Goal: Task Accomplishment & Management: Manage account settings

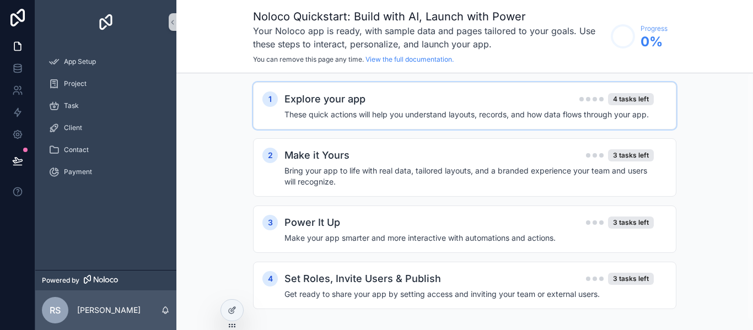
click at [424, 115] on h4 "These quick actions will help you understand layouts, records, and how data flo…" at bounding box center [468, 114] width 369 height 11
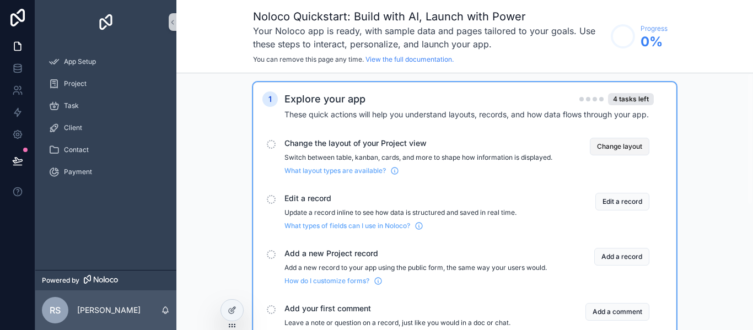
click at [615, 147] on button "Change layout" at bounding box center [620, 147] width 60 height 18
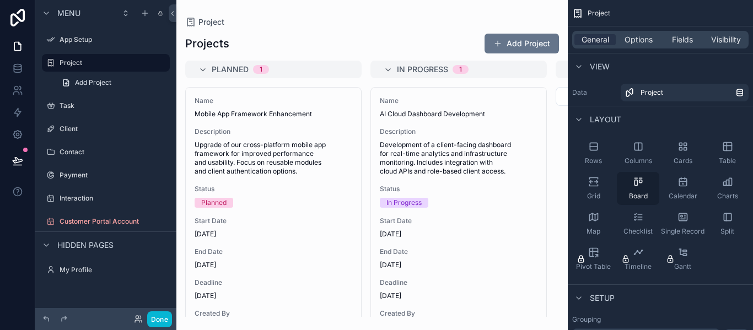
click at [628, 185] on div "Board" at bounding box center [638, 188] width 42 height 33
drag, startPoint x: 640, startPoint y: 184, endPoint x: 460, endPoint y: 100, distance: 199.0
click at [375, 82] on div "App Setup Project Task Client Contact Payment My Profile Powered by RS [PERSON_…" at bounding box center [464, 165] width 576 height 330
click at [635, 148] on icon "scrollable content" at bounding box center [638, 146] width 11 height 11
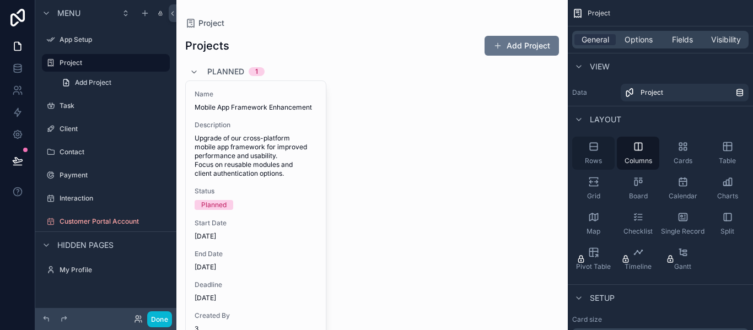
click at [595, 149] on icon "scrollable content" at bounding box center [593, 146] width 11 height 11
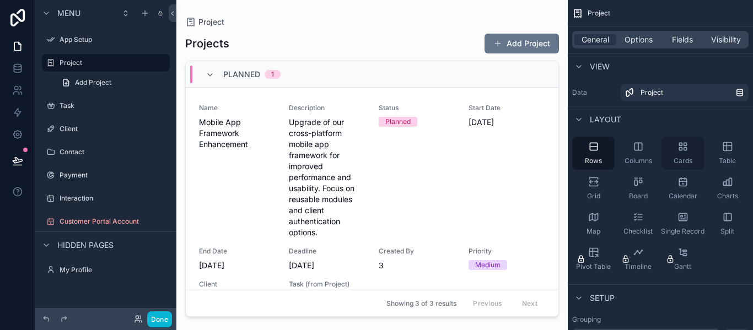
click at [686, 153] on div "Cards" at bounding box center [682, 153] width 42 height 33
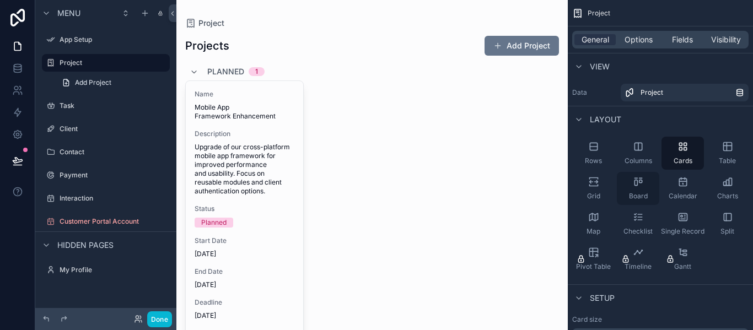
click at [649, 181] on div "Board" at bounding box center [638, 188] width 42 height 33
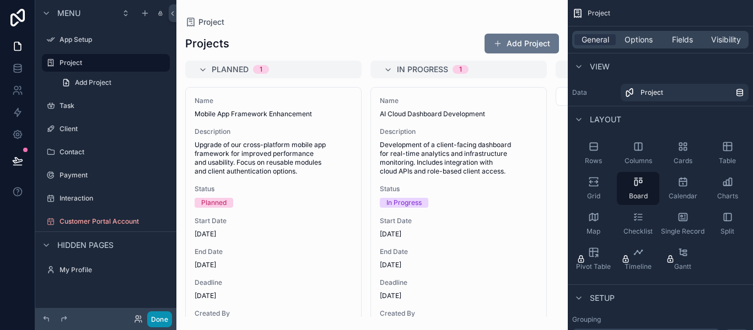
click at [160, 317] on button "Done" at bounding box center [159, 319] width 25 height 16
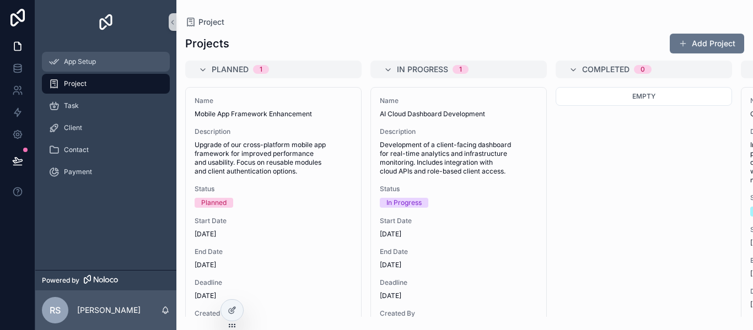
click at [96, 53] on div "App Setup" at bounding box center [105, 62] width 115 height 18
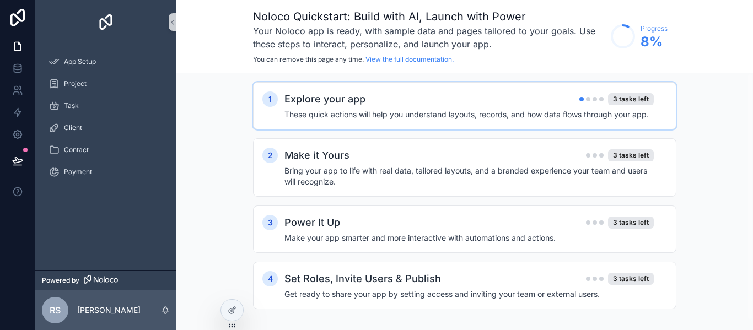
click at [473, 101] on div "Explore your app 3 tasks left" at bounding box center [468, 98] width 369 height 15
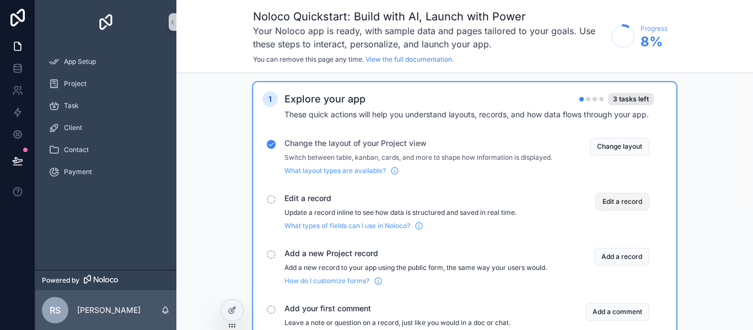
click at [619, 209] on button "Edit a record" at bounding box center [622, 202] width 54 height 18
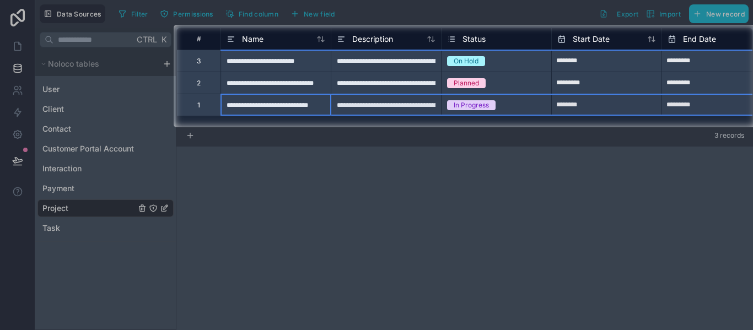
click at [199, 103] on div "1" at bounding box center [198, 105] width 3 height 9
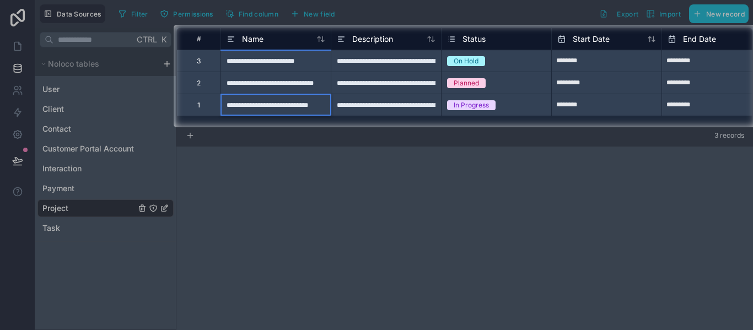
click at [303, 102] on div "**********" at bounding box center [275, 105] width 110 height 22
click at [325, 104] on input "**********" at bounding box center [276, 104] width 110 height 21
click at [325, 105] on input "**********" at bounding box center [276, 104] width 110 height 21
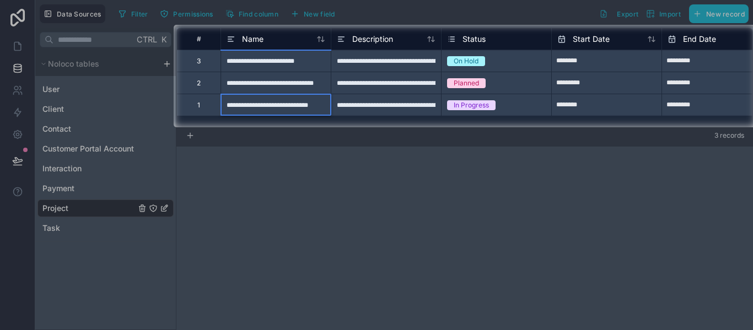
click at [326, 105] on input "**********" at bounding box center [276, 104] width 110 height 21
type input "**********"
click at [335, 171] on div at bounding box center [376, 228] width 753 height 203
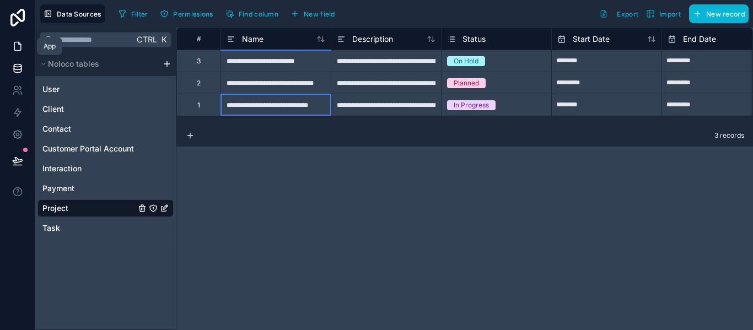
click at [20, 46] on icon at bounding box center [17, 46] width 7 height 8
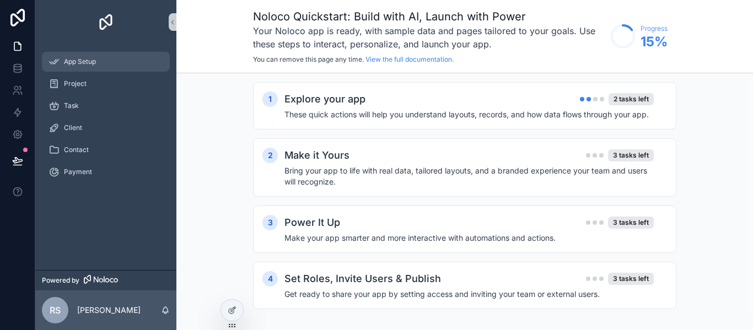
click at [89, 61] on span "App Setup" at bounding box center [80, 61] width 32 height 9
click at [469, 115] on h4 "These quick actions will help you understand layouts, records, and how data flo…" at bounding box center [468, 114] width 369 height 11
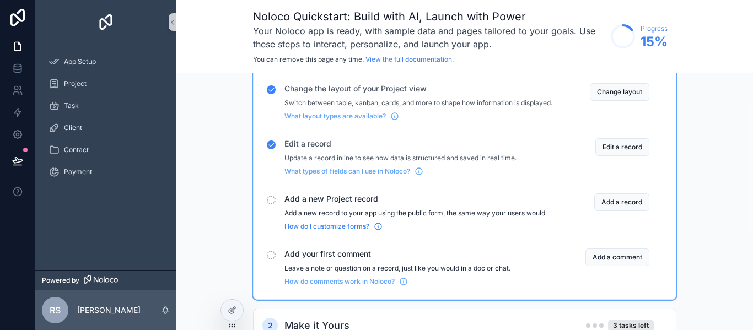
scroll to position [55, 0]
click at [322, 230] on span "How do I customize forms?" at bounding box center [326, 226] width 85 height 9
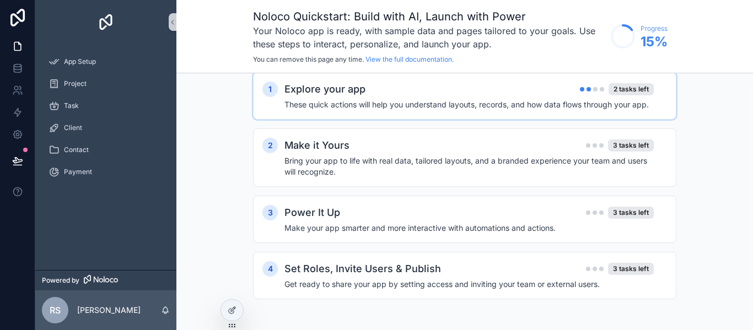
scroll to position [10, 0]
click at [456, 111] on div "1 Explore your app 2 tasks left These quick actions will help you understand la…" at bounding box center [464, 95] width 423 height 47
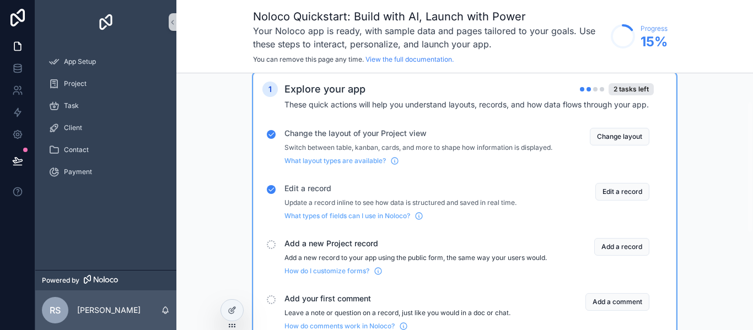
scroll to position [55, 0]
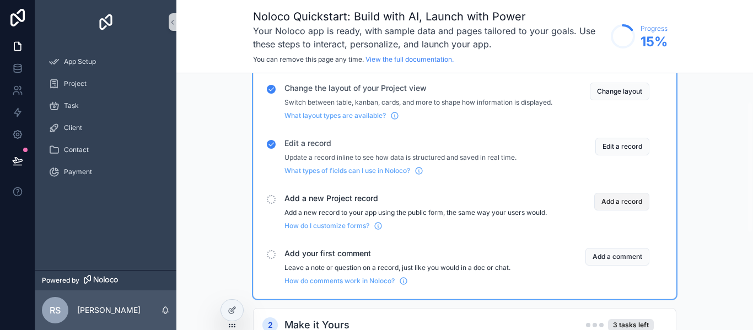
click at [625, 210] on button "Add a record" at bounding box center [621, 202] width 55 height 18
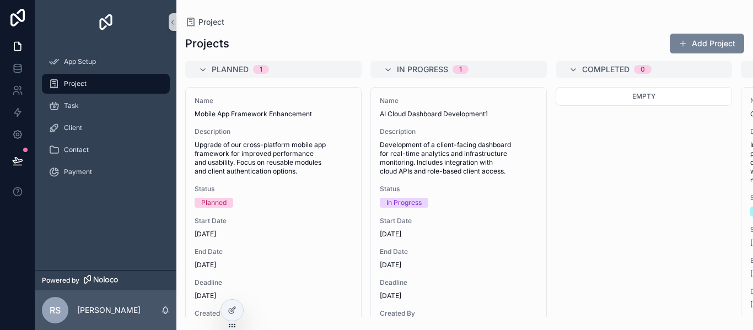
click at [702, 41] on button "Add Project" at bounding box center [707, 44] width 74 height 20
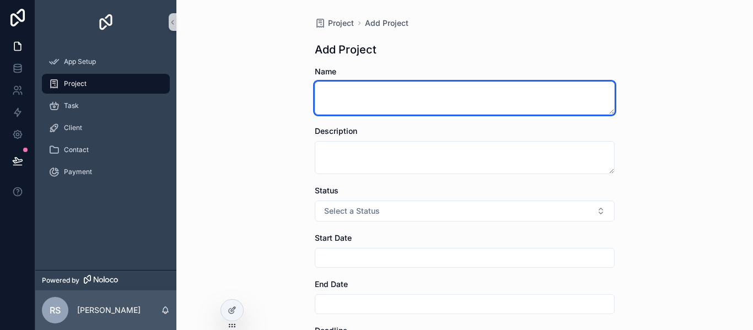
click at [464, 101] on textarea "scrollable content" at bounding box center [465, 98] width 300 height 33
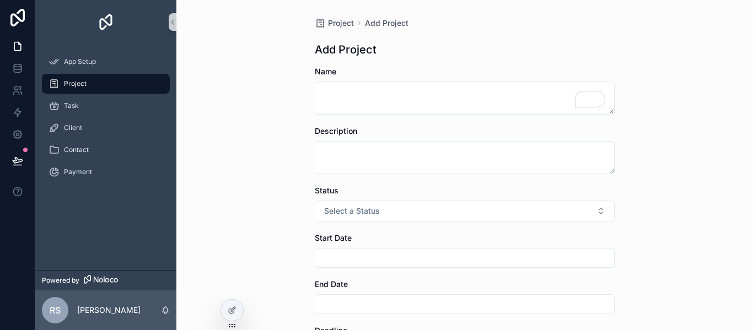
click at [277, 36] on div "Project Add Project Add Project Name Description Status Select a Status Start D…" at bounding box center [464, 165] width 576 height 330
click at [172, 23] on icon "scrollable content" at bounding box center [172, 22] width 2 height 4
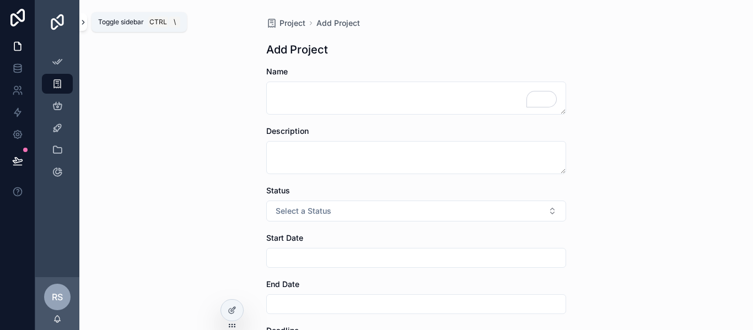
click at [85, 24] on icon "scrollable content" at bounding box center [83, 22] width 8 height 8
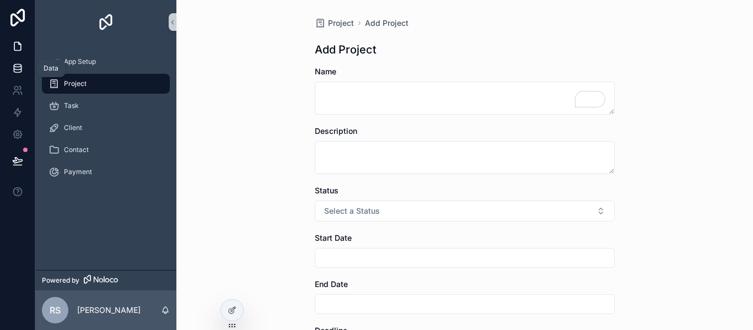
click at [15, 67] on icon at bounding box center [17, 65] width 7 height 3
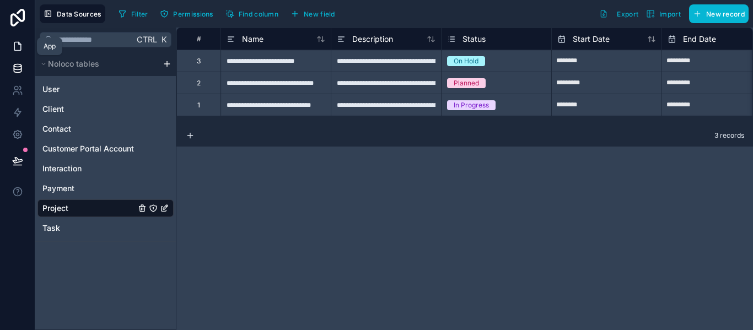
click at [24, 44] on link at bounding box center [17, 46] width 35 height 22
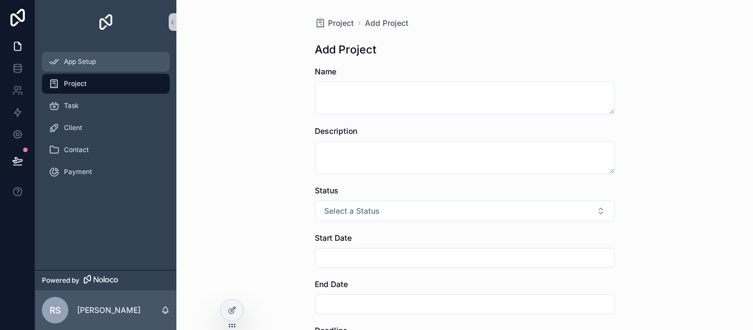
click at [90, 64] on span "App Setup" at bounding box center [80, 61] width 32 height 9
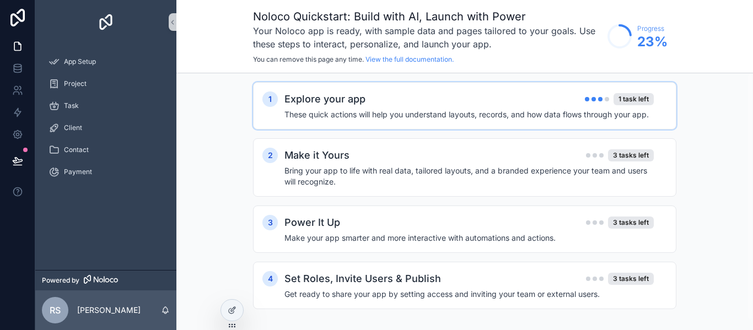
click at [542, 103] on div "Explore your app 1 task left" at bounding box center [468, 98] width 369 height 15
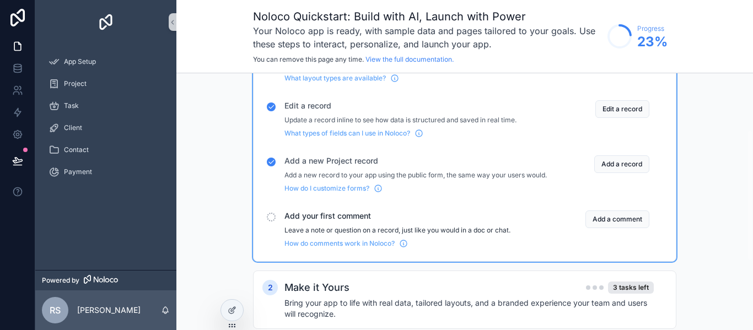
scroll to position [110, 0]
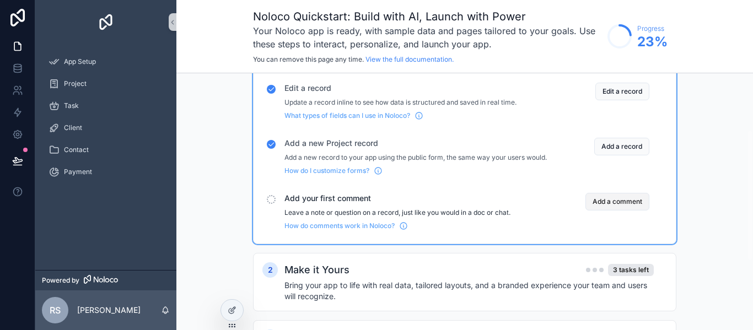
click at [623, 211] on button "Add a comment" at bounding box center [617, 202] width 64 height 18
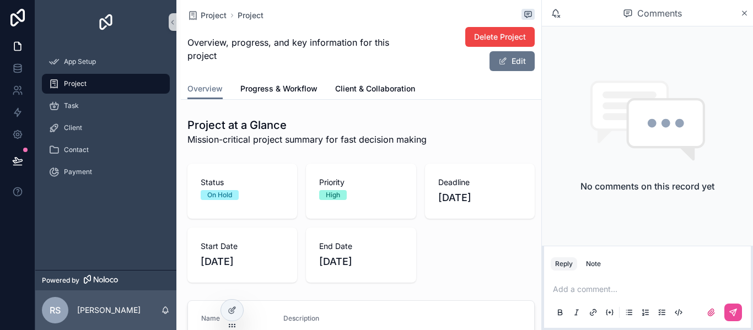
click at [592, 291] on p "scrollable content" at bounding box center [649, 289] width 193 height 11
click at [732, 316] on icon "scrollable content" at bounding box center [733, 312] width 9 height 9
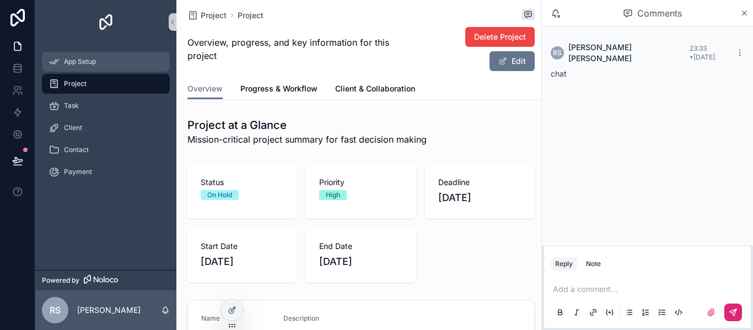
click at [77, 60] on span "App Setup" at bounding box center [80, 61] width 32 height 9
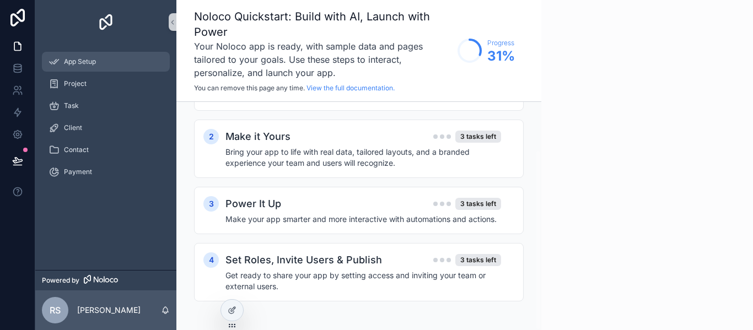
scroll to position [61, 0]
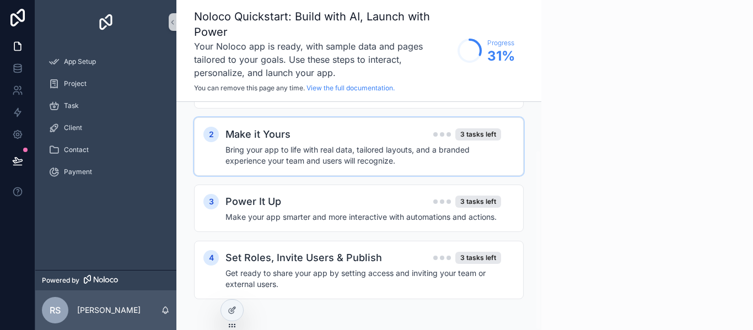
click at [319, 132] on div "Make it Yours 3 tasks left" at bounding box center [363, 134] width 276 height 15
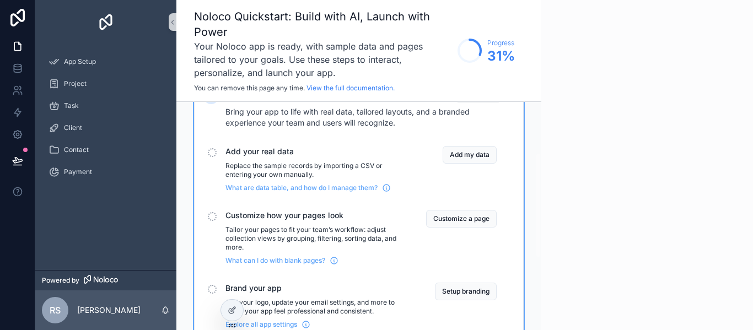
scroll to position [116, 0]
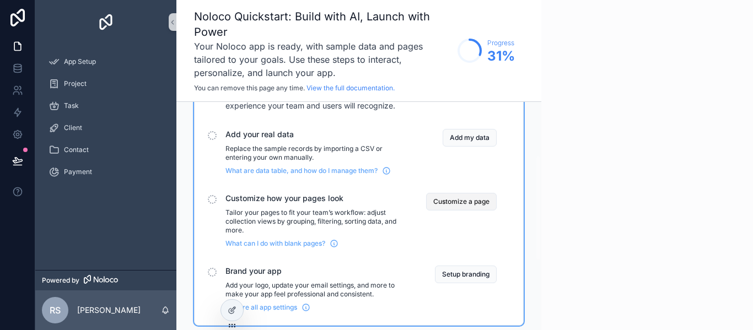
click at [462, 199] on button "Customize a page" at bounding box center [461, 202] width 71 height 18
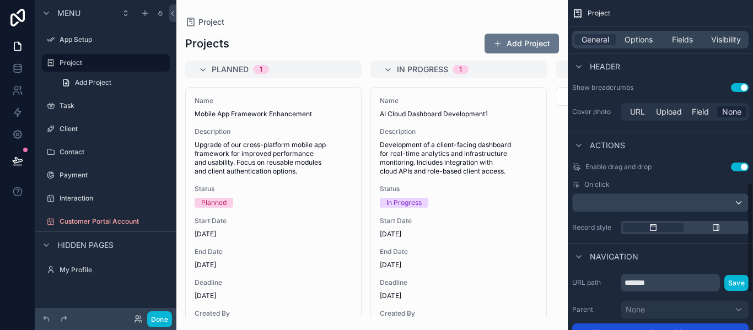
scroll to position [545, 0]
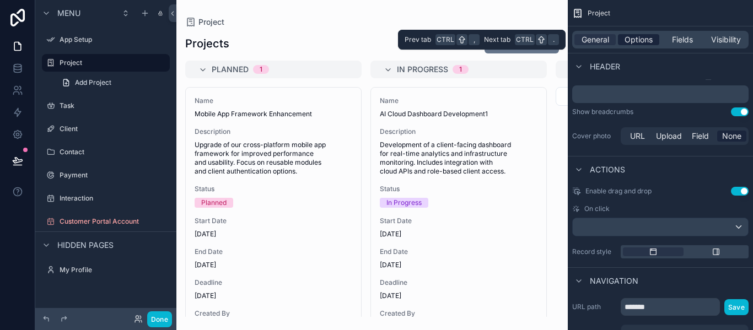
click at [641, 40] on span "Options" at bounding box center [638, 39] width 28 height 11
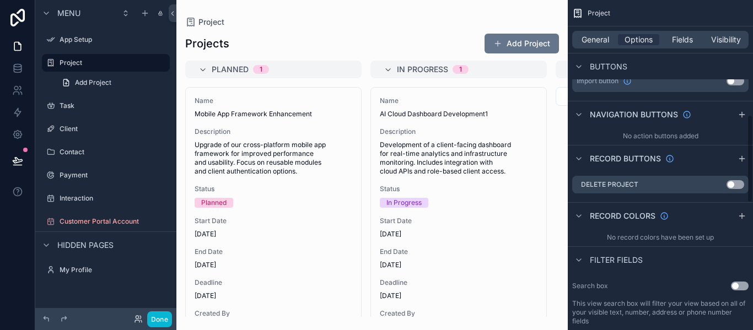
scroll to position [441, 0]
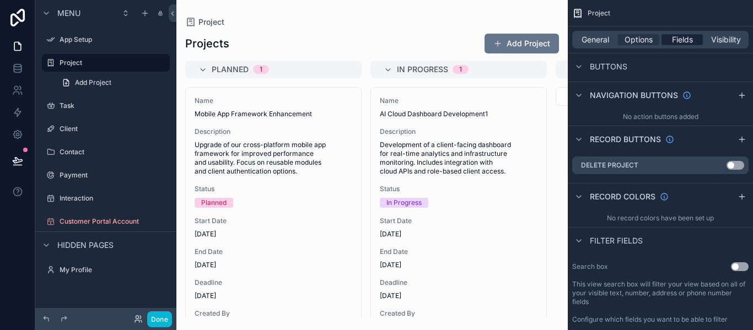
click at [682, 37] on span "Fields" at bounding box center [682, 39] width 21 height 11
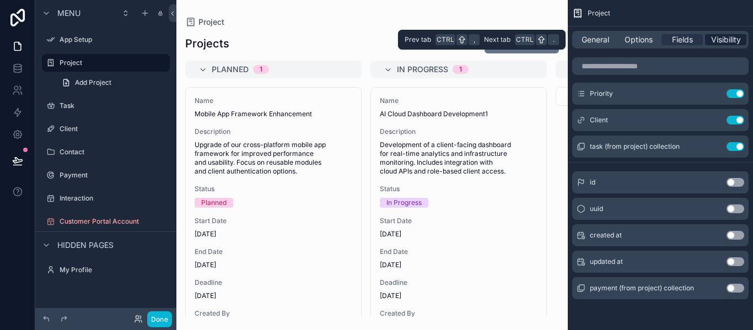
click at [729, 37] on span "Visibility" at bounding box center [726, 39] width 30 height 11
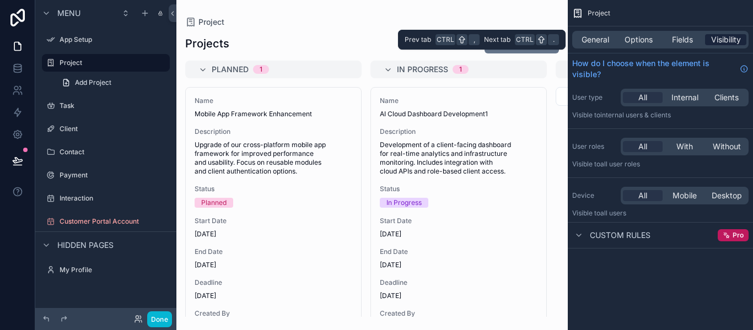
scroll to position [0, 0]
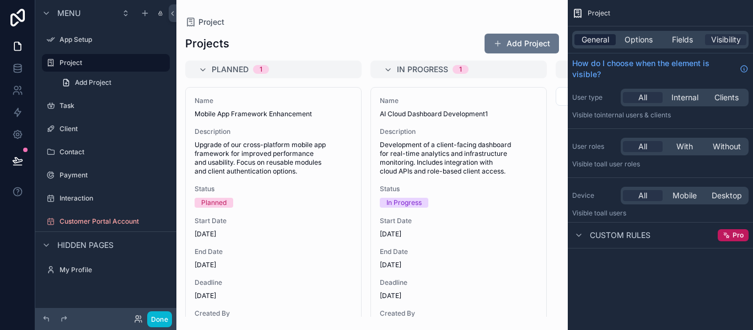
click at [593, 42] on span "General" at bounding box center [595, 39] width 28 height 11
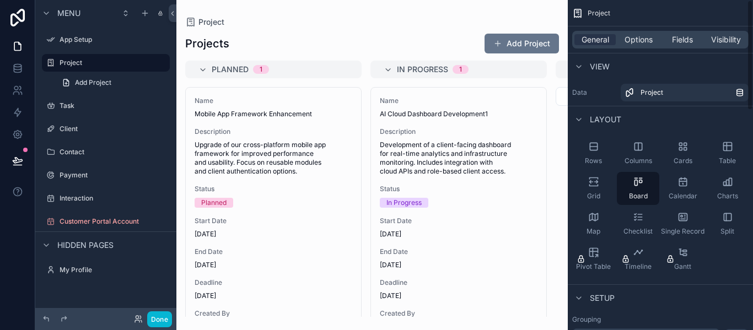
click at [552, 203] on div "scrollable content" at bounding box center [371, 165] width 391 height 330
click at [88, 39] on label "App Setup" at bounding box center [104, 39] width 88 height 9
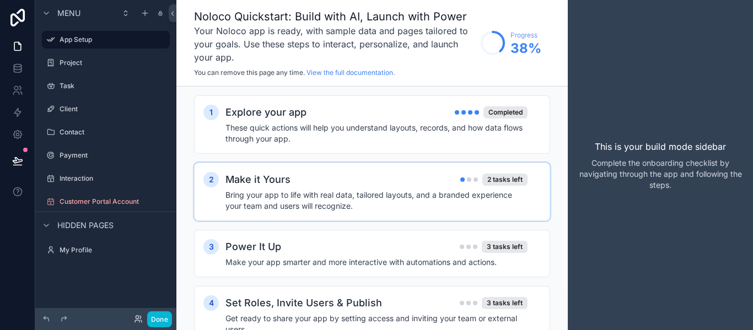
click at [375, 177] on div "Make it Yours 2 tasks left" at bounding box center [376, 179] width 302 height 15
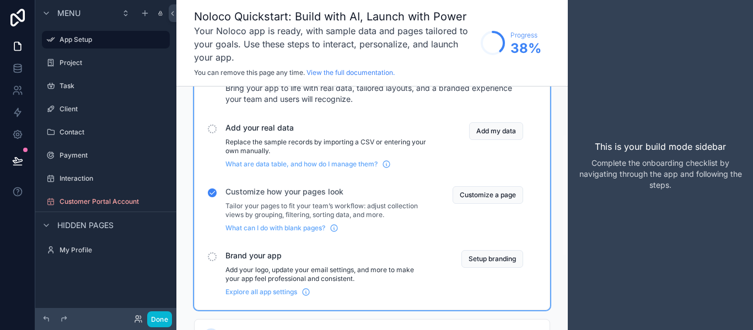
scroll to position [110, 0]
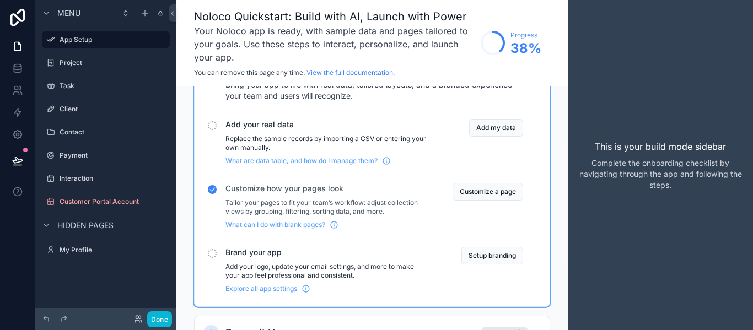
click at [293, 131] on div "Add your real data Replace the sample records by importing a CSV or entering yo…" at bounding box center [325, 142] width 201 height 46
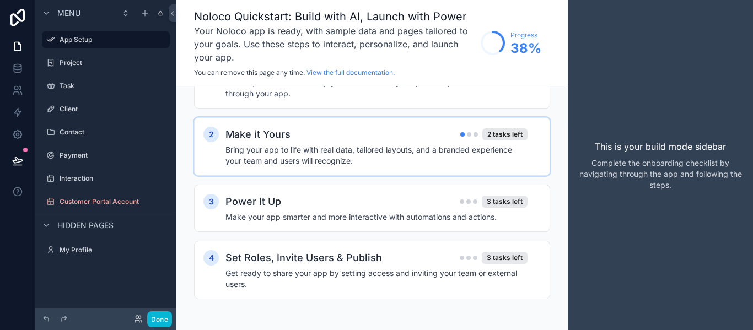
click at [369, 133] on div "Make it Yours 2 tasks left" at bounding box center [376, 134] width 302 height 15
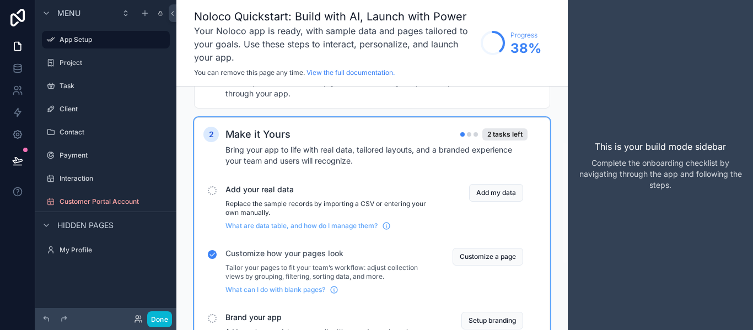
scroll to position [110, 0]
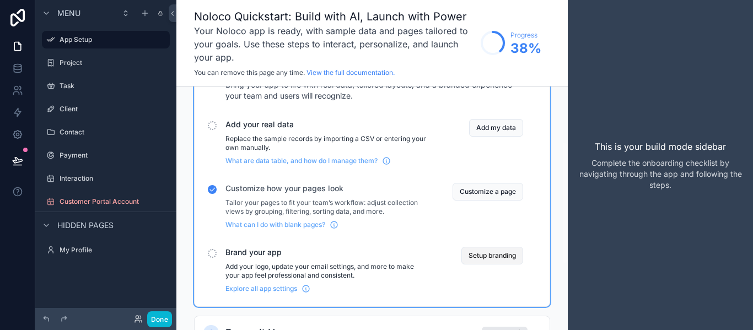
click at [480, 250] on button "Setup branding" at bounding box center [492, 256] width 62 height 18
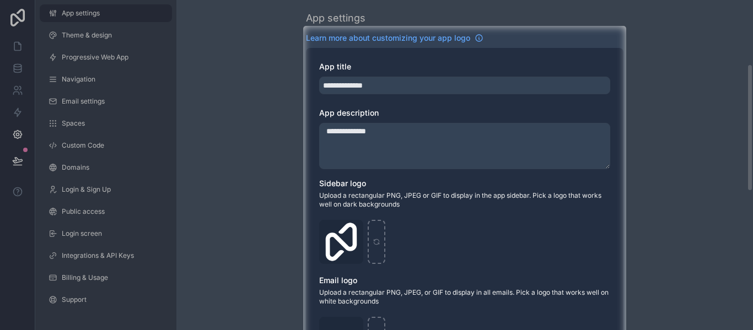
scroll to position [165, 0]
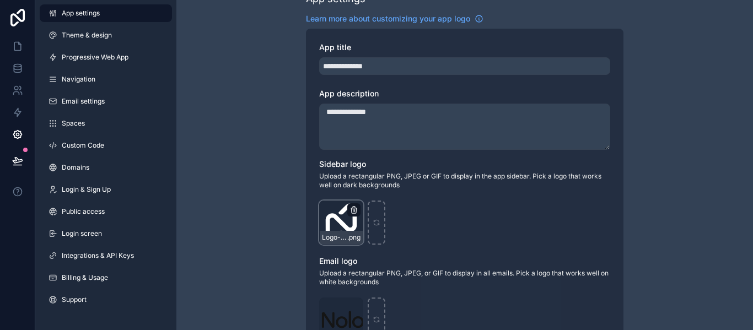
click at [355, 209] on icon "scrollable content" at bounding box center [353, 210] width 9 height 9
click at [353, 209] on icon "scrollable content" at bounding box center [353, 210] width 0 height 2
click at [379, 192] on icon "button" at bounding box center [377, 190] width 9 height 9
click at [337, 222] on icon "scrollable content" at bounding box center [341, 223] width 8 height 8
type input "**********"
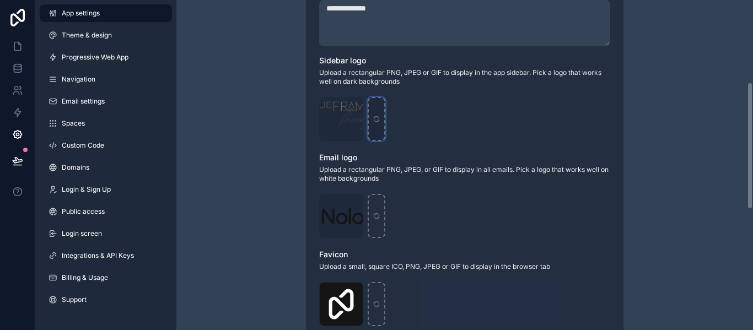
scroll to position [276, 0]
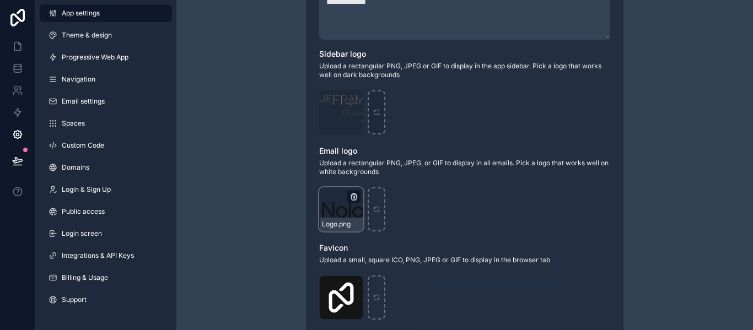
click at [351, 196] on icon "scrollable content" at bounding box center [353, 197] width 5 height 5
click at [374, 176] on icon "button" at bounding box center [377, 176] width 9 height 9
click at [341, 208] on icon "scrollable content" at bounding box center [341, 210] width 8 height 8
type input "**********"
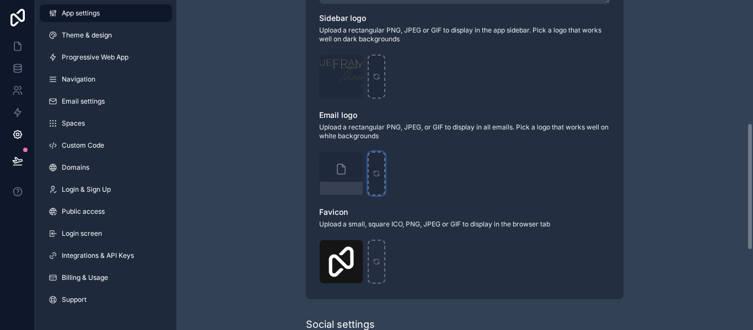
scroll to position [331, 0]
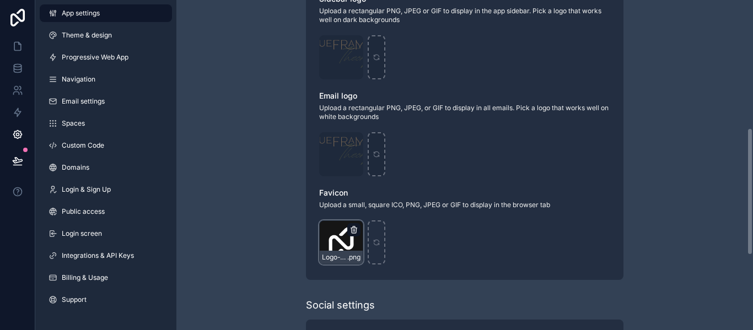
click at [354, 226] on icon "scrollable content" at bounding box center [354, 227] width 2 height 2
click at [375, 204] on div "Confirm delete?" at bounding box center [348, 209] width 88 height 13
click at [377, 211] on icon "button" at bounding box center [377, 210] width 0 height 2
click at [344, 240] on icon "scrollable content" at bounding box center [341, 243] width 8 height 8
type input "**********"
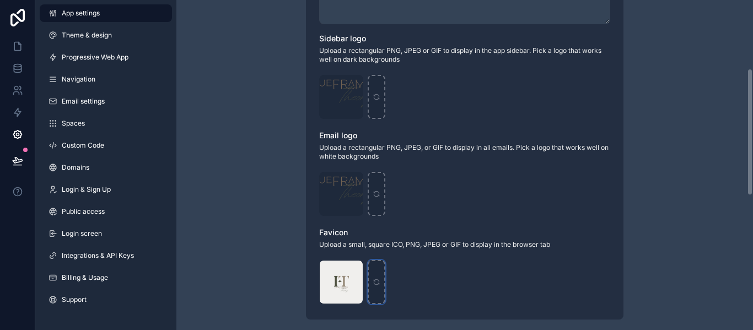
scroll to position [137, 0]
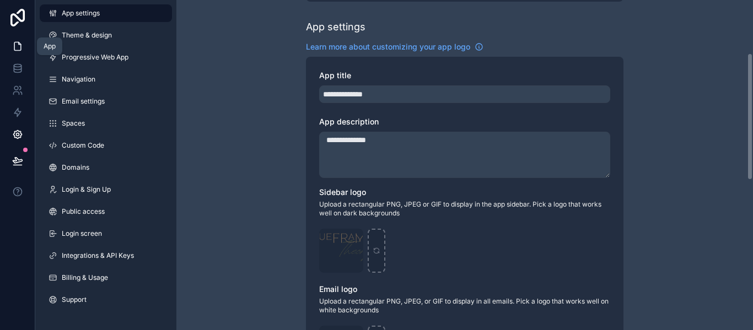
click at [19, 47] on icon at bounding box center [17, 46] width 11 height 11
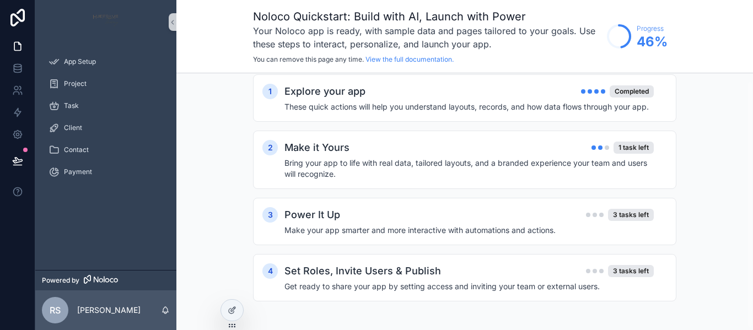
scroll to position [10, 0]
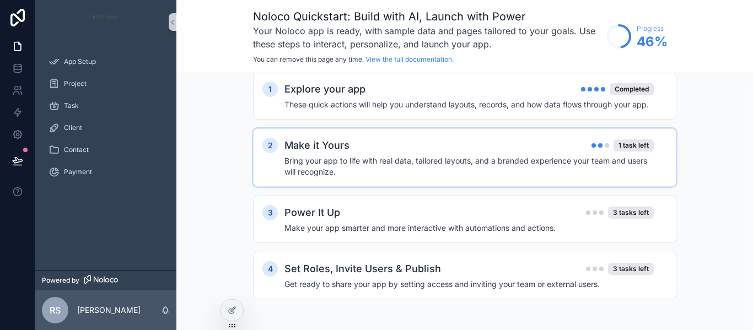
click at [424, 170] on h4 "Bring your app to life with real data, tailored layouts, and a branded experien…" at bounding box center [468, 166] width 369 height 22
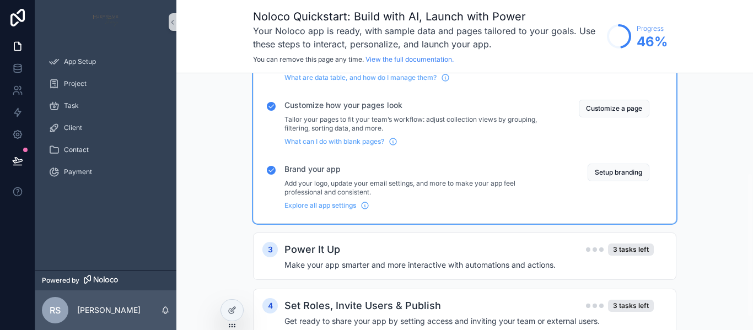
scroll to position [175, 0]
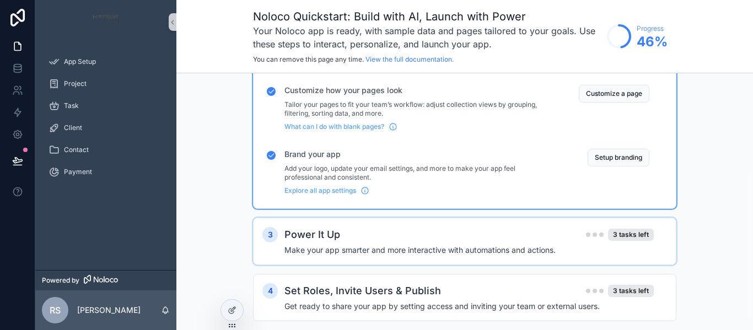
click at [395, 233] on div "Power It Up 3 tasks left" at bounding box center [468, 234] width 369 height 15
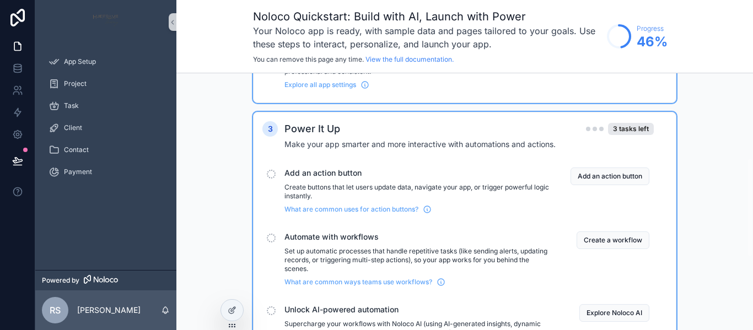
scroll to position [285, 0]
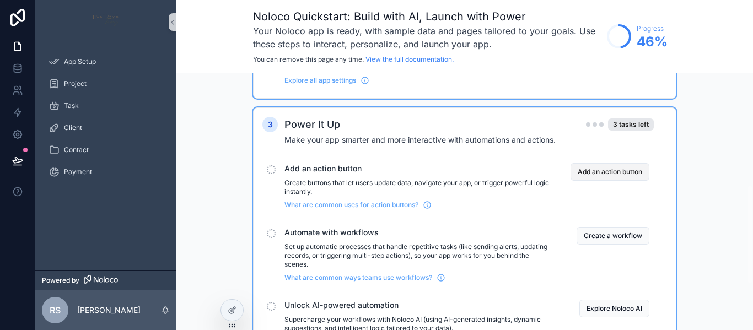
click at [594, 175] on button "Add an action button" at bounding box center [609, 172] width 79 height 18
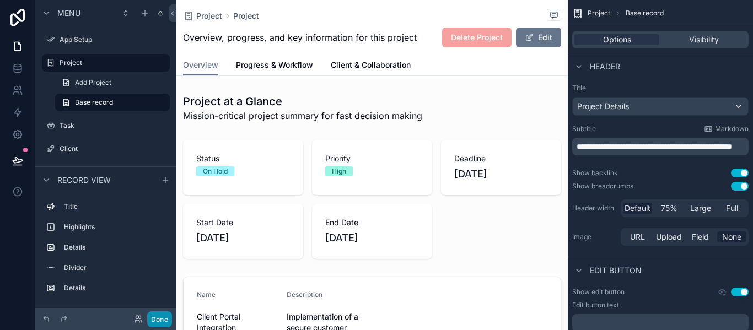
click at [161, 315] on button "Done" at bounding box center [159, 319] width 25 height 16
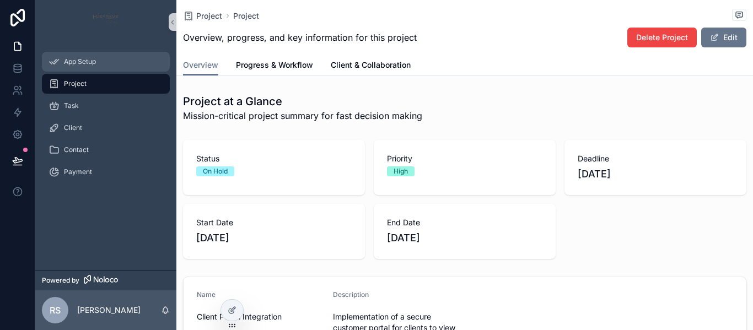
click at [91, 61] on span "App Setup" at bounding box center [80, 61] width 32 height 9
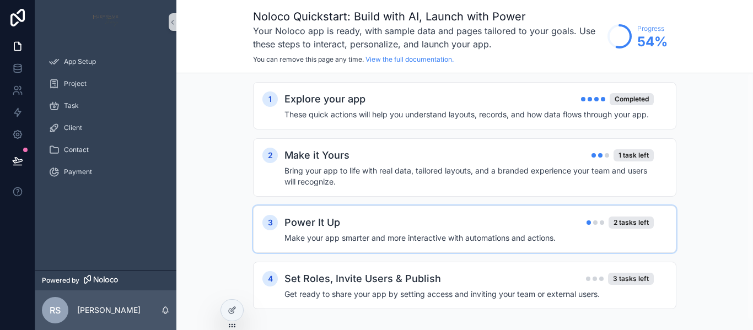
click at [474, 231] on div "Power It Up 2 tasks left Make your app smarter and more interactive with automa…" at bounding box center [475, 229] width 382 height 29
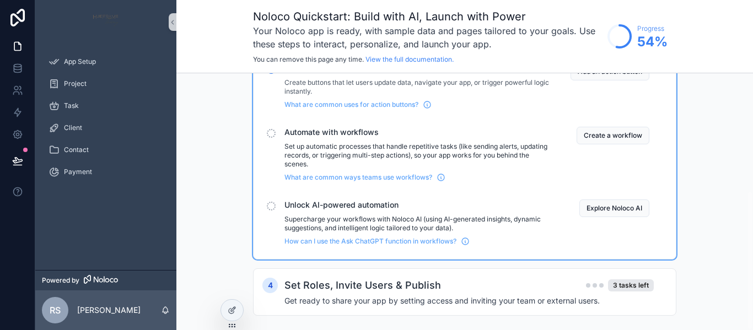
scroll to position [215, 0]
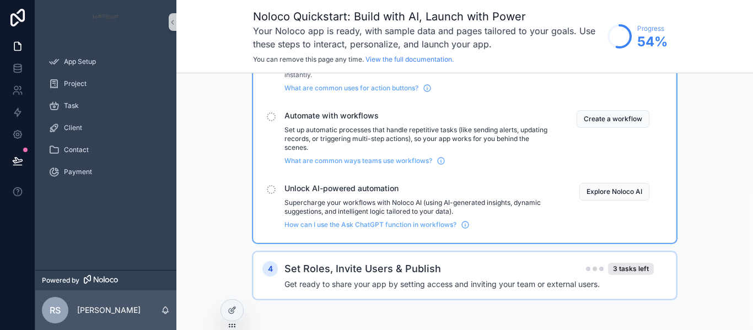
click at [471, 271] on div "Set Roles, Invite Users & Publish 3 tasks left" at bounding box center [468, 268] width 369 height 15
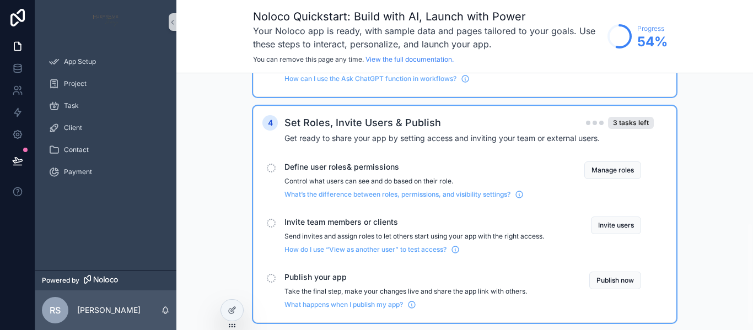
scroll to position [380, 0]
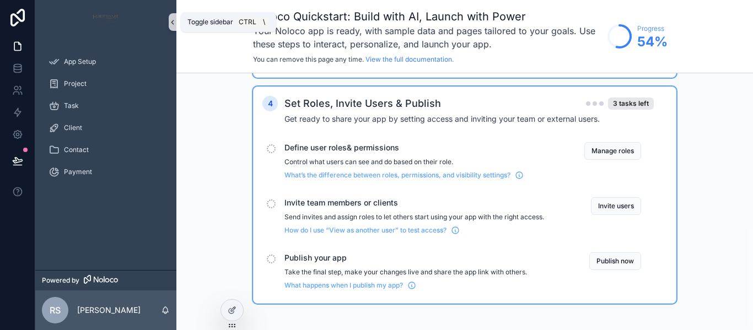
click at [172, 25] on icon "scrollable content" at bounding box center [173, 22] width 8 height 8
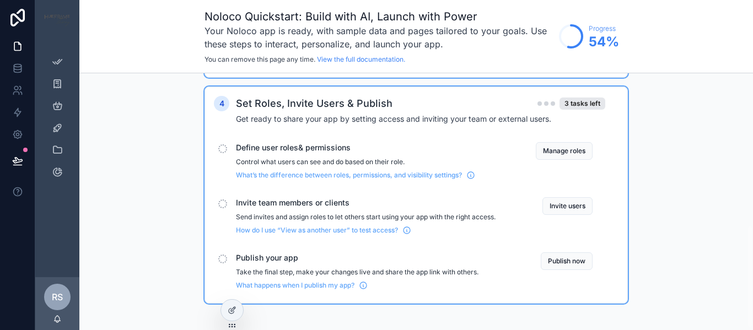
click at [58, 31] on div "scrollable content" at bounding box center [57, 22] width 44 height 44
click at [61, 18] on img "scrollable content" at bounding box center [57, 22] width 31 height 18
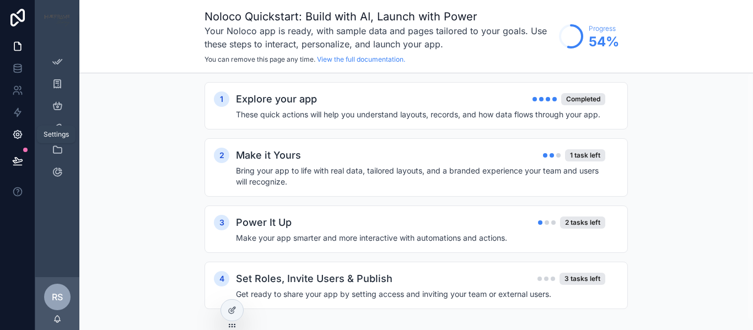
click at [18, 134] on icon at bounding box center [17, 134] width 11 height 11
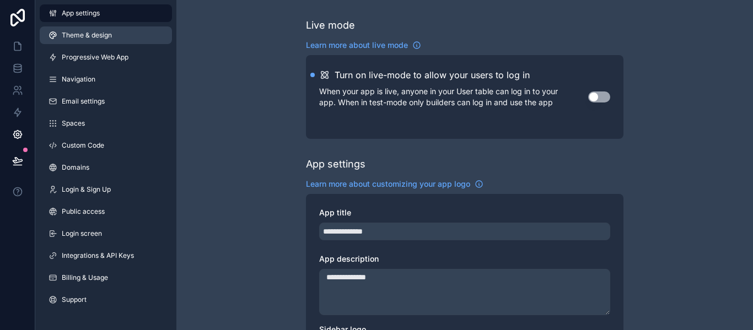
click at [103, 29] on link "Theme & design" at bounding box center [106, 35] width 132 height 18
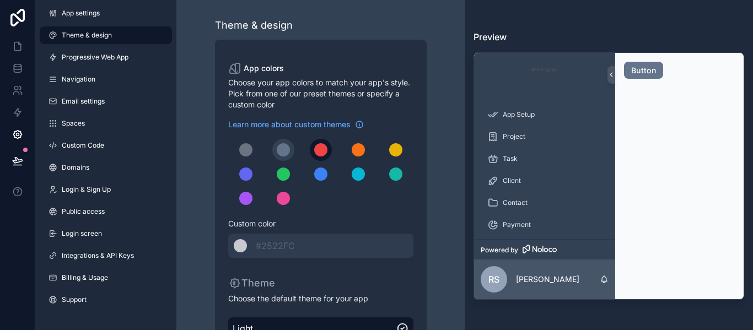
click at [324, 152] on div "scrollable content" at bounding box center [320, 149] width 13 height 13
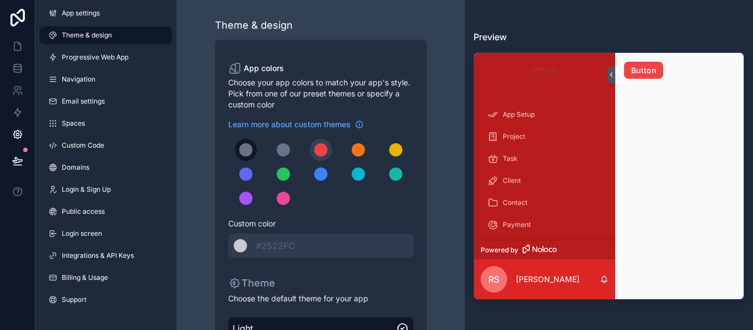
click at [253, 150] on button "scrollable content" at bounding box center [246, 150] width 22 height 22
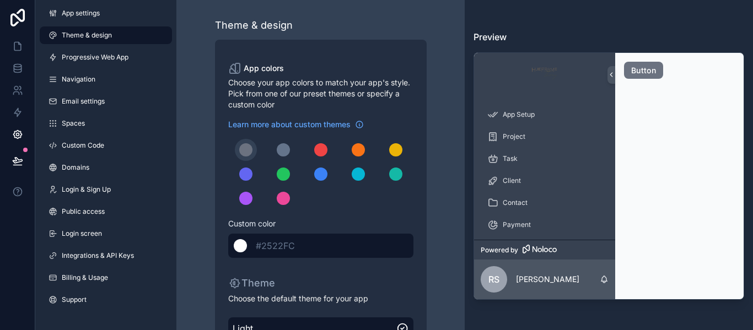
click at [244, 247] on div "scrollable content" at bounding box center [240, 245] width 13 height 13
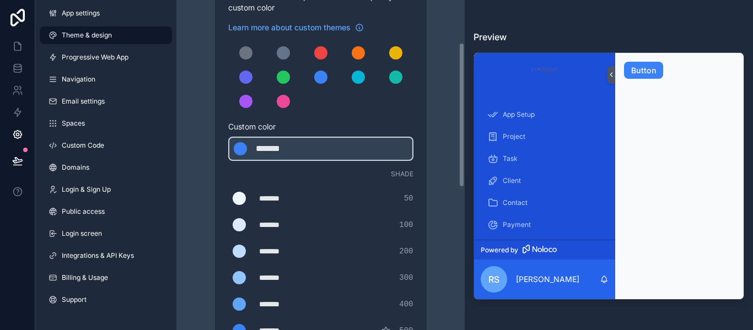
scroll to position [110, 0]
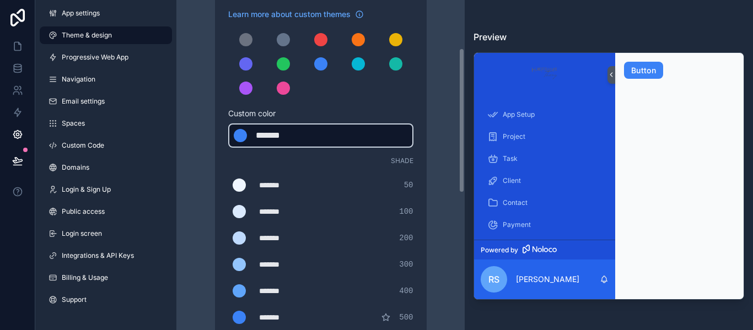
click at [319, 132] on div "******* ******* #3b82f6" at bounding box center [320, 135] width 185 height 24
click at [300, 134] on div "*******" at bounding box center [283, 135] width 55 height 13
drag, startPoint x: 300, startPoint y: 135, endPoint x: 262, endPoint y: 132, distance: 38.1
click at [262, 132] on div "*******" at bounding box center [283, 135] width 55 height 13
click at [243, 133] on div "scrollable content" at bounding box center [240, 135] width 13 height 13
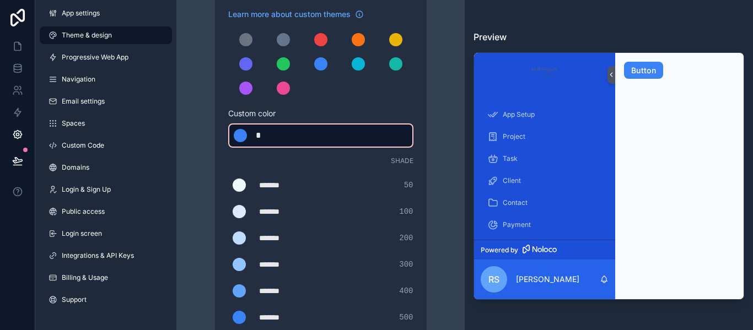
click at [273, 137] on div "*" at bounding box center [283, 135] width 55 height 13
click at [308, 131] on div "*" at bounding box center [283, 135] width 55 height 13
type div "*"
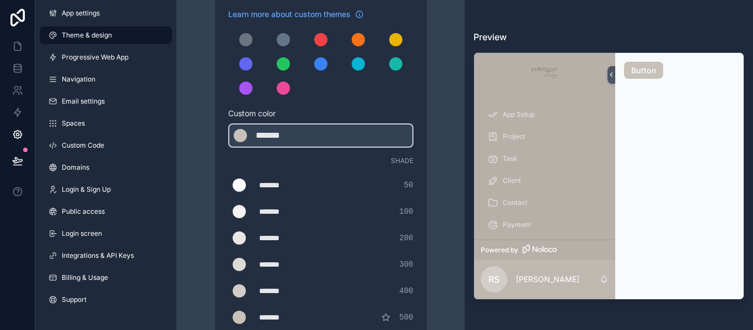
click at [215, 230] on div "App colors Choose your app colors to match your app's style. Pick from one of o…" at bounding box center [321, 276] width 212 height 694
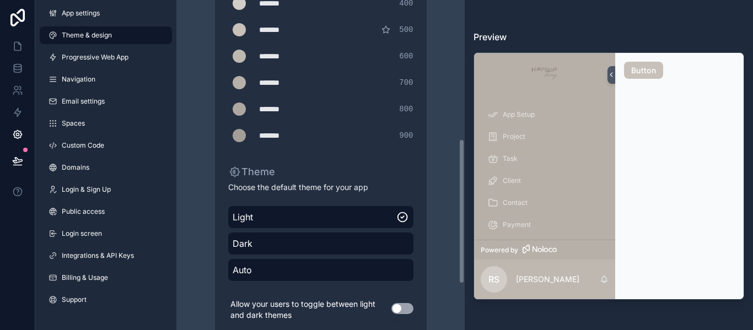
scroll to position [422, 0]
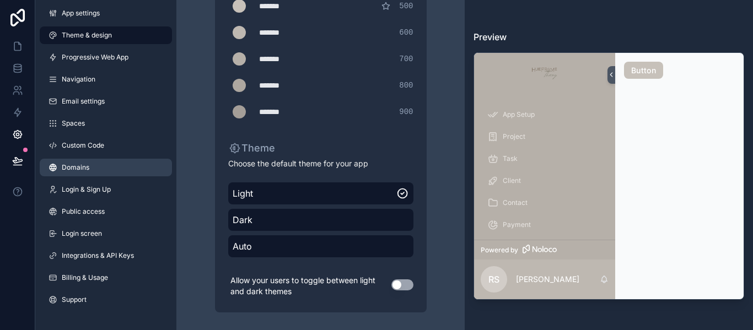
click at [94, 165] on link "Domains" at bounding box center [106, 168] width 132 height 18
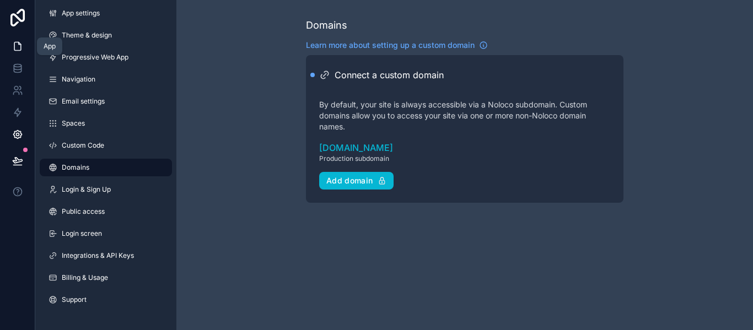
click at [14, 49] on icon at bounding box center [17, 46] width 7 height 8
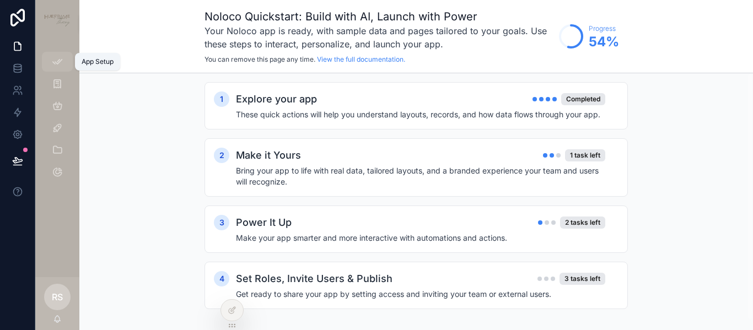
click at [60, 58] on icon "scrollable content" at bounding box center [57, 61] width 11 height 11
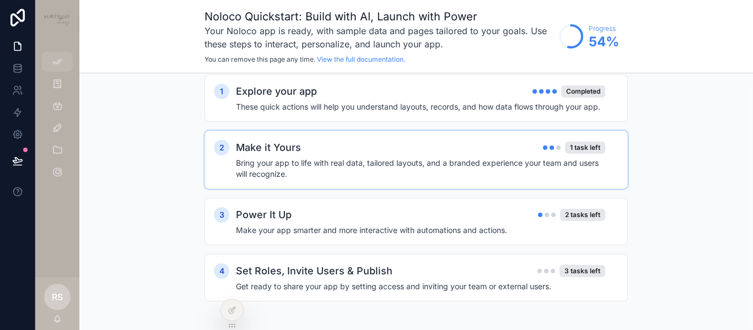
scroll to position [10, 0]
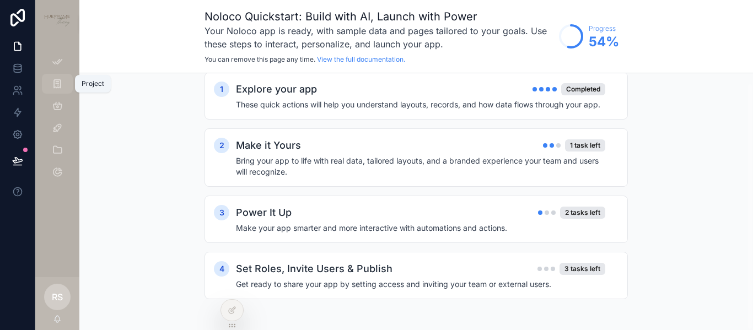
click at [58, 80] on icon "scrollable content" at bounding box center [57, 83] width 11 height 11
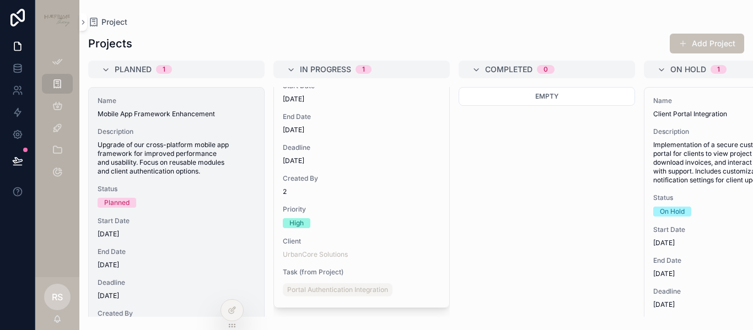
click at [228, 101] on span "Name" at bounding box center [177, 100] width 158 height 9
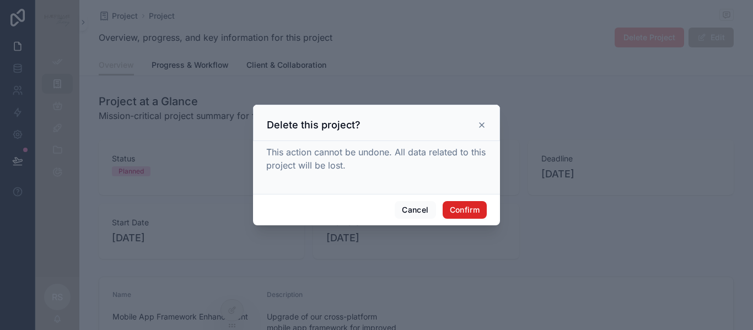
click at [463, 211] on button "Confirm" at bounding box center [465, 210] width 44 height 18
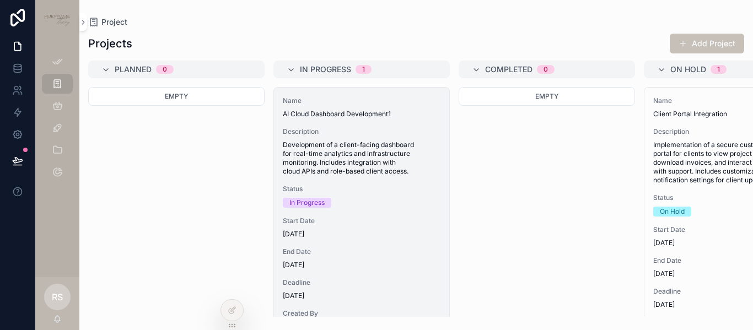
click at [401, 99] on span "Name" at bounding box center [362, 100] width 158 height 9
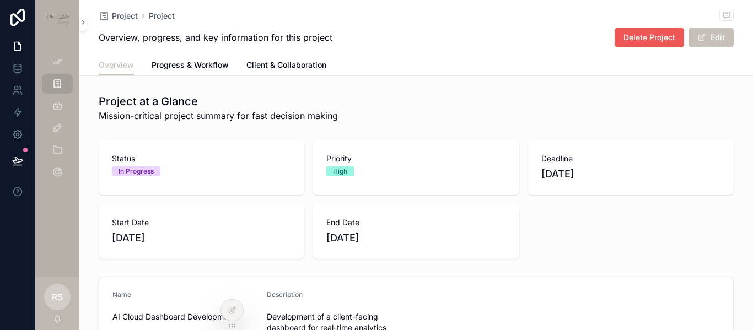
click at [649, 33] on span "Delete Project" at bounding box center [649, 37] width 52 height 11
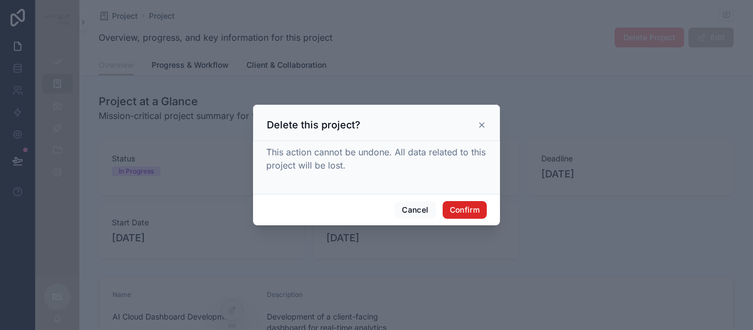
click at [463, 208] on button "Confirm" at bounding box center [465, 210] width 44 height 18
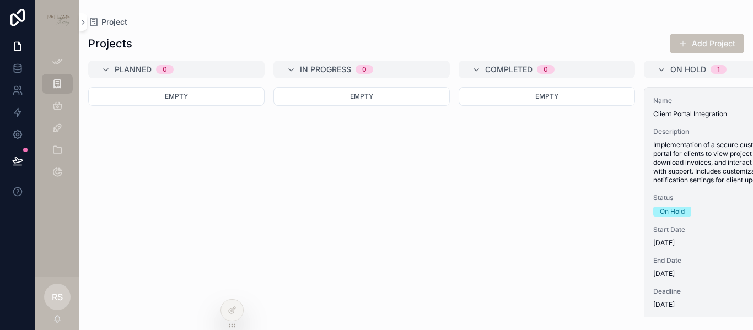
click at [725, 100] on span "Name" at bounding box center [732, 100] width 158 height 9
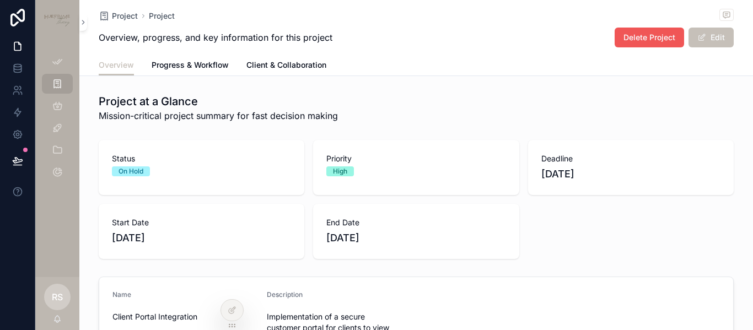
click at [628, 34] on span "Delete Project" at bounding box center [649, 37] width 52 height 11
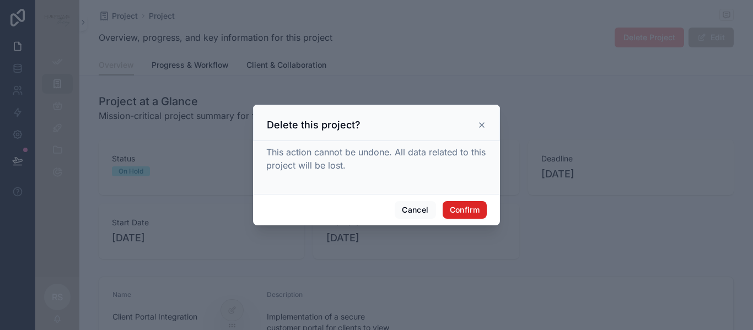
click at [468, 208] on button "Confirm" at bounding box center [465, 210] width 44 height 18
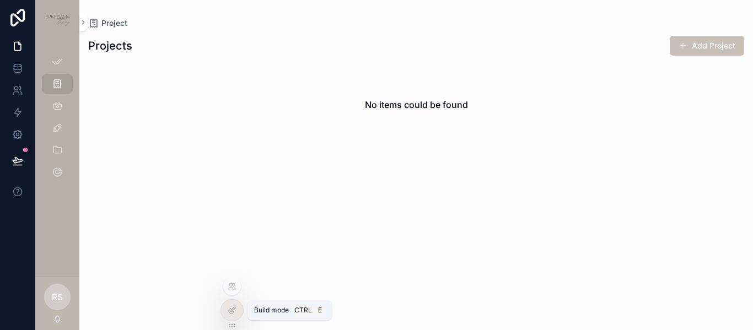
click at [229, 308] on icon at bounding box center [232, 310] width 9 height 9
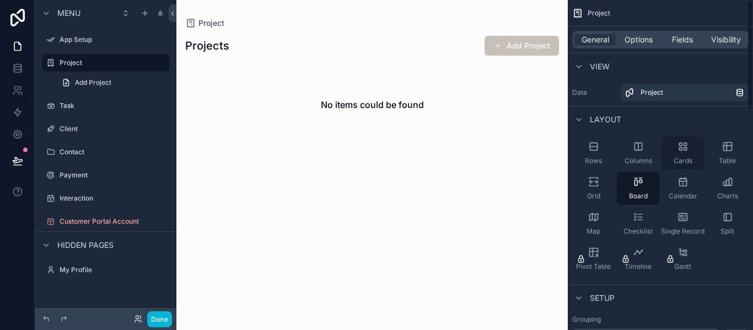
click at [687, 154] on div "Cards" at bounding box center [682, 153] width 42 height 33
click at [161, 310] on div "Done" at bounding box center [105, 319] width 141 height 22
click at [162, 319] on button "Done" at bounding box center [159, 319] width 25 height 16
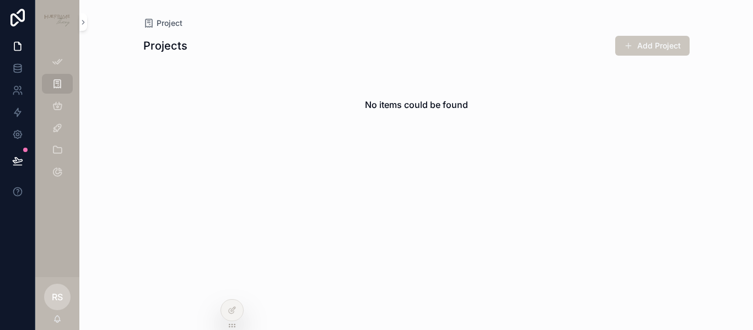
click at [654, 45] on button "Add Project" at bounding box center [652, 46] width 74 height 20
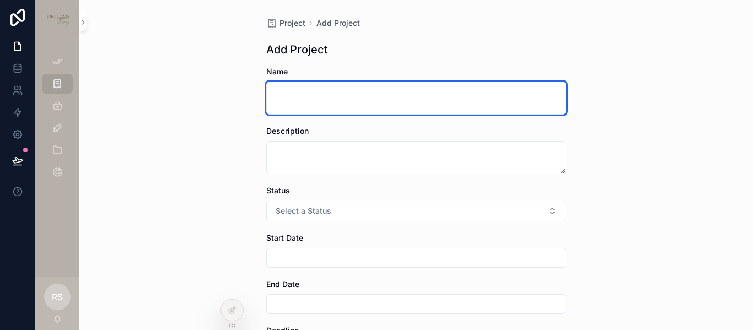
click at [351, 104] on textarea "scrollable content" at bounding box center [416, 98] width 300 height 33
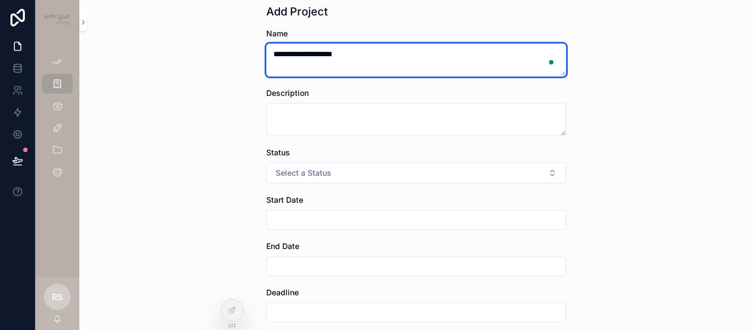
scroll to position [55, 0]
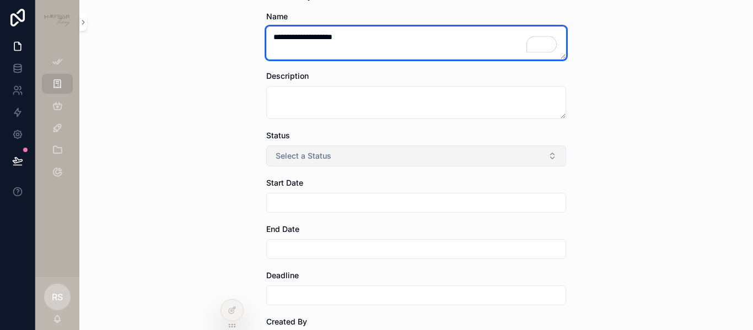
type textarea "**********"
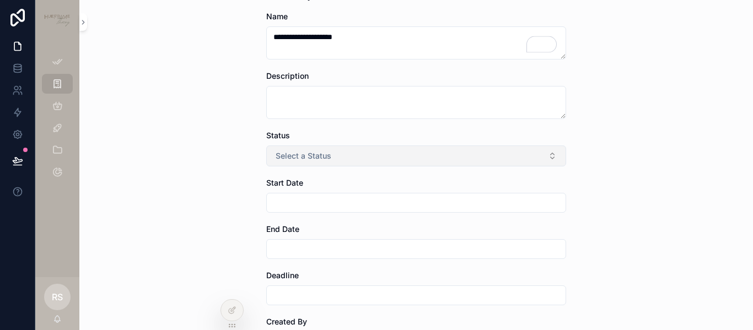
click at [330, 155] on button "Select a Status" at bounding box center [416, 155] width 300 height 21
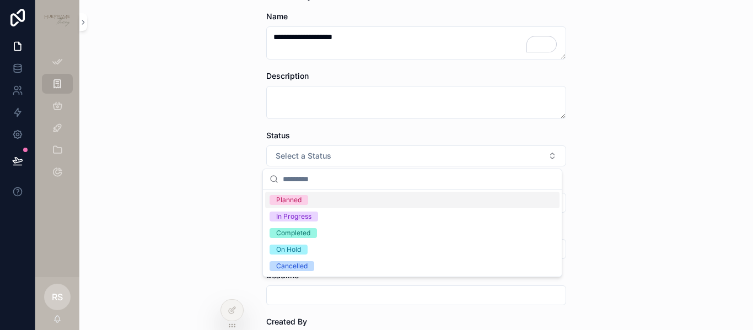
click at [299, 198] on div "Planned" at bounding box center [288, 200] width 25 height 10
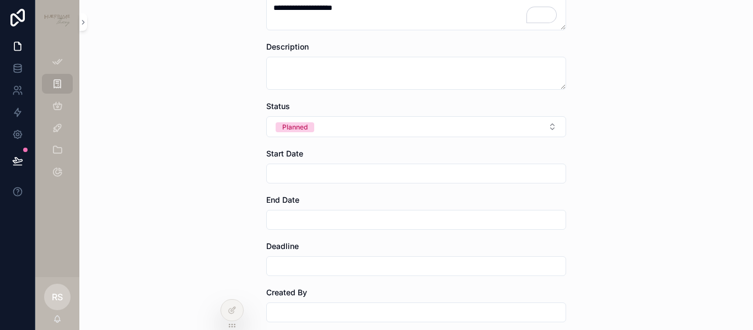
scroll to position [110, 0]
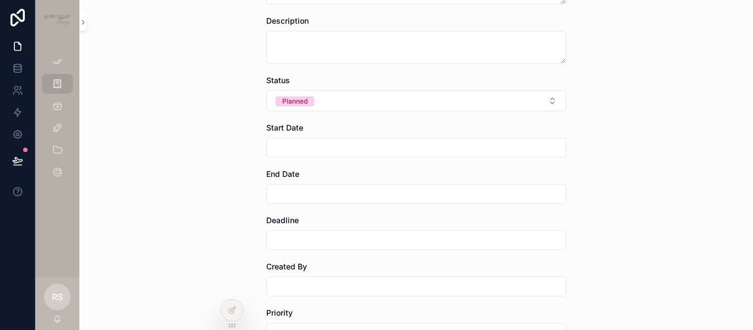
click at [295, 150] on input "scrollable content" at bounding box center [416, 147] width 299 height 15
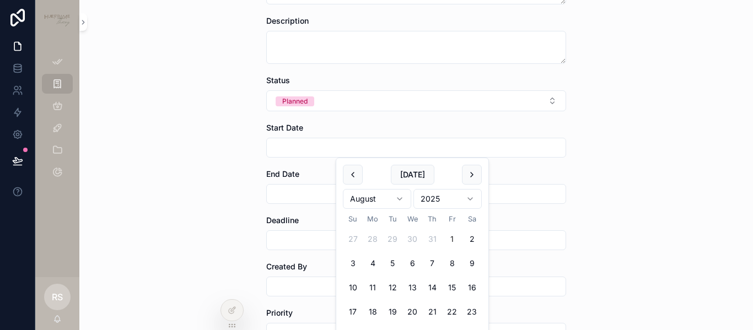
click at [452, 239] on button "1" at bounding box center [452, 239] width 20 height 20
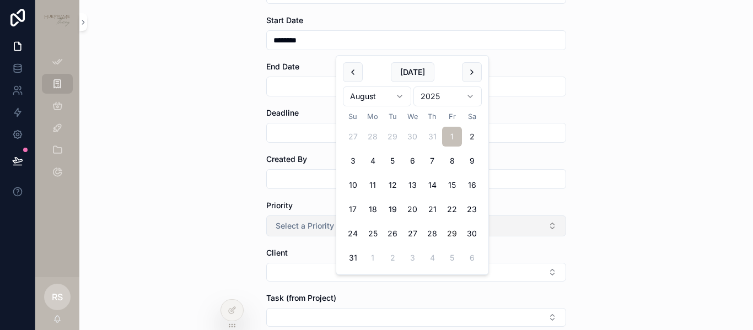
scroll to position [220, 0]
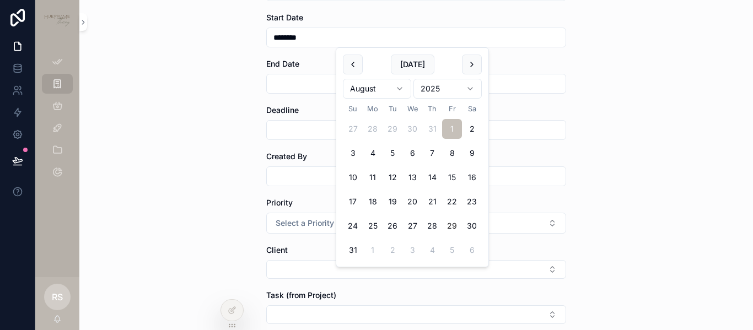
click at [453, 228] on button "29" at bounding box center [452, 226] width 20 height 20
type input "*********"
click at [594, 229] on div "**********" at bounding box center [415, 165] width 673 height 330
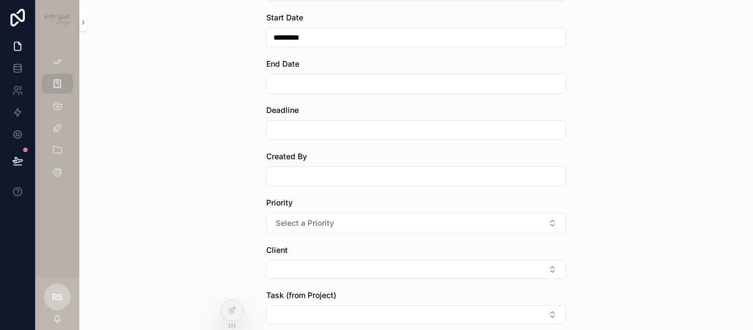
scroll to position [276, 0]
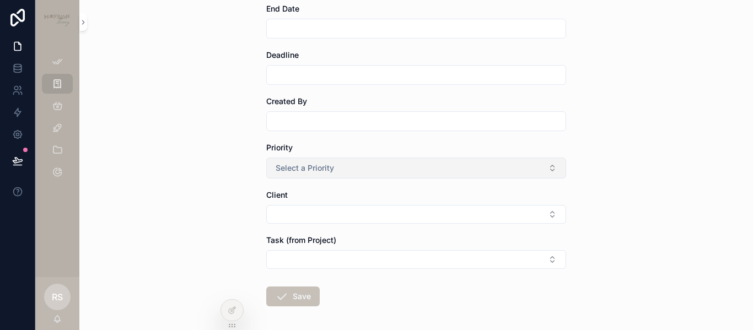
click at [371, 159] on button "Select a Priority" at bounding box center [416, 168] width 300 height 21
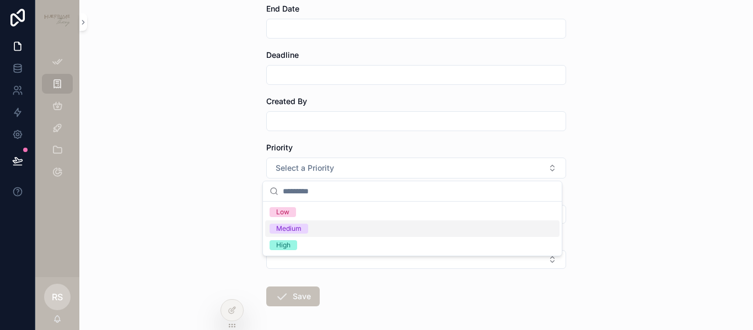
click at [371, 228] on div "Medium" at bounding box center [412, 228] width 294 height 17
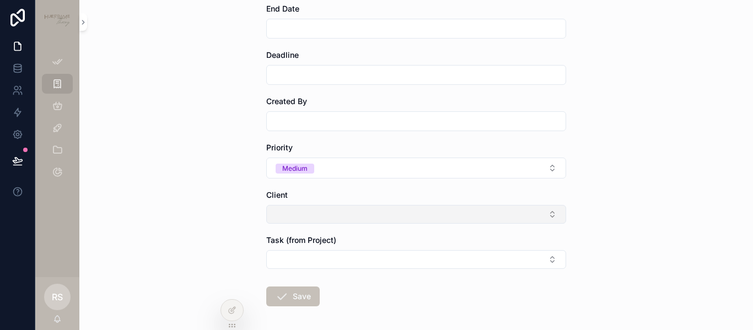
click at [301, 212] on button "Select Button" at bounding box center [416, 214] width 300 height 19
type input "**********"
click at [235, 208] on div "**********" at bounding box center [415, 165] width 673 height 330
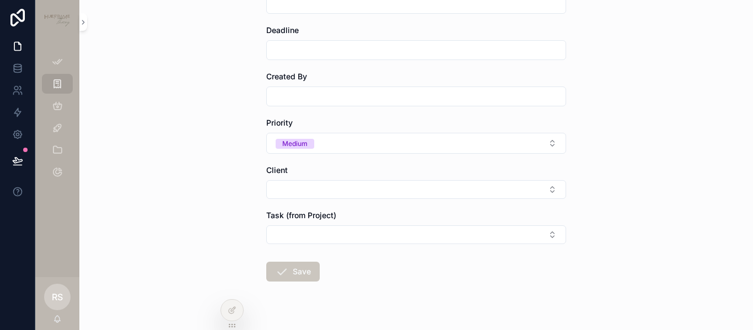
scroll to position [322, 0]
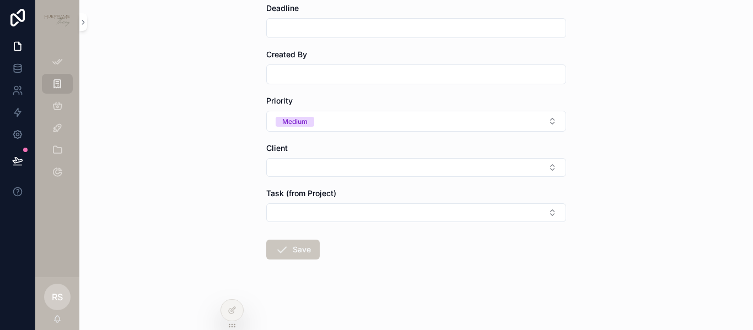
click at [285, 249] on button "Save" at bounding box center [292, 250] width 53 height 20
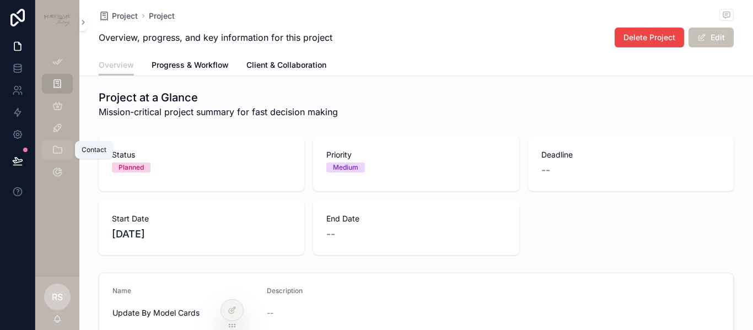
scroll to position [210, 0]
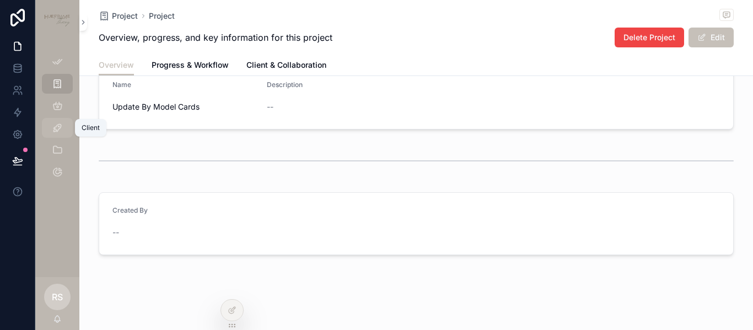
click at [58, 123] on icon "scrollable content" at bounding box center [57, 127] width 11 height 11
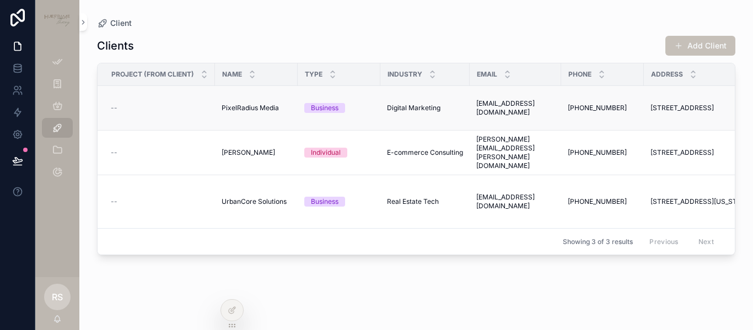
click at [151, 105] on div "--" at bounding box center [160, 108] width 98 height 9
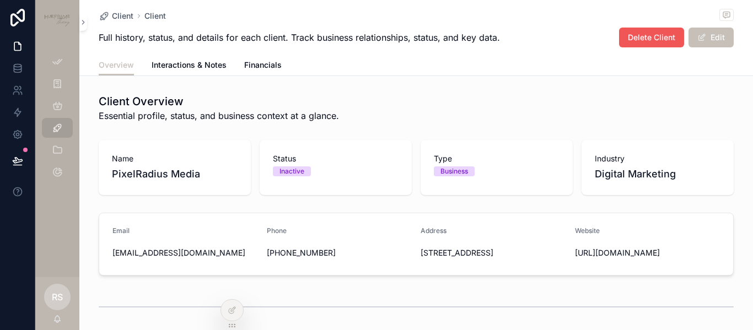
click at [644, 42] on span "Delete Client" at bounding box center [651, 37] width 47 height 11
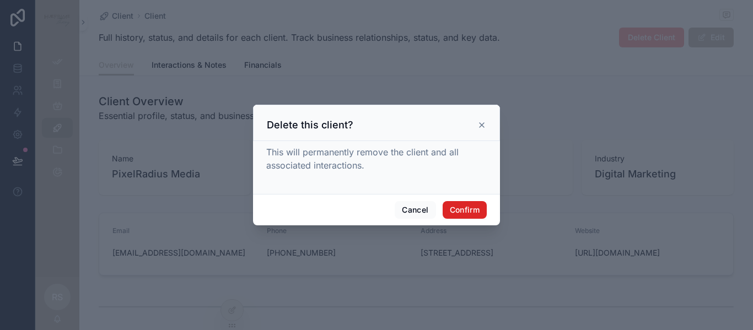
click at [466, 215] on button "Confirm" at bounding box center [465, 210] width 44 height 18
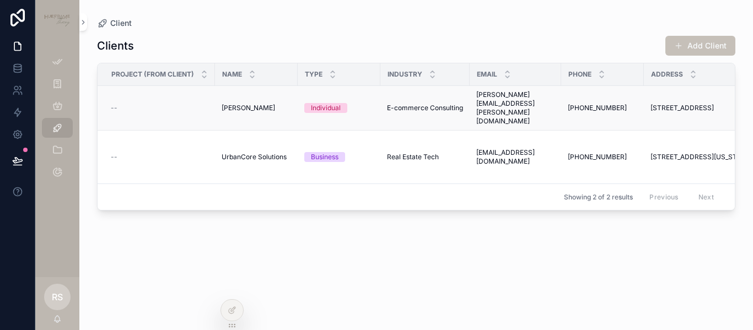
click at [163, 107] on div "--" at bounding box center [160, 108] width 98 height 9
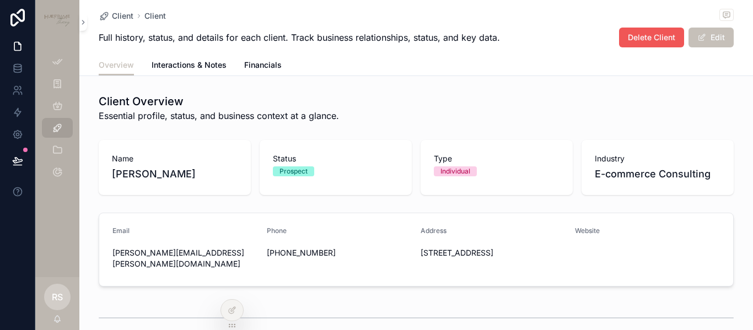
click at [657, 39] on span "Delete Client" at bounding box center [651, 37] width 47 height 11
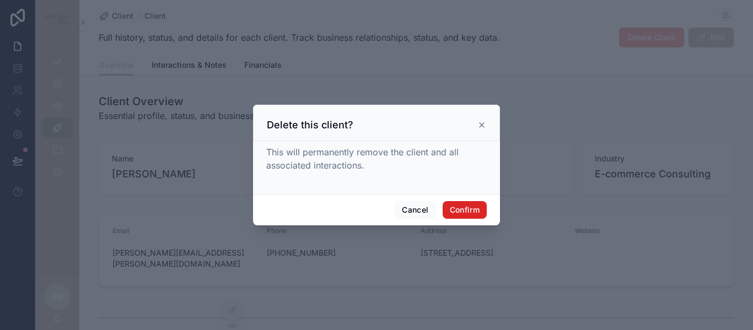
click at [471, 210] on button "Confirm" at bounding box center [465, 210] width 44 height 18
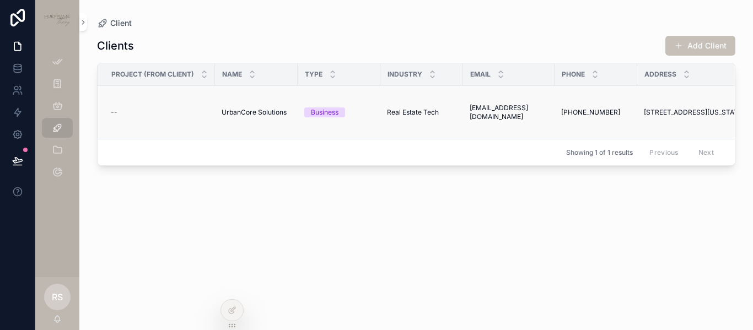
click at [160, 122] on td "--" at bounding box center [156, 112] width 117 height 53
click at [176, 121] on td "--" at bounding box center [156, 112] width 117 height 53
click at [148, 104] on td "--" at bounding box center [156, 112] width 117 height 53
click at [181, 88] on td "--" at bounding box center [156, 112] width 117 height 53
click at [184, 106] on td "--" at bounding box center [156, 112] width 117 height 53
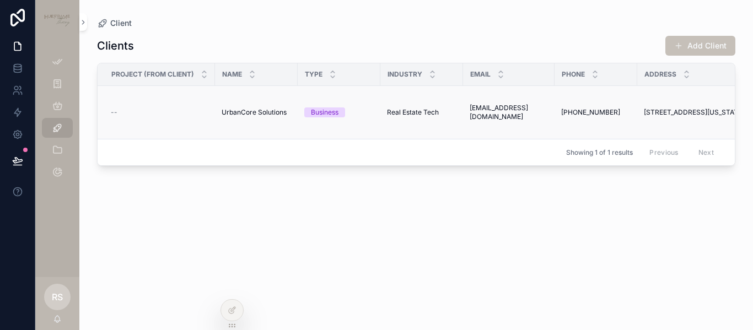
click at [270, 112] on span "UrbanCore Solutions" at bounding box center [254, 112] width 65 height 9
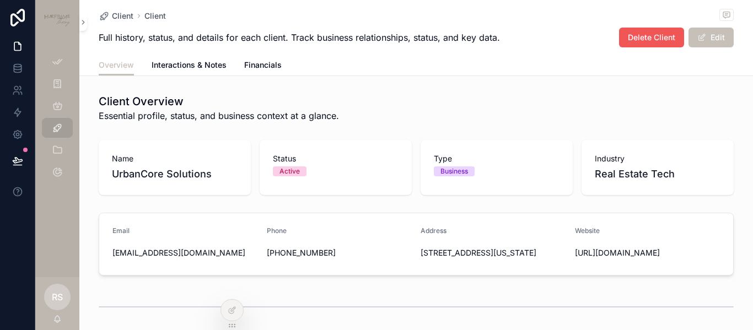
click at [652, 38] on span "Delete Client" at bounding box center [651, 37] width 47 height 11
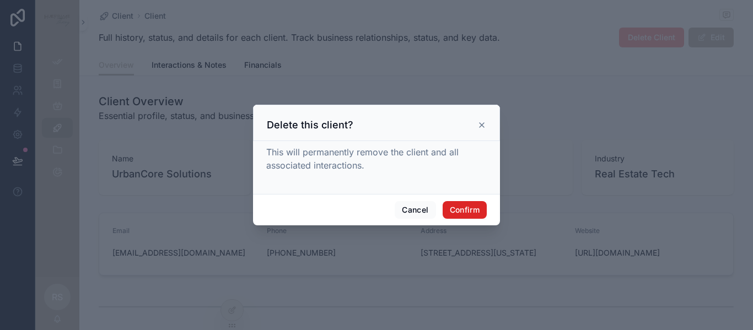
click at [472, 208] on button "Confirm" at bounding box center [465, 210] width 44 height 18
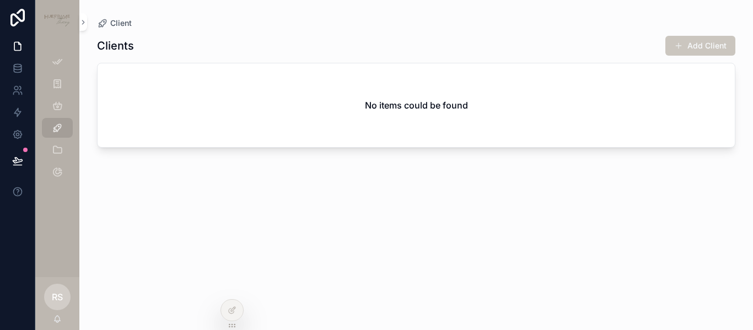
click at [690, 46] on button "Add Client" at bounding box center [700, 46] width 70 height 20
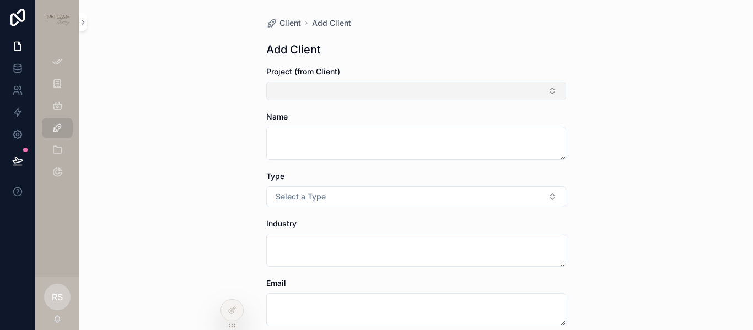
click at [359, 90] on button "Select Button" at bounding box center [416, 91] width 300 height 19
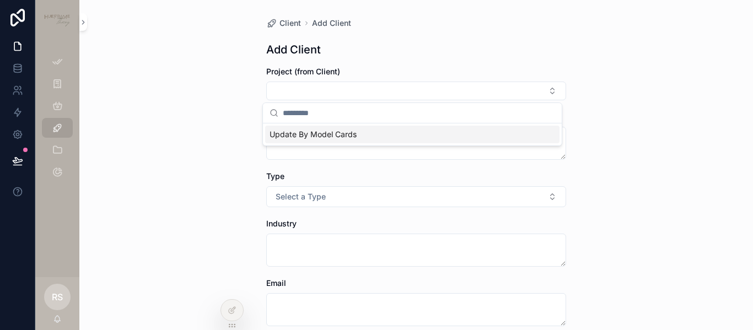
click at [354, 114] on input "scrollable content" at bounding box center [419, 113] width 272 height 20
click at [364, 91] on button "Select Button" at bounding box center [416, 91] width 300 height 19
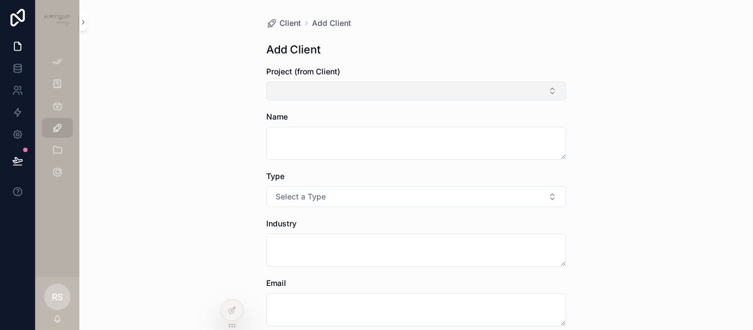
click at [363, 91] on button "Select Button" at bounding box center [416, 91] width 300 height 19
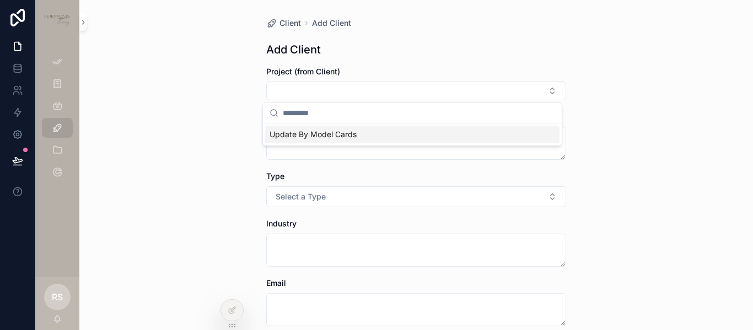
click at [362, 134] on div "Update By Model Cards" at bounding box center [412, 135] width 294 height 18
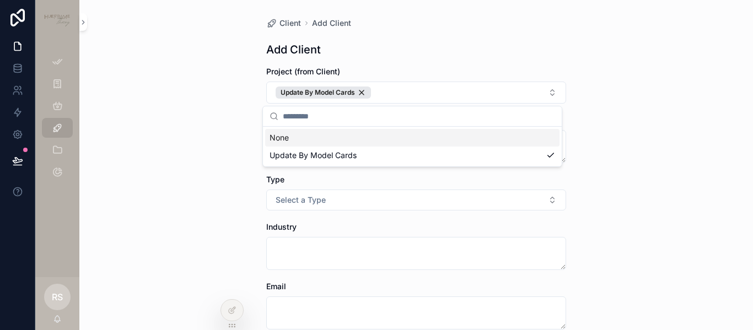
click at [228, 123] on div "Client Add Client Add Client Project (from Client) Update By Model Cards Name T…" at bounding box center [415, 165] width 673 height 330
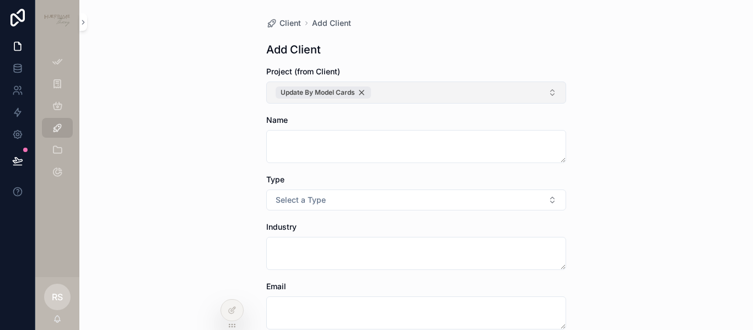
click at [359, 92] on div "Update By Model Cards" at bounding box center [323, 93] width 95 height 12
click at [352, 94] on button "Select Button" at bounding box center [416, 91] width 300 height 19
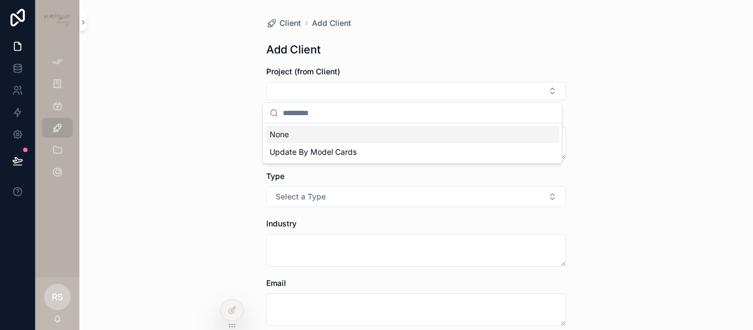
click at [328, 133] on div "None" at bounding box center [412, 135] width 294 height 18
click at [299, 140] on div "None" at bounding box center [412, 135] width 294 height 18
click at [230, 137] on div "Client Add Client Add Client Project (from Client) Name Type Select a Type Indu…" at bounding box center [415, 165] width 673 height 330
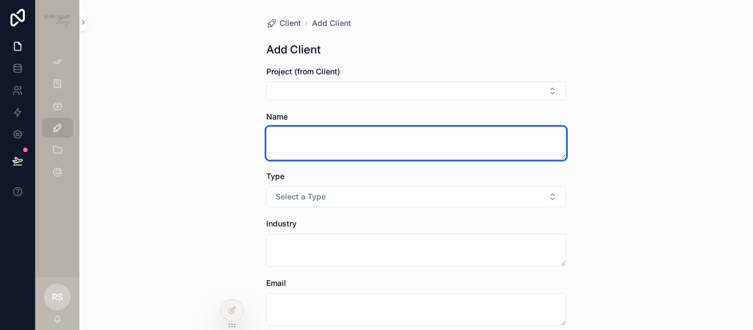
click at [321, 143] on textarea "scrollable content" at bounding box center [416, 143] width 300 height 33
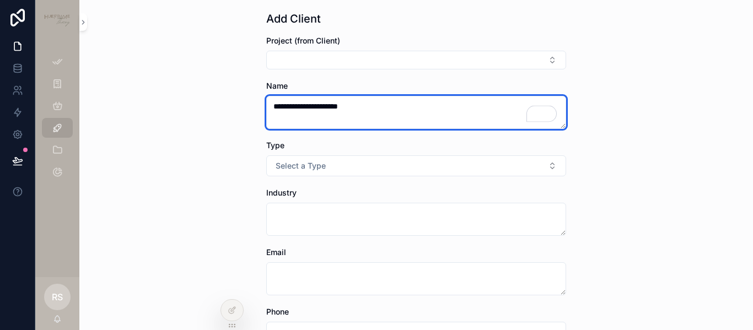
scroll to position [55, 0]
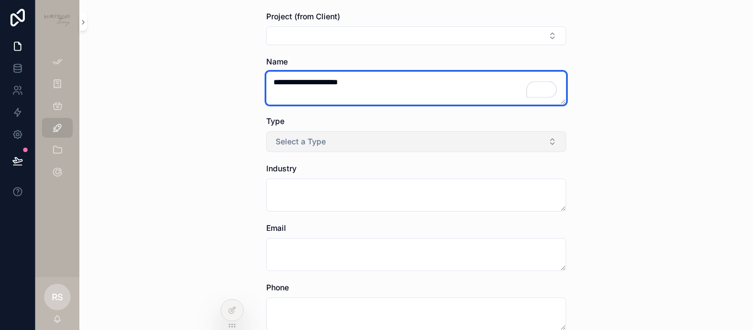
type textarea "**********"
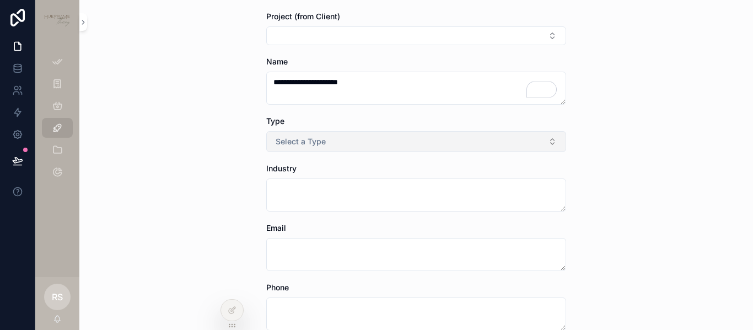
click at [338, 133] on button "Select a Type" at bounding box center [416, 141] width 300 height 21
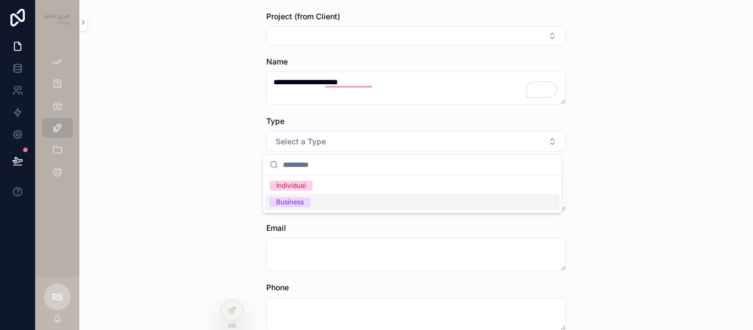
click at [321, 202] on div "Business" at bounding box center [412, 202] width 294 height 17
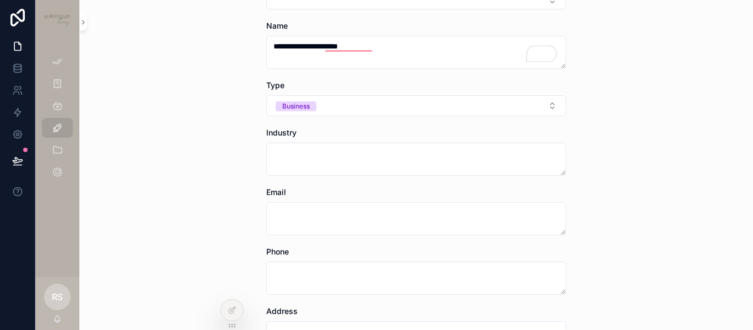
scroll to position [110, 0]
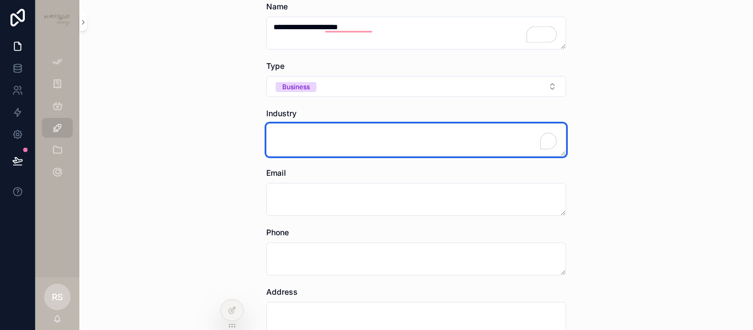
click at [322, 136] on textarea "To enrich screen reader interactions, please activate Accessibility in Grammarl…" at bounding box center [416, 139] width 300 height 33
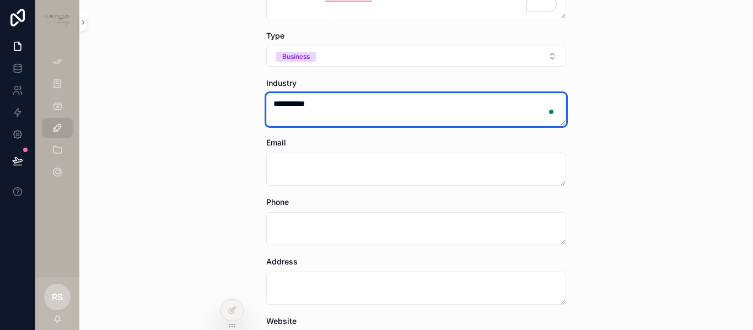
scroll to position [165, 0]
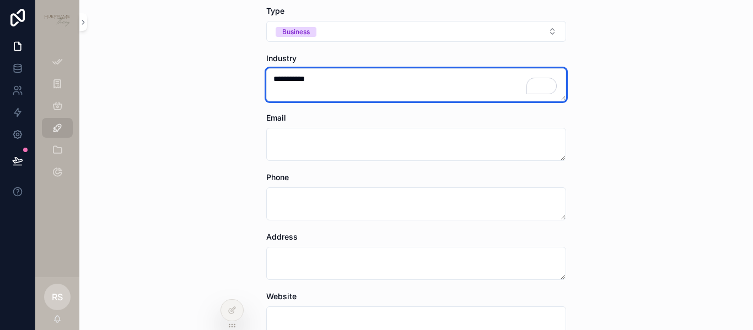
type textarea "**********"
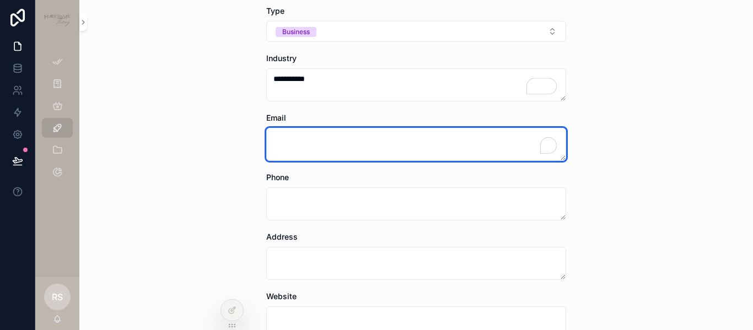
click at [320, 136] on textarea "To enrich screen reader interactions, please activate Accessibility in Grammarl…" at bounding box center [416, 144] width 300 height 33
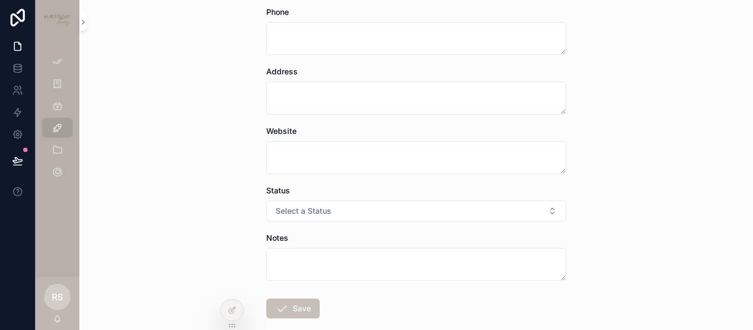
scroll to position [386, 0]
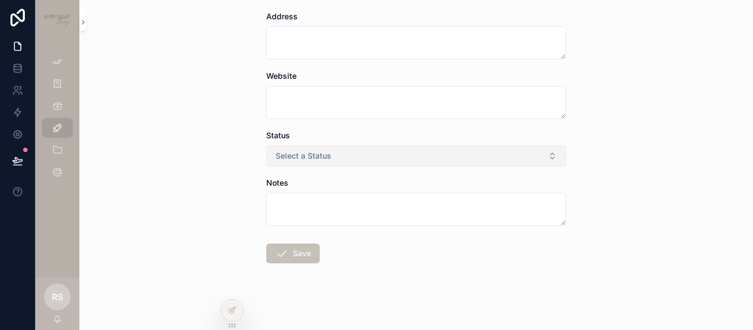
type textarea "**********"
click at [335, 158] on button "Select a Status" at bounding box center [416, 155] width 300 height 21
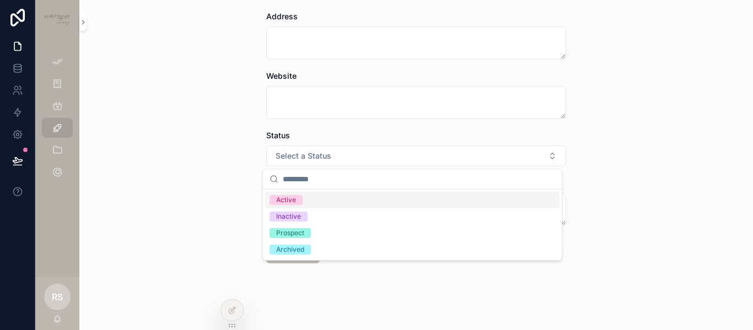
click at [331, 201] on div "Active" at bounding box center [412, 200] width 294 height 17
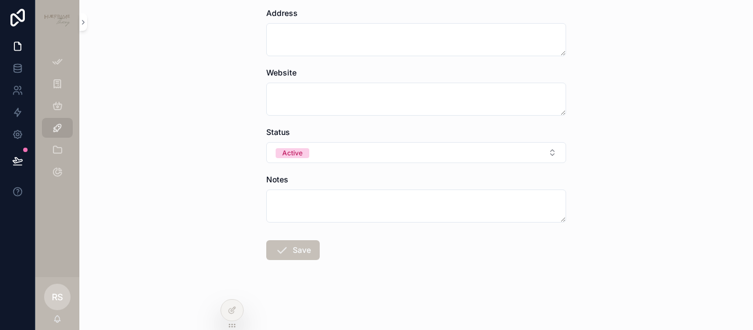
scroll to position [390, 0]
click at [296, 252] on button "Save" at bounding box center [292, 250] width 53 height 20
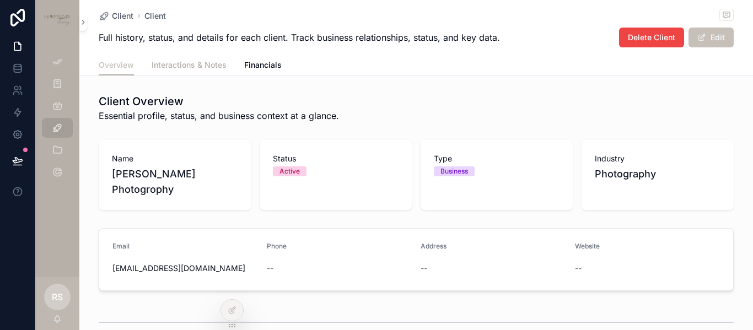
click at [203, 66] on span "Interactions & Notes" at bounding box center [189, 65] width 75 height 11
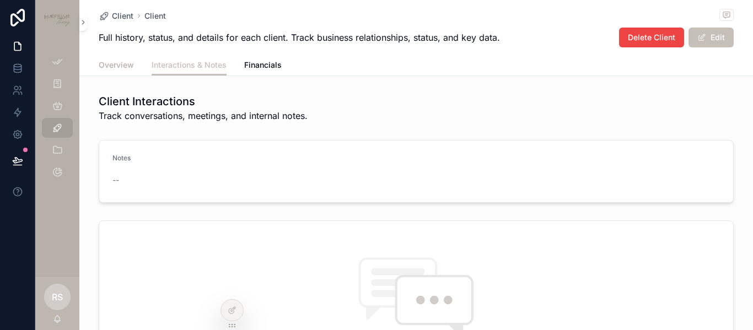
click at [118, 64] on span "Overview" at bounding box center [116, 65] width 35 height 11
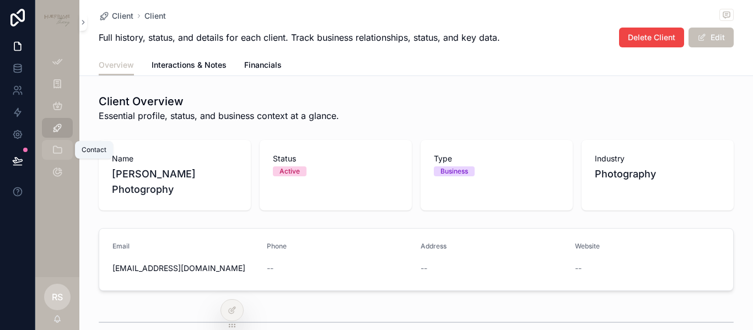
click at [59, 149] on icon "scrollable content" at bounding box center [57, 149] width 11 height 11
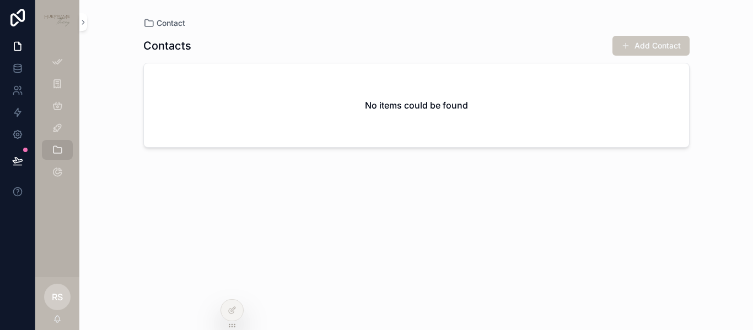
click at [659, 47] on button "Add Contact" at bounding box center [650, 46] width 77 height 20
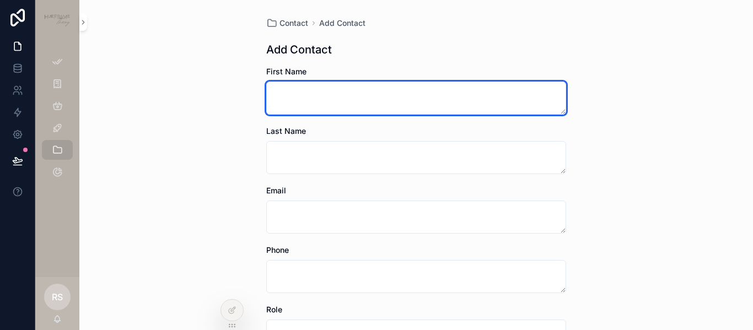
click at [375, 94] on textarea "scrollable content" at bounding box center [416, 98] width 300 height 33
type textarea "****"
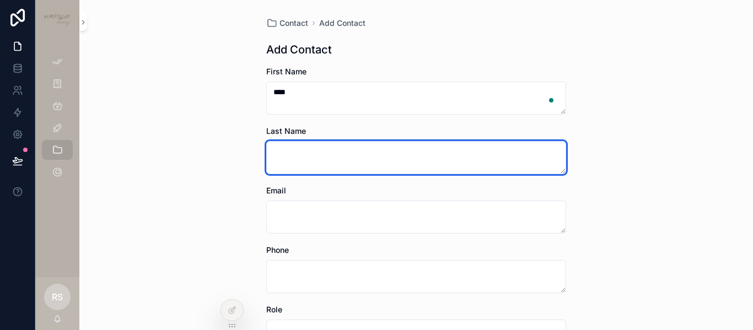
click at [337, 158] on textarea "scrollable content" at bounding box center [416, 157] width 300 height 33
type textarea "******"
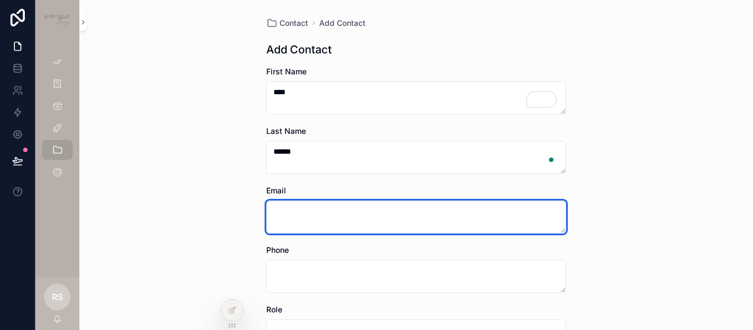
click at [336, 218] on textarea "scrollable content" at bounding box center [416, 217] width 300 height 33
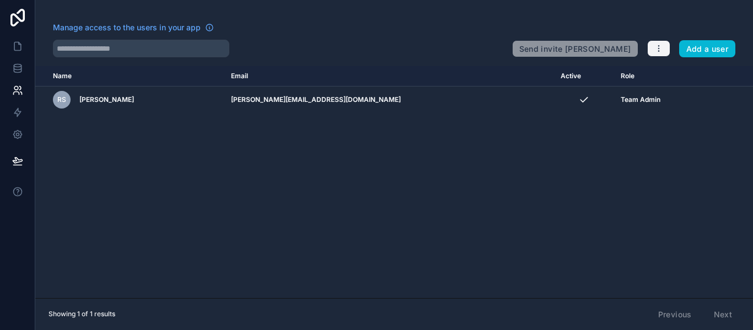
click at [657, 45] on icon "button" at bounding box center [658, 48] width 9 height 9
click at [707, 47] on button "Add a user" at bounding box center [707, 49] width 57 height 18
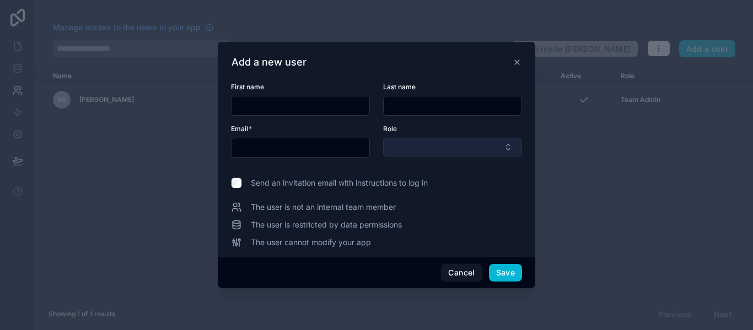
click at [421, 148] on button "Select Button" at bounding box center [452, 147] width 139 height 19
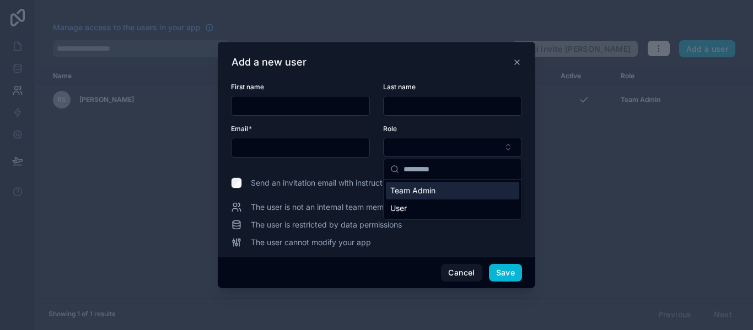
click at [594, 170] on div at bounding box center [376, 165] width 753 height 330
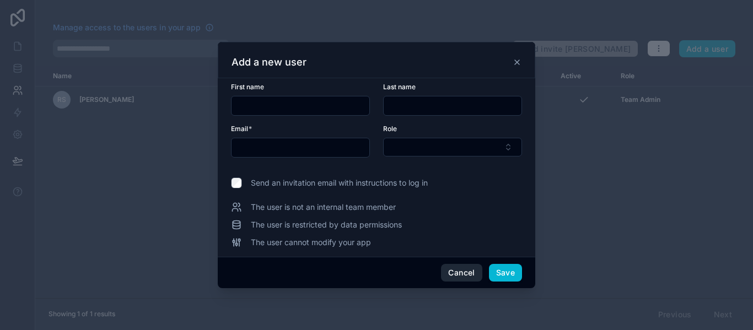
click at [465, 273] on button "Cancel" at bounding box center [461, 273] width 41 height 18
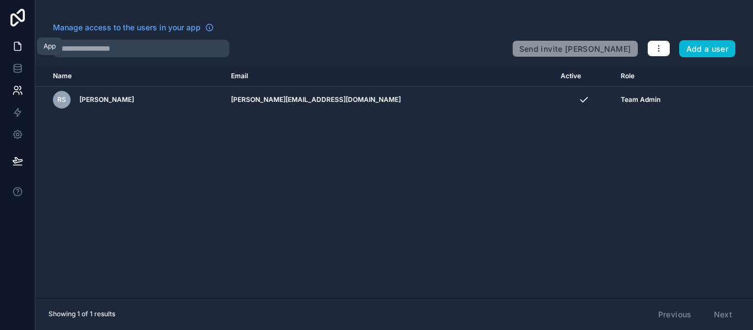
click at [23, 46] on link at bounding box center [17, 46] width 35 height 22
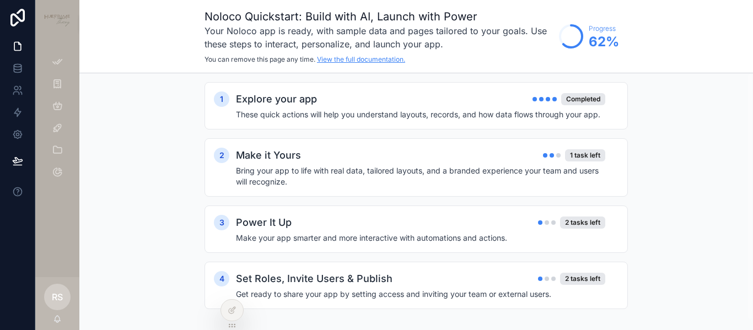
click at [347, 60] on link "View the full documentation." at bounding box center [361, 59] width 88 height 8
click at [55, 60] on icon "scrollable content" at bounding box center [57, 61] width 11 height 11
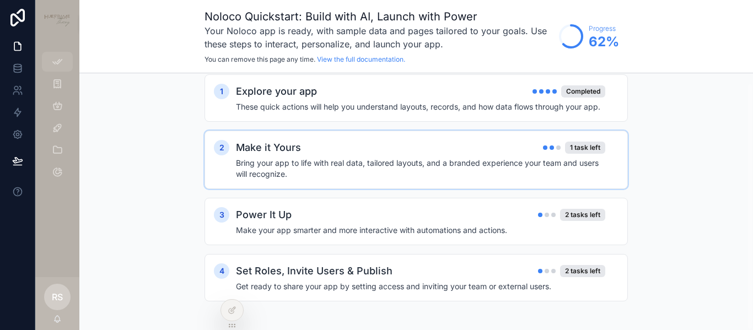
scroll to position [10, 0]
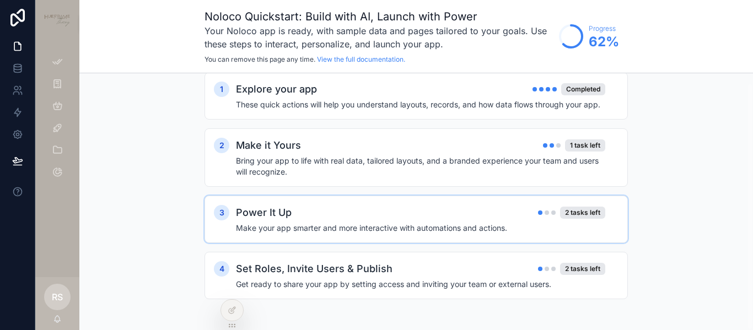
click at [384, 229] on h4 "Make your app smarter and more interactive with automations and actions." at bounding box center [420, 228] width 369 height 11
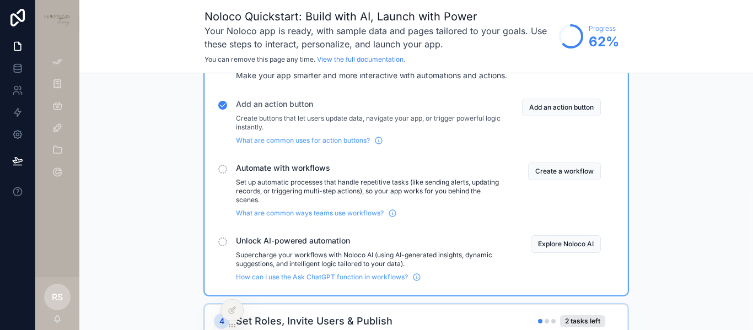
scroll to position [215, 0]
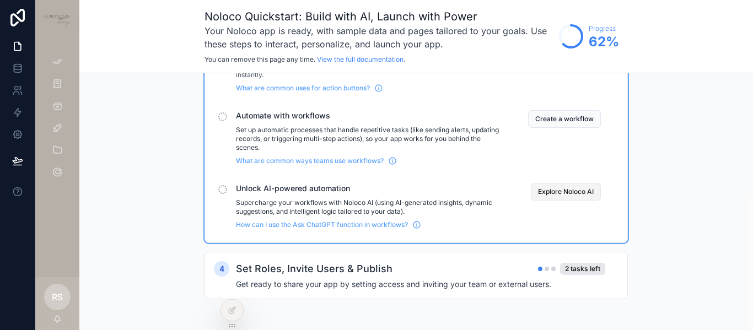
click at [548, 192] on button "Explore Noloco AI" at bounding box center [566, 192] width 70 height 18
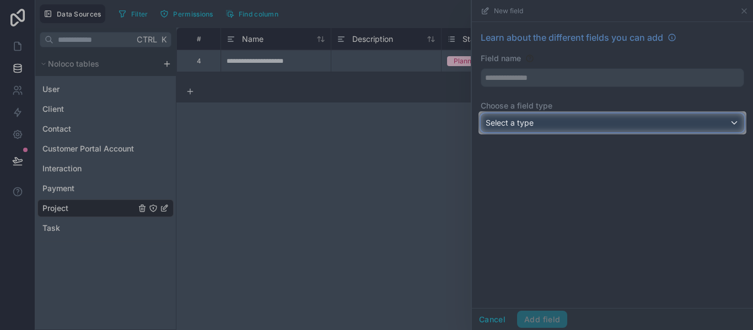
click at [555, 119] on div "Select a type" at bounding box center [612, 123] width 262 height 18
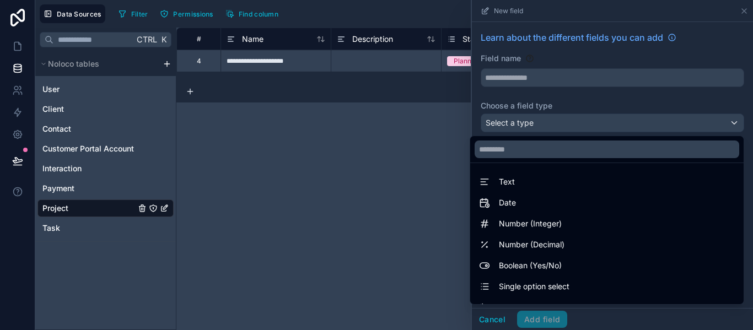
click at [550, 125] on div at bounding box center [612, 165] width 281 height 330
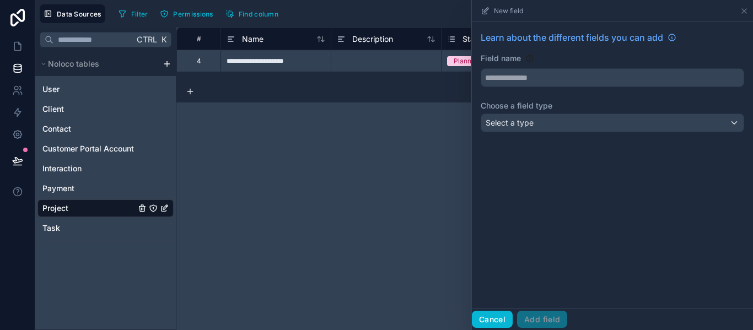
click at [492, 323] on button "Cancel" at bounding box center [492, 320] width 41 height 18
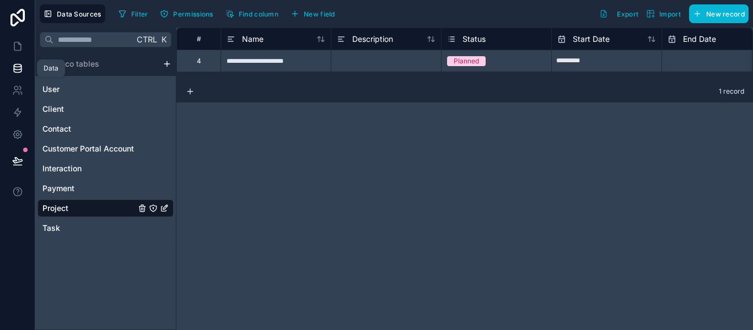
click at [14, 67] on icon at bounding box center [17, 68] width 7 height 4
click at [19, 51] on icon at bounding box center [17, 46] width 7 height 8
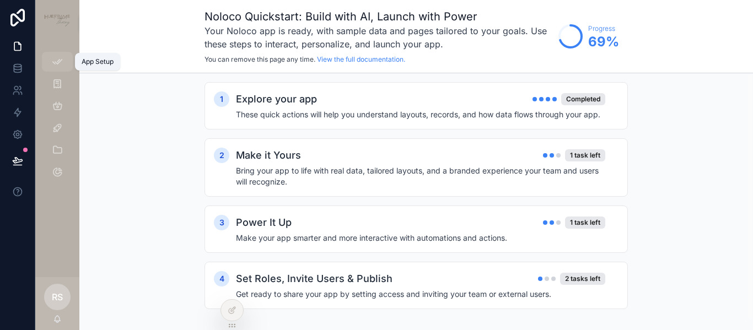
click at [57, 59] on icon "scrollable content" at bounding box center [57, 61] width 11 height 11
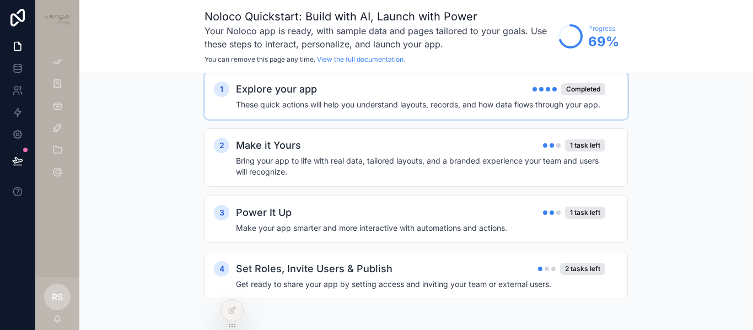
click at [352, 89] on div "Explore your app Completed" at bounding box center [420, 89] width 369 height 15
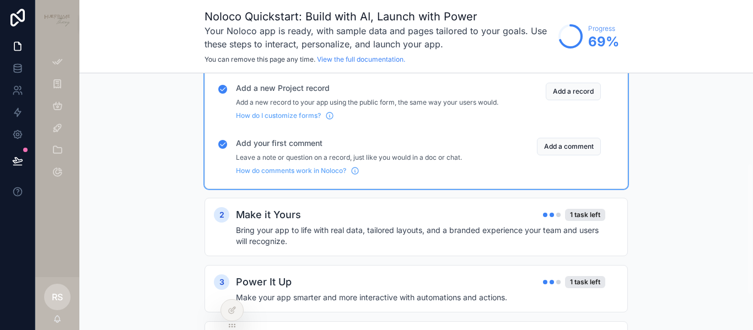
scroll to position [175, 0]
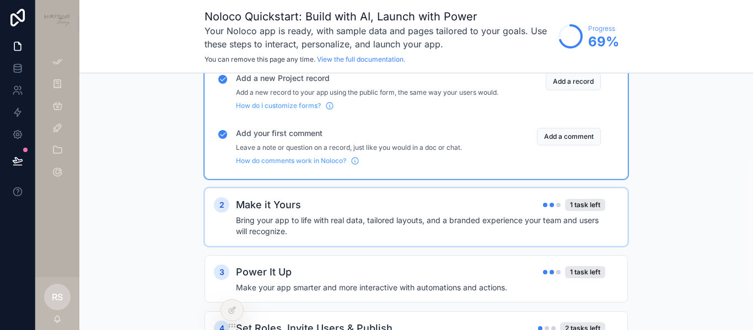
click at [275, 213] on h2 "Make it Yours" at bounding box center [268, 204] width 65 height 15
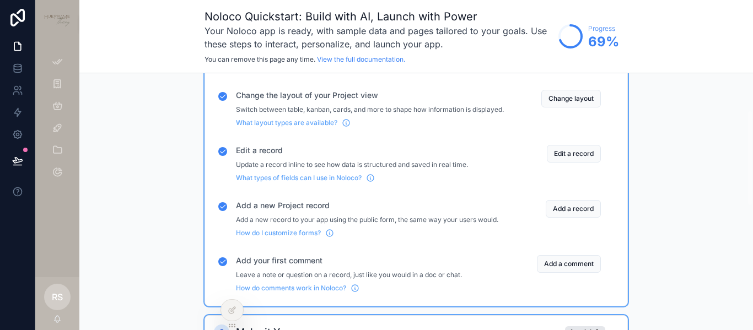
scroll to position [0, 0]
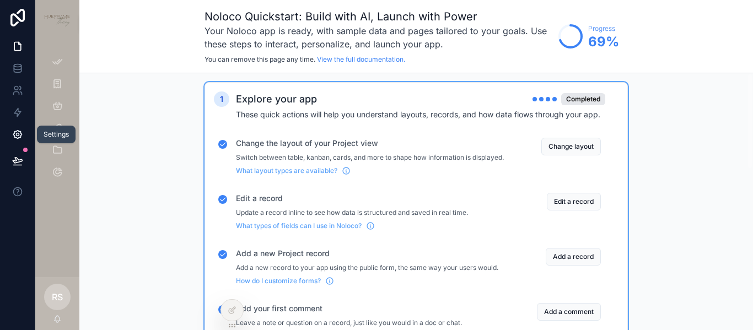
click at [17, 130] on icon at bounding box center [17, 134] width 11 height 11
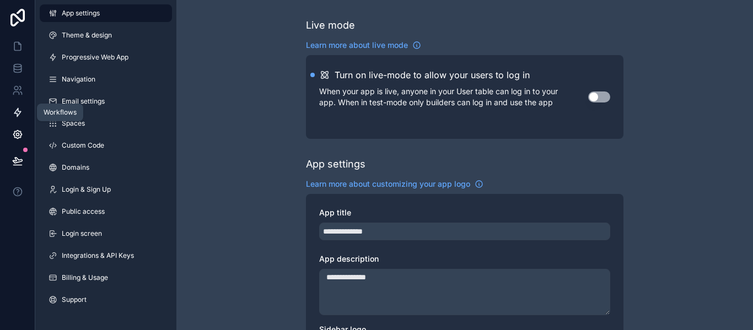
click at [24, 114] on link at bounding box center [17, 112] width 35 height 22
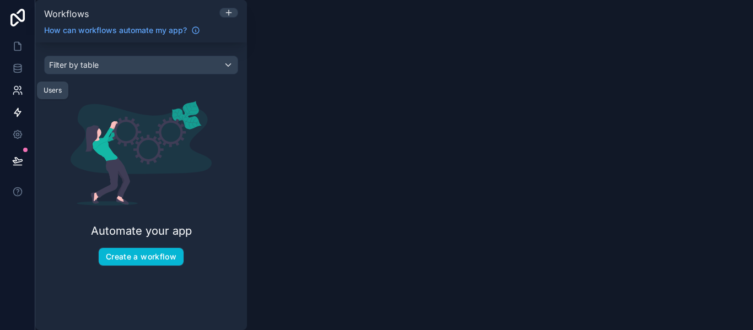
click at [19, 91] on icon at bounding box center [17, 90] width 11 height 11
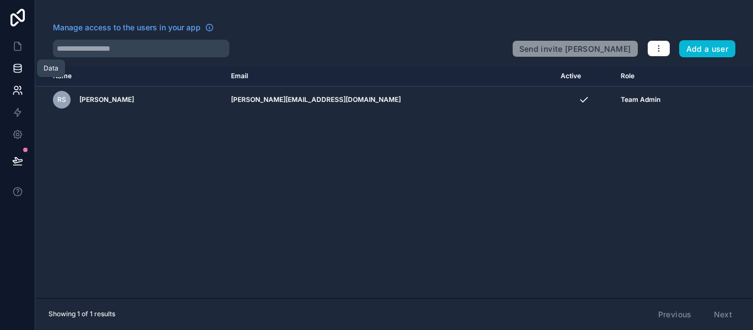
click at [17, 68] on icon at bounding box center [17, 68] width 11 height 11
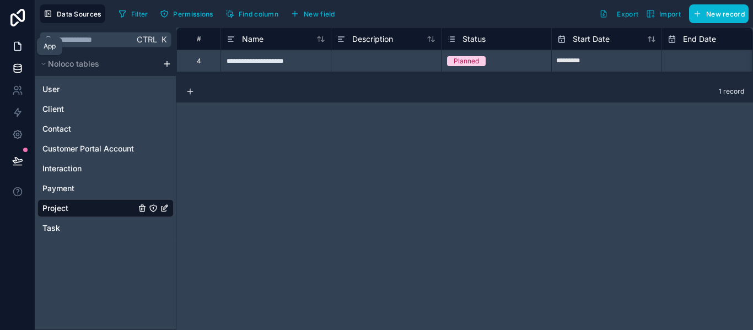
click at [19, 51] on icon at bounding box center [17, 46] width 11 height 11
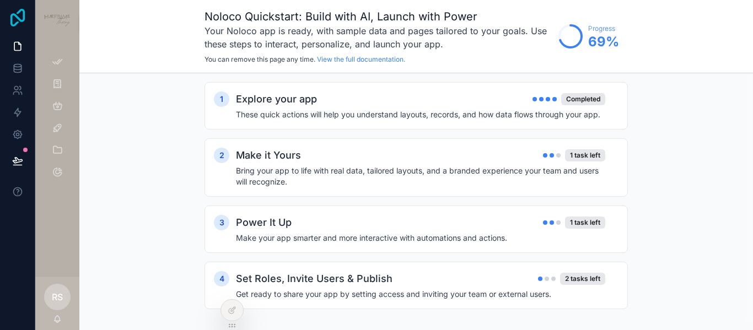
click at [17, 18] on icon at bounding box center [17, 18] width 14 height 18
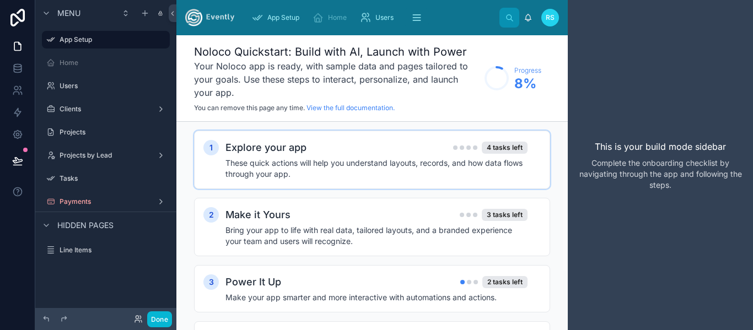
click at [388, 152] on div "Explore your app 4 tasks left" at bounding box center [376, 147] width 302 height 15
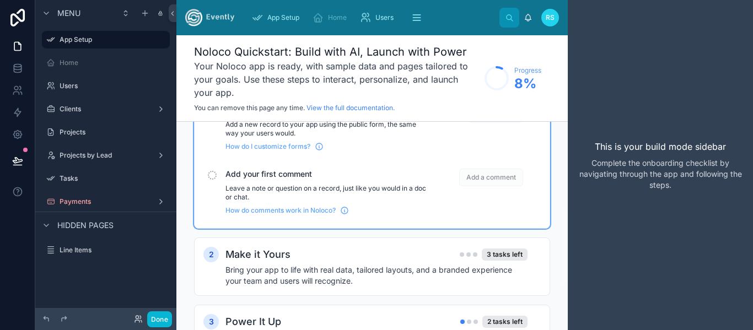
scroll to position [276, 0]
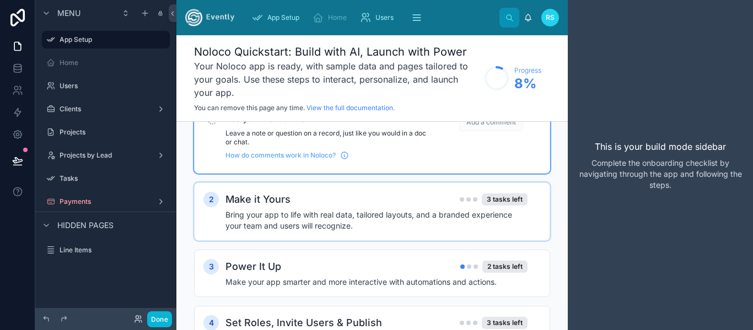
click at [314, 193] on div "Make it Yours 3 tasks left" at bounding box center [376, 199] width 302 height 15
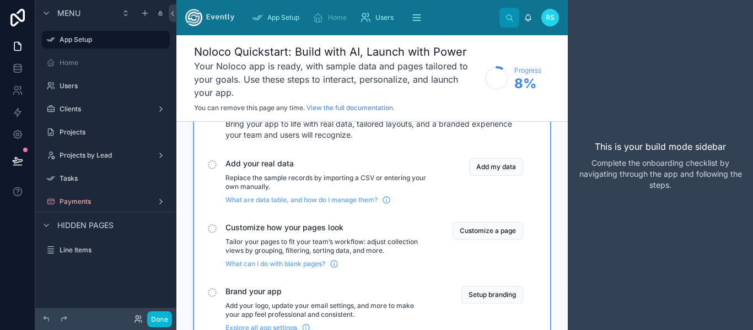
scroll to position [386, 0]
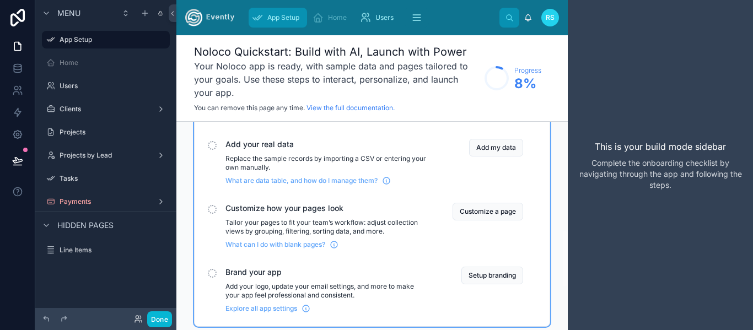
click at [274, 19] on span "App Setup" at bounding box center [283, 17] width 32 height 9
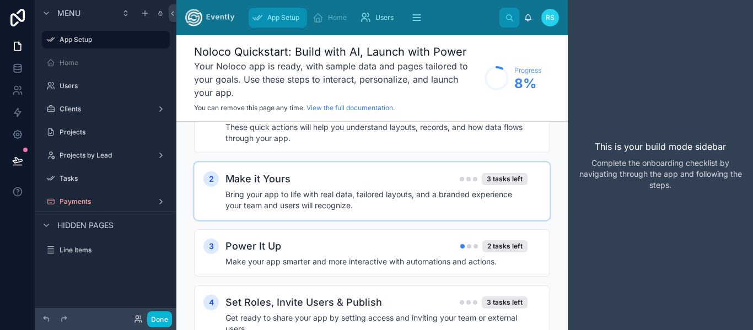
scroll to position [80, 0]
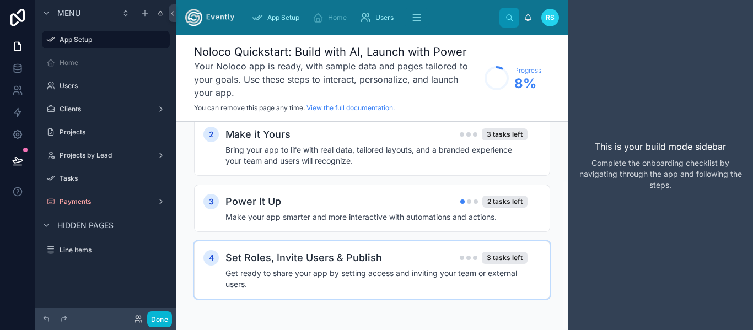
click at [347, 256] on h2 "Set Roles, Invite Users & Publish" at bounding box center [303, 257] width 157 height 15
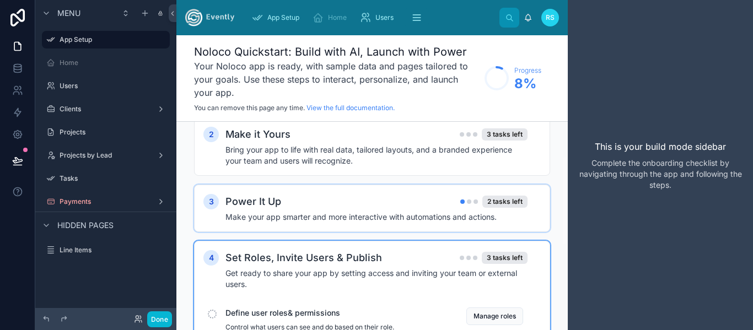
click at [325, 211] on div "Power It Up 2 tasks left Make your app smarter and more interactive with automa…" at bounding box center [382, 208] width 315 height 29
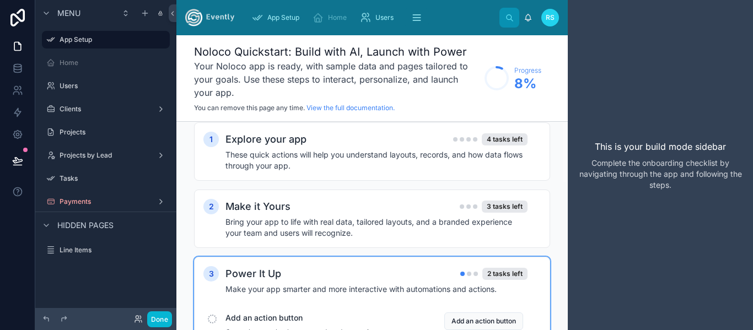
scroll to position [0, 0]
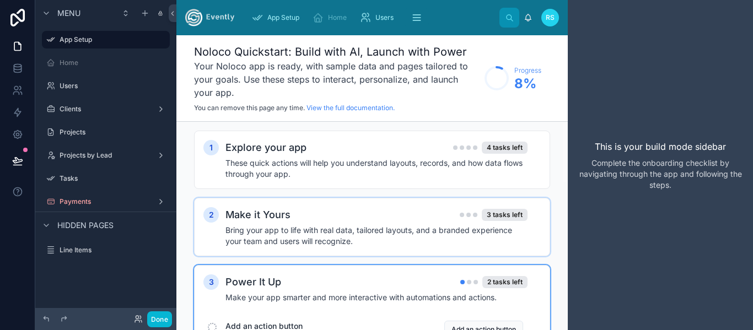
click at [323, 229] on h4 "Bring your app to life with real data, tailored layouts, and a branded experien…" at bounding box center [376, 236] width 302 height 22
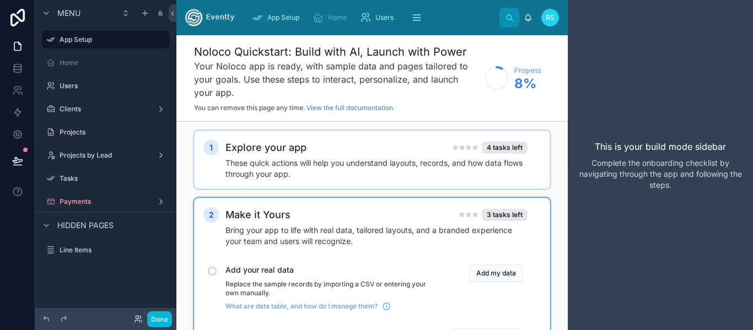
click at [283, 168] on h4 "These quick actions will help you understand layouts, records, and how data flo…" at bounding box center [376, 169] width 302 height 22
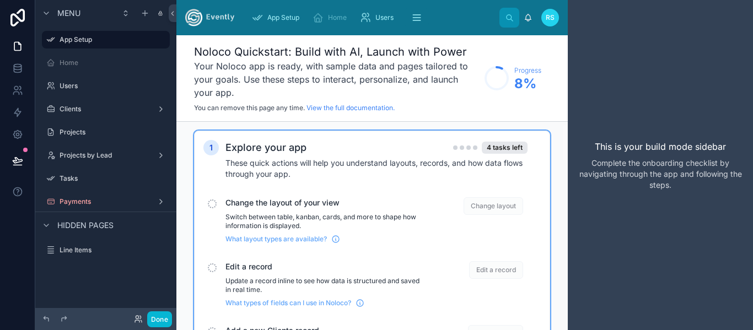
scroll to position [55, 0]
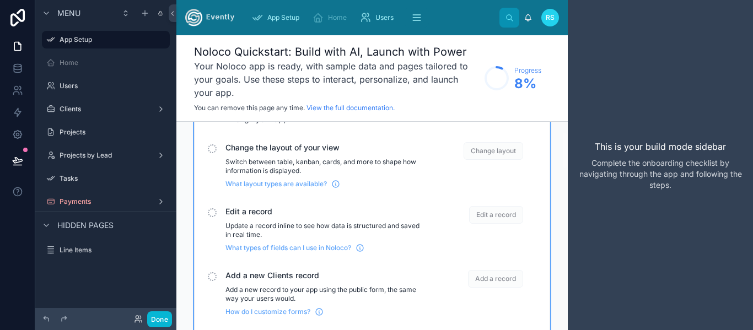
click at [261, 150] on span "Change the layout of your view" at bounding box center [325, 147] width 201 height 11
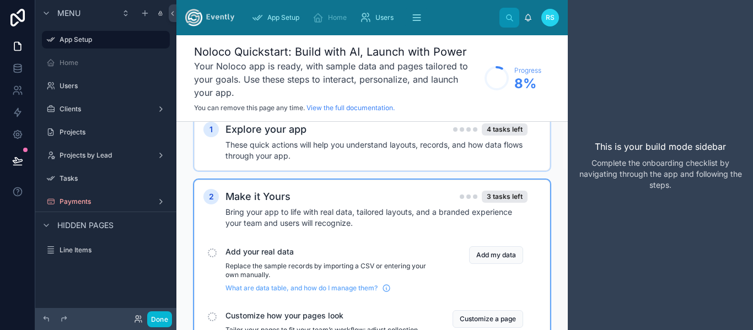
scroll to position [0, 0]
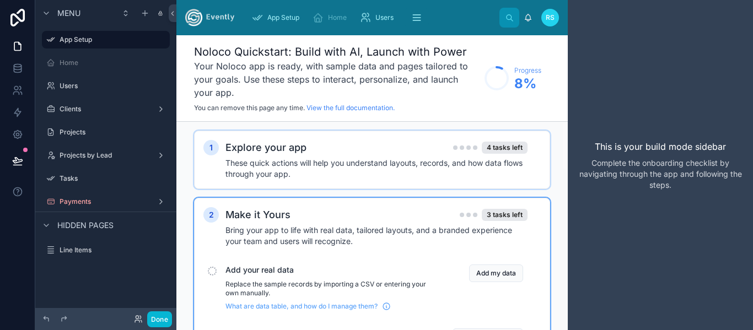
click at [293, 157] on div "Explore your app 4 tasks left These quick actions will help you understand layo…" at bounding box center [382, 160] width 315 height 40
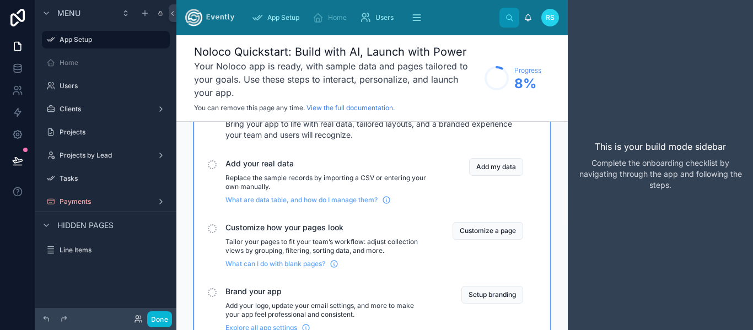
scroll to position [386, 0]
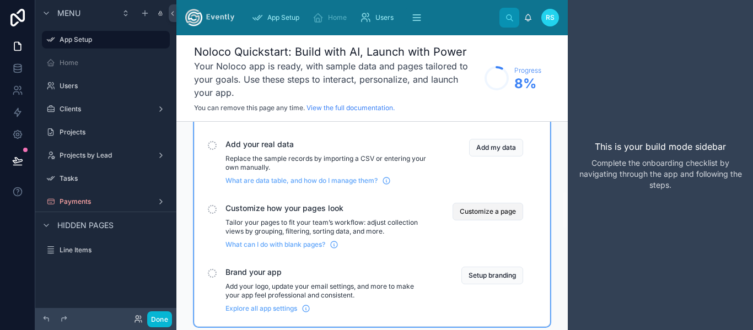
click at [490, 211] on button "Customize a page" at bounding box center [487, 212] width 71 height 18
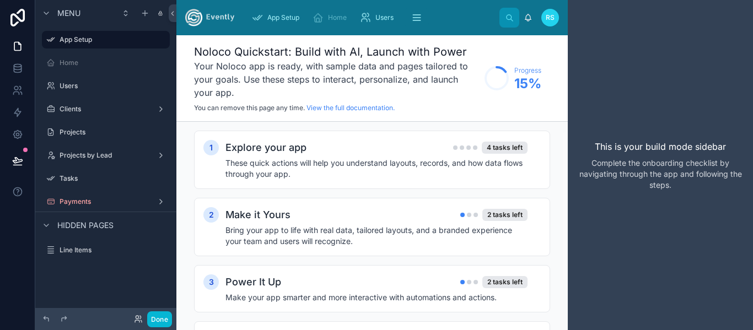
scroll to position [55, 0]
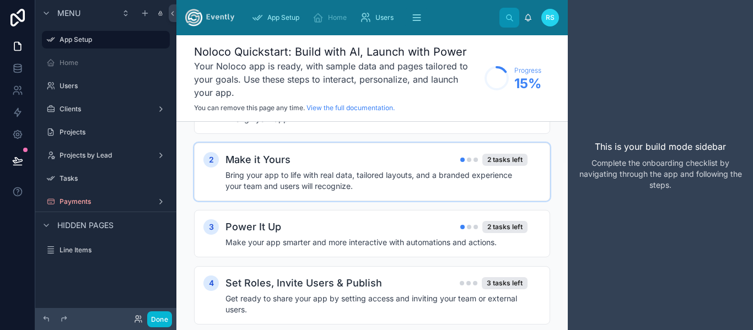
click at [384, 179] on h4 "Bring your app to life with real data, tailored layouts, and a branded experien…" at bounding box center [376, 181] width 302 height 22
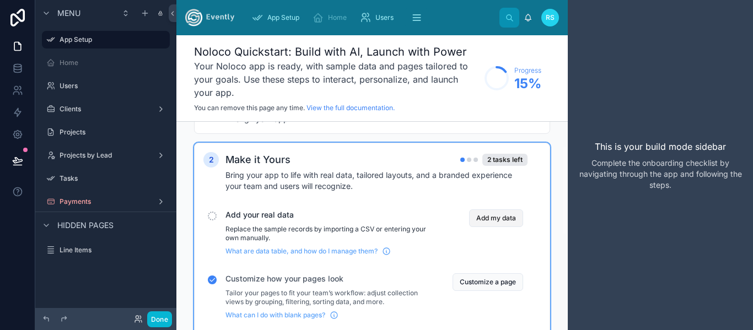
click at [498, 216] on button "Add my data" at bounding box center [496, 218] width 54 height 18
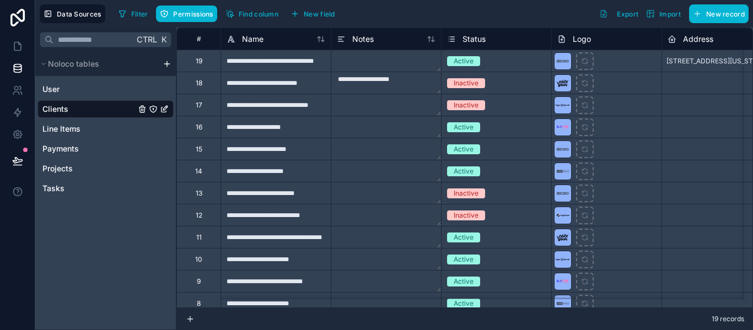
click at [201, 62] on div "19" at bounding box center [199, 61] width 7 height 9
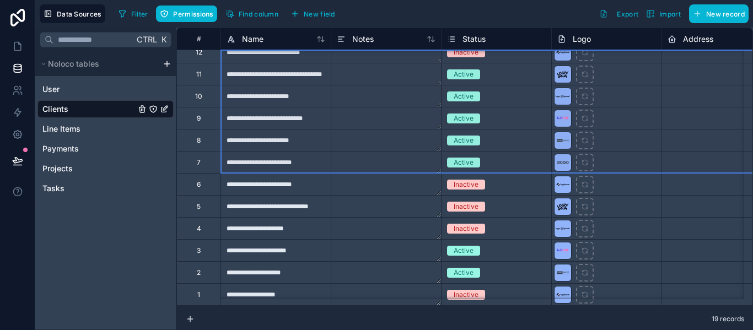
scroll to position [171, 0]
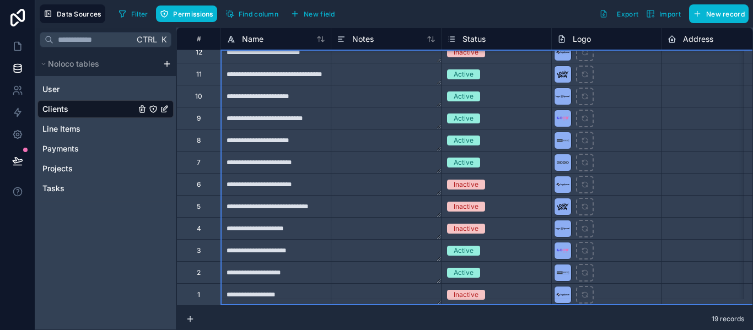
drag, startPoint x: 199, startPoint y: 64, endPoint x: 219, endPoint y: 309, distance: 246.0
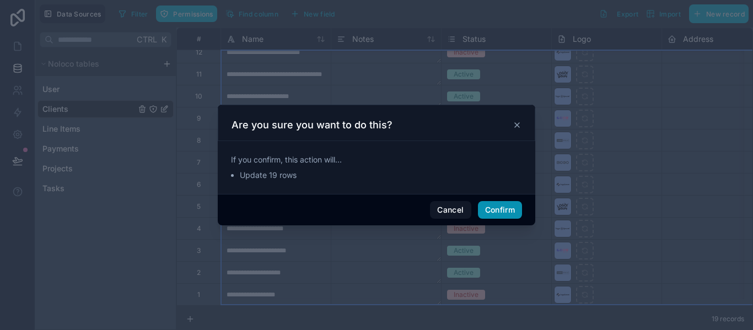
click at [501, 211] on button "Confirm" at bounding box center [500, 210] width 44 height 18
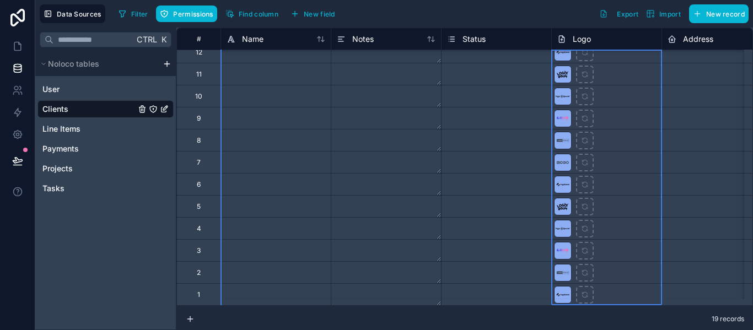
drag, startPoint x: 614, startPoint y: 57, endPoint x: 614, endPoint y: 299, distance: 242.5
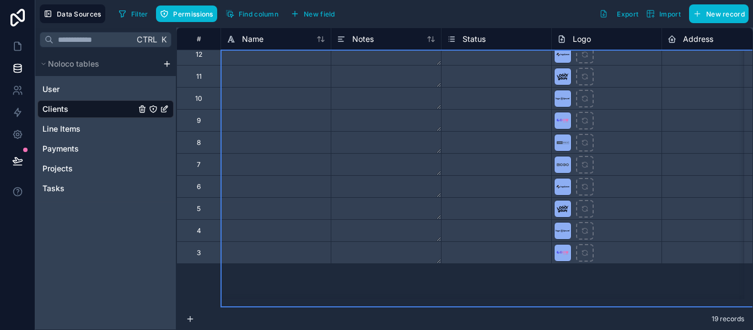
scroll to position [0, 0]
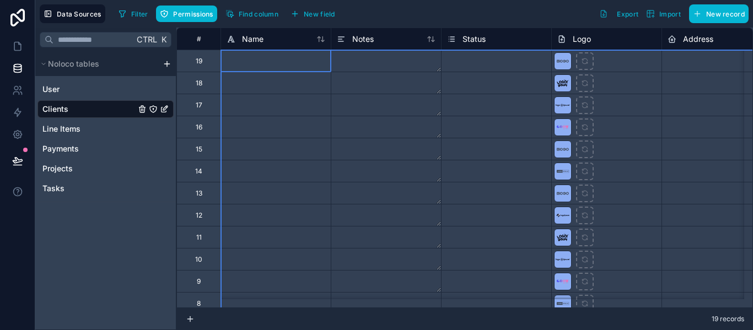
click at [612, 66] on div at bounding box center [606, 61] width 110 height 22
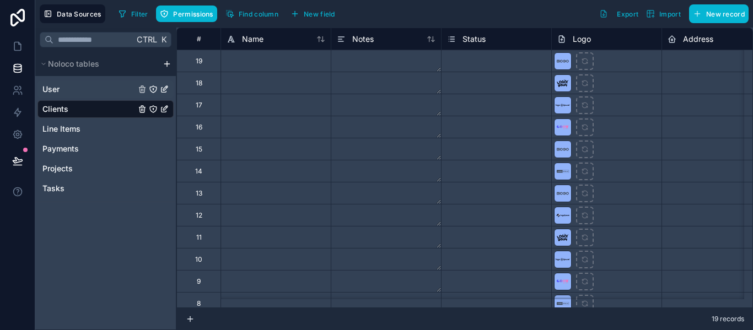
click at [82, 86] on div "User" at bounding box center [105, 89] width 136 height 18
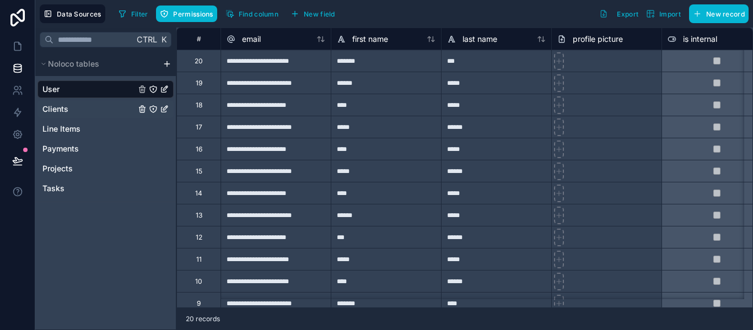
click at [67, 107] on span "Clients" at bounding box center [55, 109] width 26 height 11
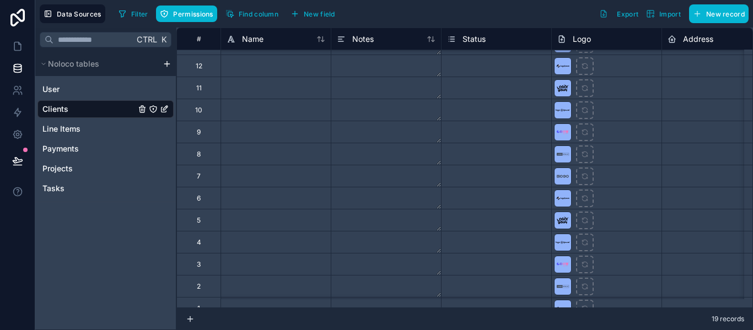
scroll to position [171, 0]
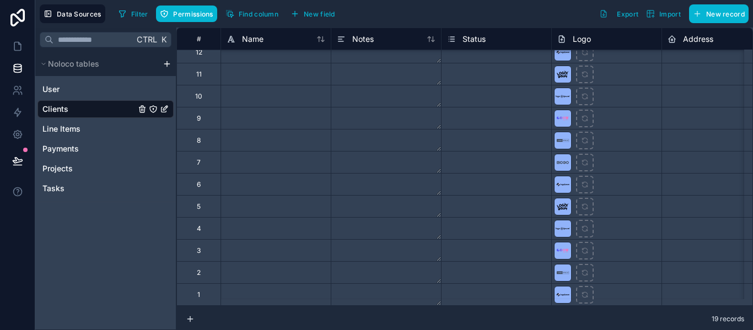
click at [247, 289] on div at bounding box center [275, 294] width 110 height 22
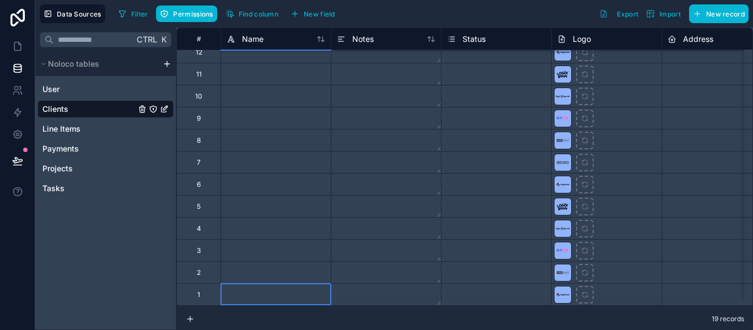
click at [247, 289] on div at bounding box center [275, 294] width 110 height 22
type input "**********"
click at [353, 284] on textarea at bounding box center [386, 294] width 110 height 21
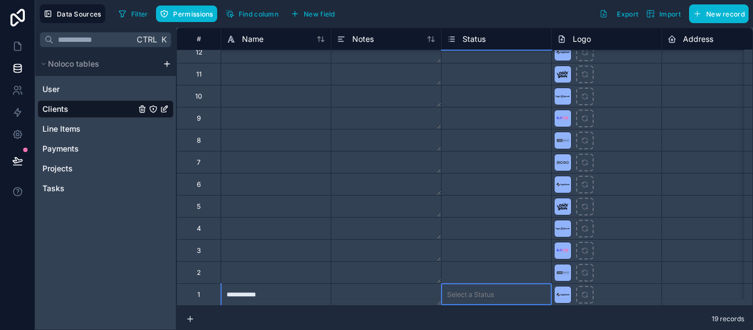
click at [474, 284] on div "Select a Status" at bounding box center [496, 294] width 110 height 21
click at [488, 280] on body "**********" at bounding box center [376, 165] width 753 height 330
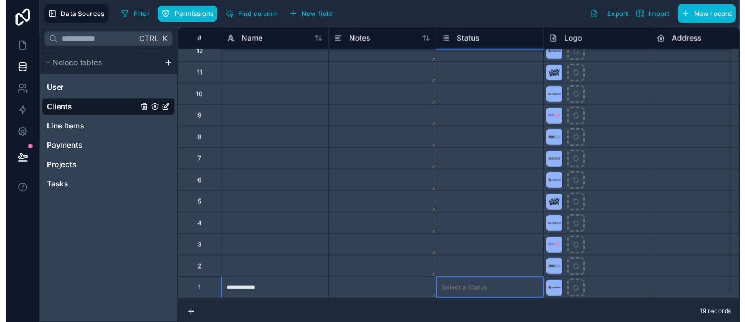
scroll to position [24, 0]
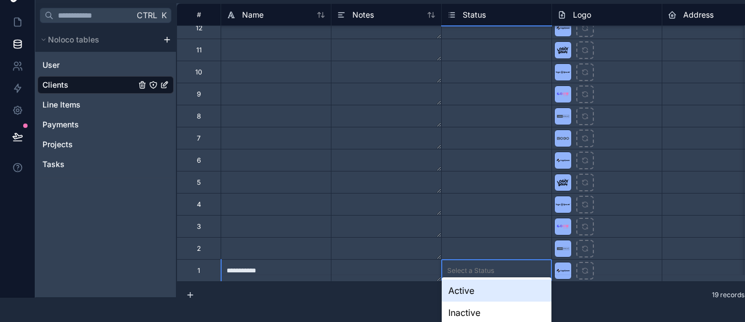
click at [477, 290] on div "Active" at bounding box center [496, 290] width 110 height 22
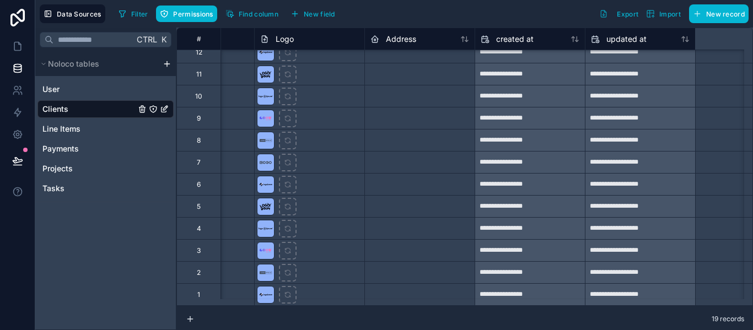
scroll to position [169, 0]
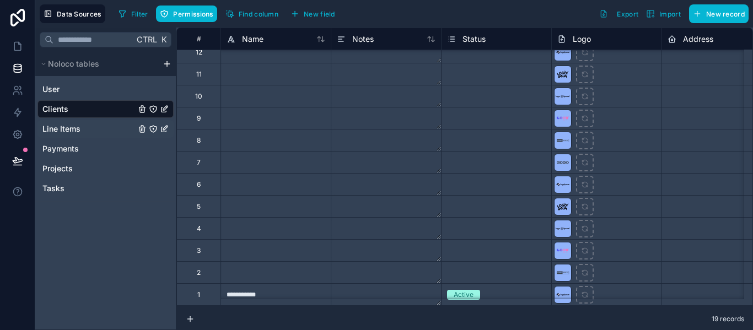
click at [78, 128] on span "Line Items" at bounding box center [61, 128] width 38 height 11
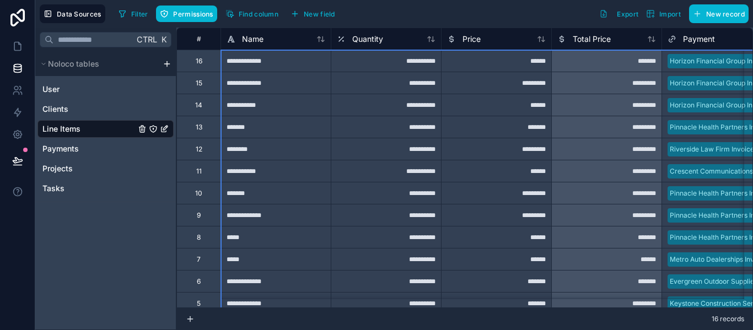
drag, startPoint x: 208, startPoint y: 285, endPoint x: 224, endPoint y: 56, distance: 229.3
click at [224, 56] on div "**********" at bounding box center [639, 215] width 926 height 375
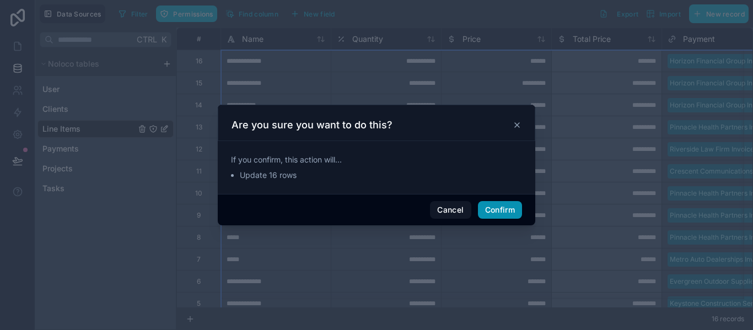
click at [506, 214] on button "Confirm" at bounding box center [500, 210] width 44 height 18
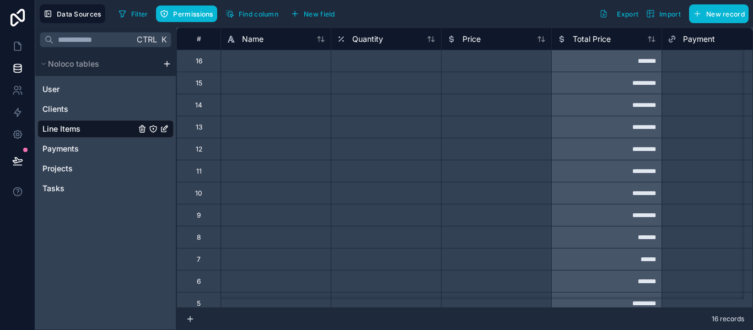
click at [202, 67] on div "16" at bounding box center [198, 61] width 44 height 22
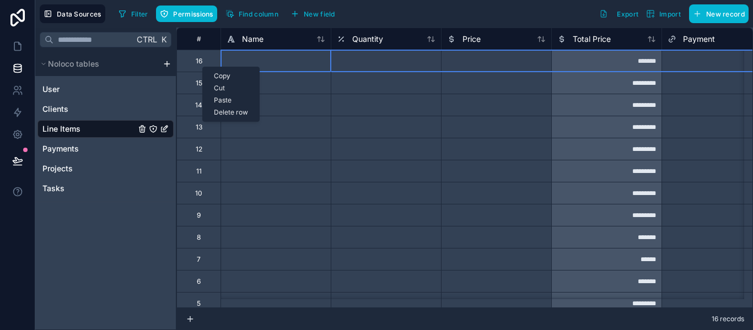
click at [240, 111] on div "Delete row" at bounding box center [231, 112] width 56 height 12
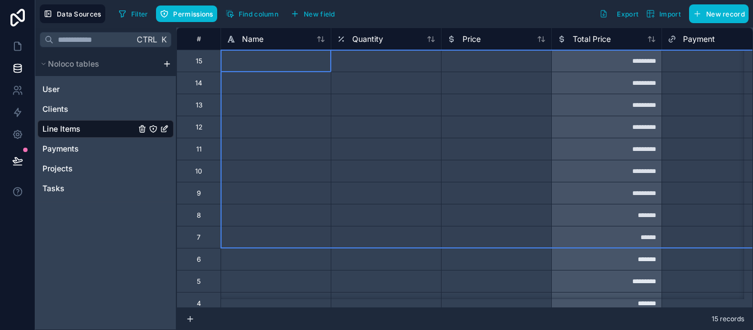
drag, startPoint x: 206, startPoint y: 65, endPoint x: 224, endPoint y: 226, distance: 161.9
click at [224, 226] on div "**********" at bounding box center [639, 204] width 926 height 353
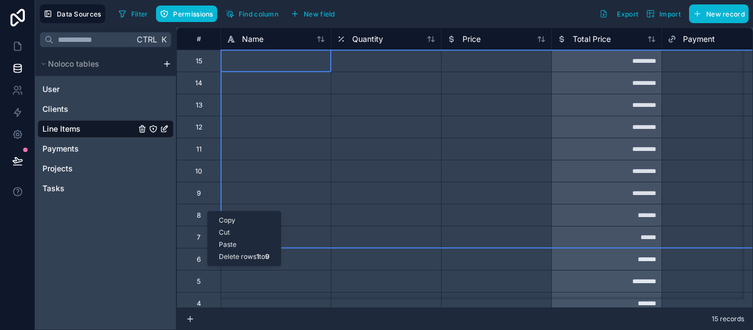
click at [248, 258] on div "Delete rows 1 to 9" at bounding box center [244, 257] width 73 height 12
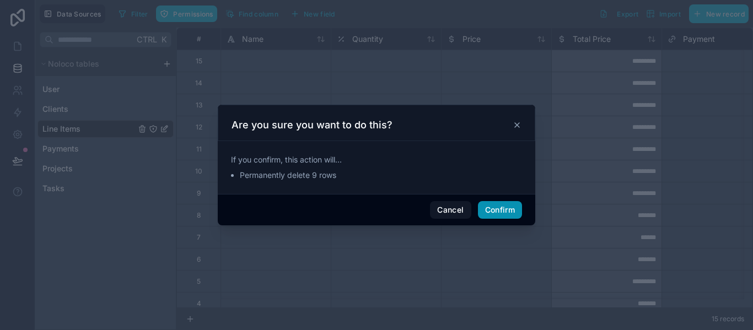
click at [490, 209] on button "Confirm" at bounding box center [500, 210] width 44 height 18
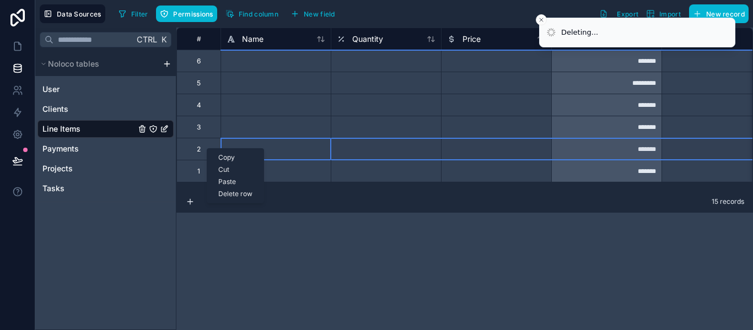
drag, startPoint x: 207, startPoint y: 148, endPoint x: 211, endPoint y: 57, distance: 91.6
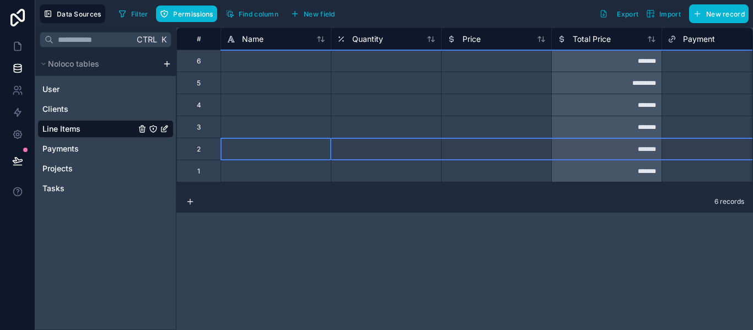
drag, startPoint x: 208, startPoint y: 59, endPoint x: 209, endPoint y: 114, distance: 55.1
click at [209, 115] on div "**********" at bounding box center [639, 105] width 926 height 154
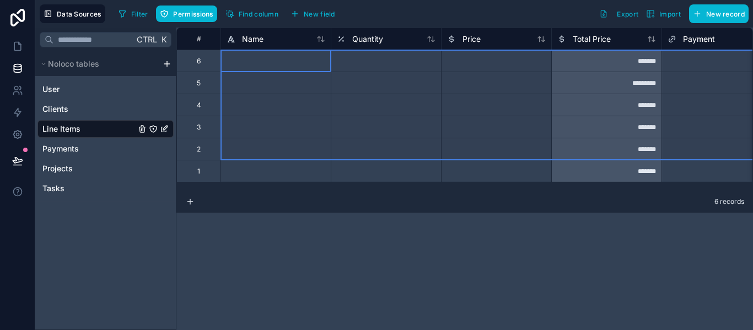
drag, startPoint x: 210, startPoint y: 69, endPoint x: 215, endPoint y: 148, distance: 79.5
click at [215, 148] on div "**********" at bounding box center [639, 105] width 926 height 154
click at [260, 196] on div "Delete rows 1 to 5" at bounding box center [251, 194] width 72 height 12
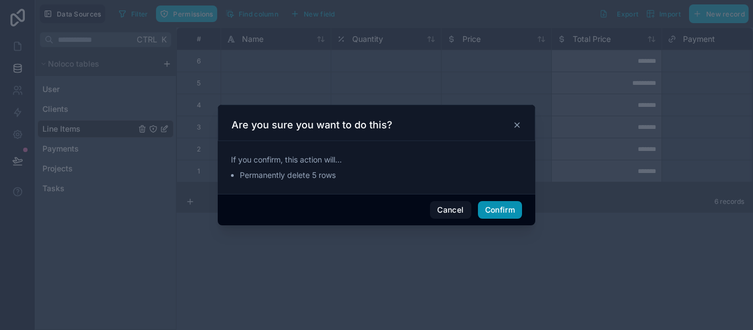
click at [511, 214] on button "Confirm" at bounding box center [500, 210] width 44 height 18
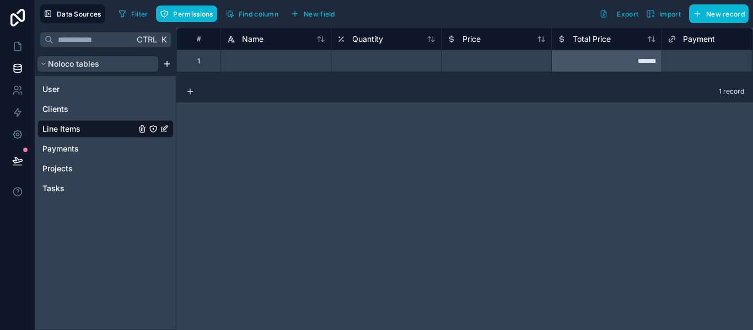
click at [53, 65] on span "Noloco tables" at bounding box center [73, 63] width 51 height 11
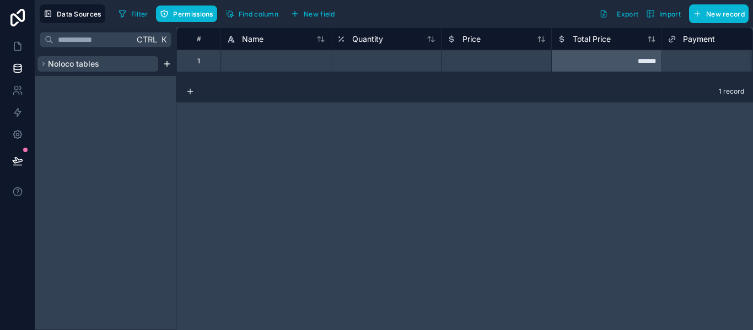
click at [53, 65] on span "Noloco tables" at bounding box center [73, 63] width 51 height 11
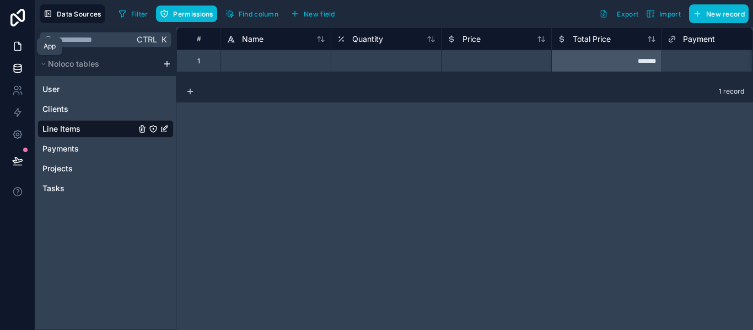
click at [18, 48] on icon at bounding box center [17, 46] width 11 height 11
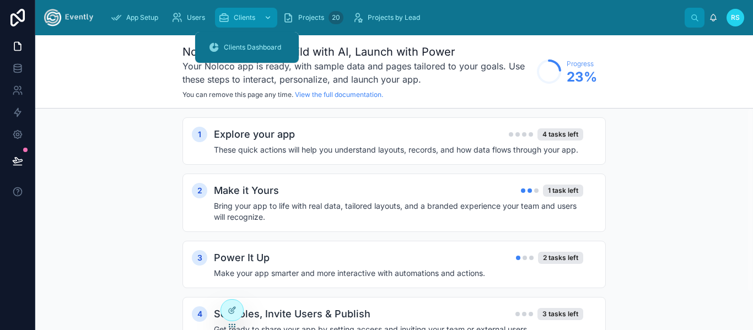
click at [242, 17] on span "Clients" at bounding box center [244, 17] width 21 height 9
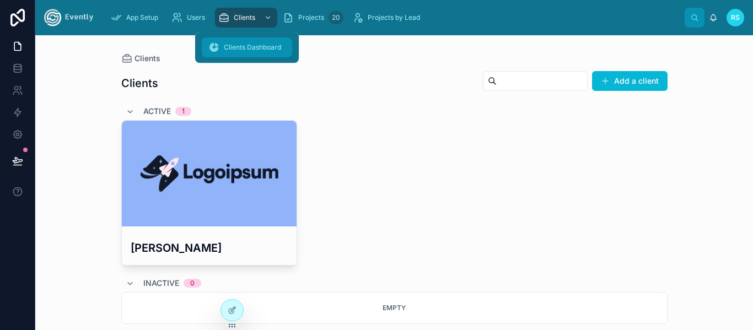
click at [252, 50] on span "Clients Dashboard" at bounding box center [252, 47] width 57 height 9
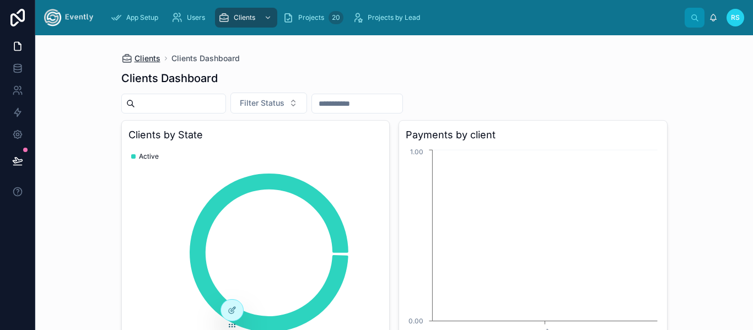
click at [136, 59] on span "Clients" at bounding box center [147, 58] width 26 height 11
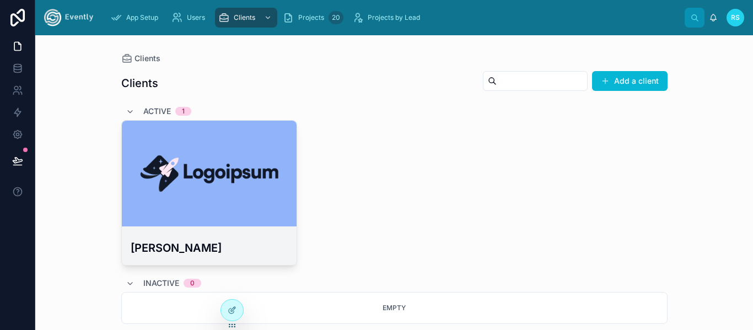
click at [240, 176] on div at bounding box center [209, 173] width 175 height 13
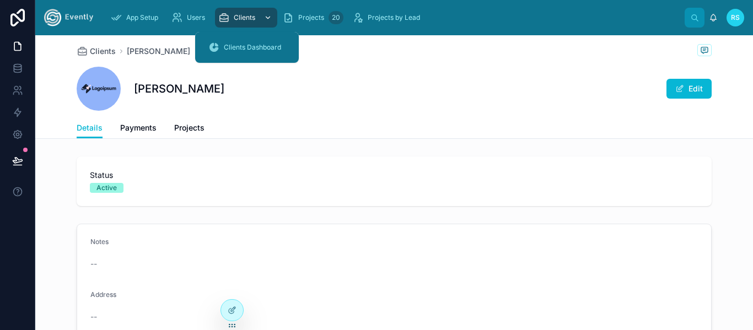
click at [241, 20] on span "Clients" at bounding box center [244, 17] width 21 height 9
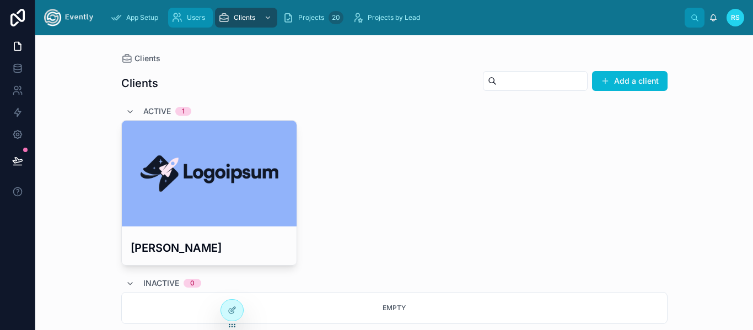
click at [186, 17] on div "Users" at bounding box center [190, 18] width 38 height 18
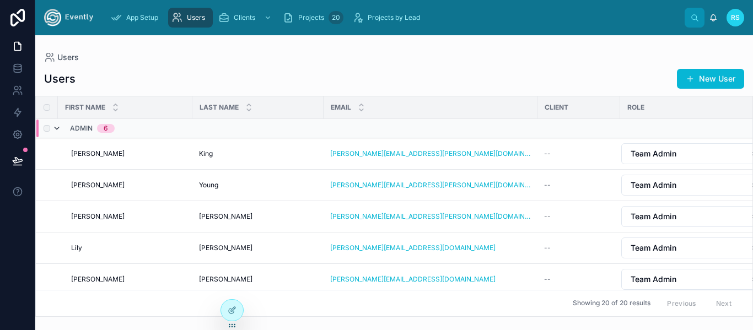
click at [60, 129] on icon at bounding box center [56, 128] width 9 height 9
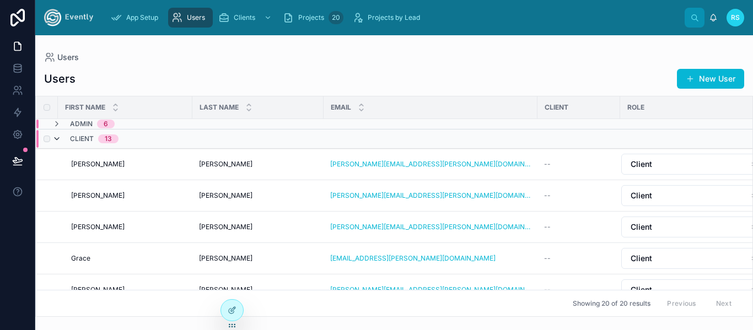
click at [57, 137] on icon at bounding box center [56, 138] width 9 height 9
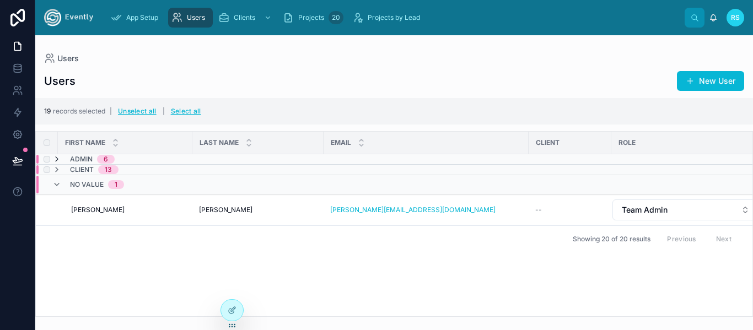
drag, startPoint x: 87, startPoint y: 160, endPoint x: 60, endPoint y: 160, distance: 27.0
click at [60, 160] on icon at bounding box center [56, 159] width 9 height 9
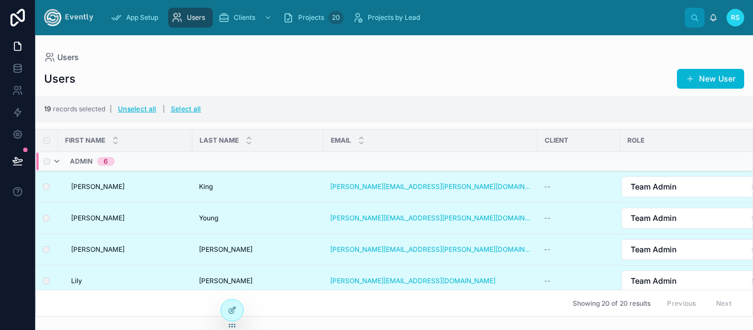
scroll to position [0, 30]
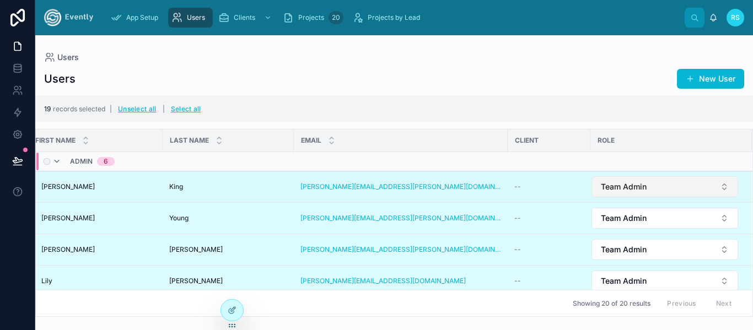
click at [618, 184] on span "Team Admin" at bounding box center [624, 186] width 46 height 11
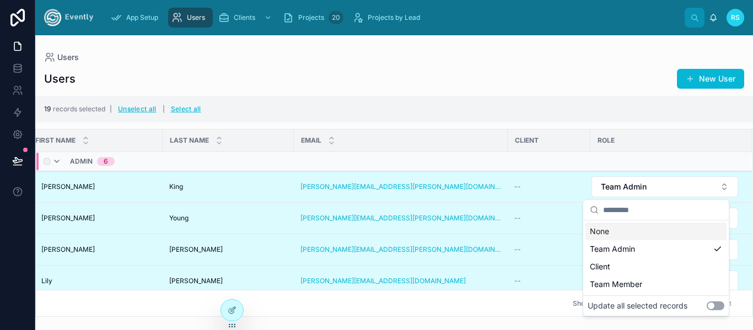
click at [628, 235] on div "None" at bounding box center [655, 232] width 141 height 18
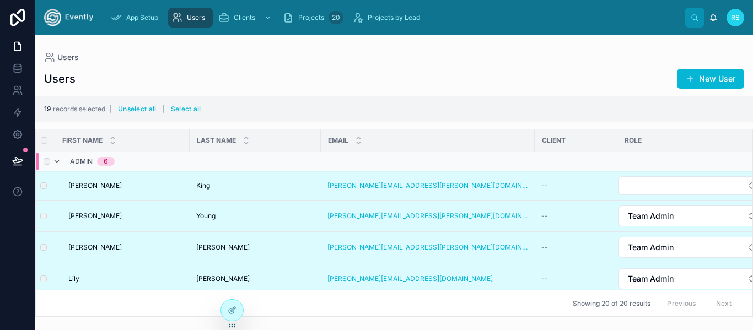
scroll to position [0, 0]
drag, startPoint x: 438, startPoint y: 95, endPoint x: 431, endPoint y: 96, distance: 7.2
click at [438, 95] on div "Users New User 19 records selected | Unselect all | Select all First name Last …" at bounding box center [394, 189] width 718 height 255
click at [145, 24] on div "App Setup" at bounding box center [137, 18] width 52 height 18
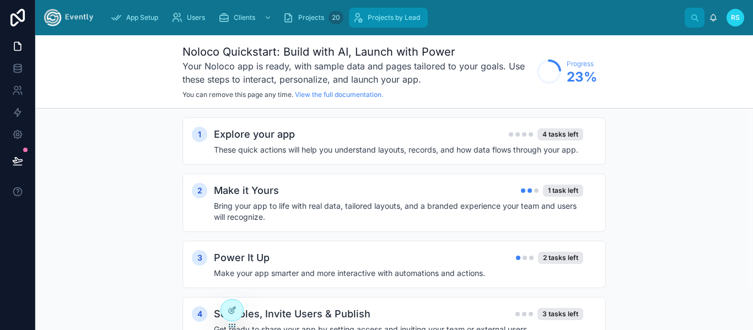
click at [379, 14] on span "Projects by Lead" at bounding box center [394, 17] width 52 height 9
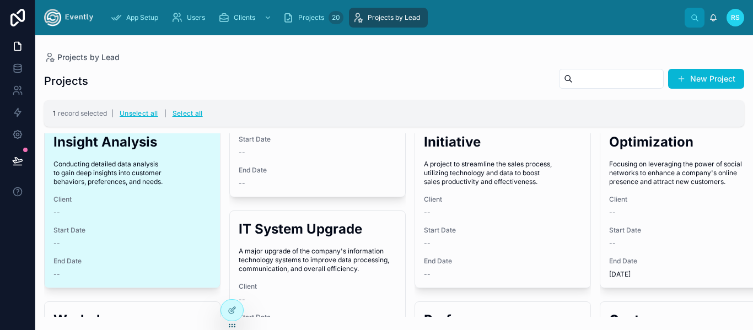
scroll to position [69, 0]
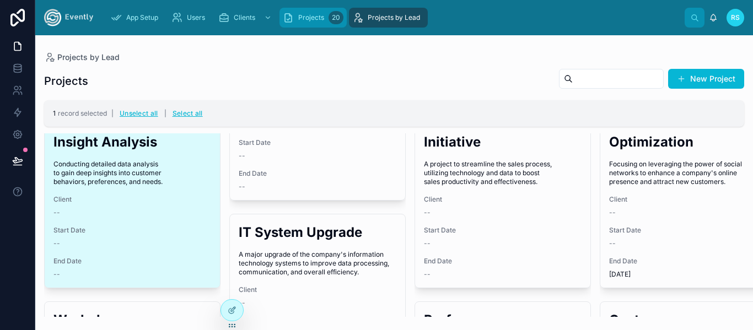
click at [307, 17] on span "Projects" at bounding box center [311, 17] width 26 height 9
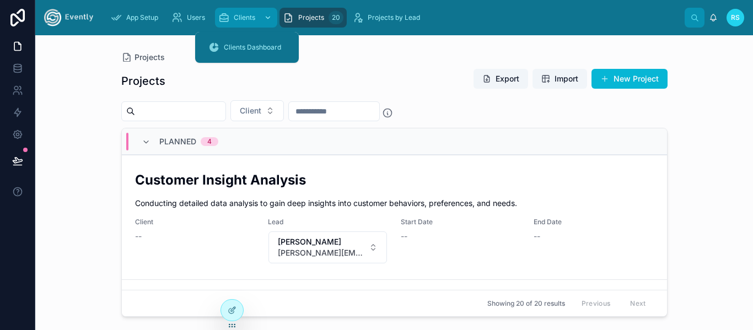
click at [249, 17] on span "Clients" at bounding box center [244, 17] width 21 height 9
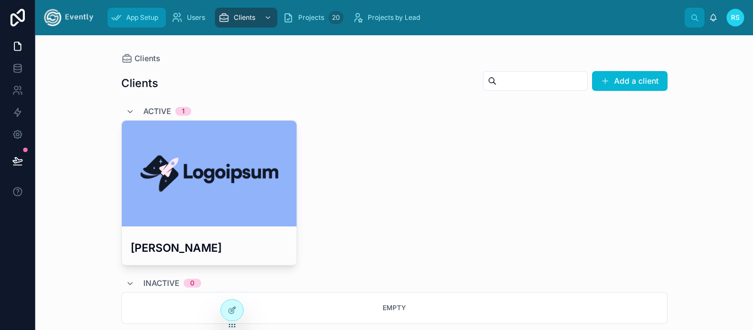
click at [136, 22] on div "App Setup" at bounding box center [137, 18] width 52 height 18
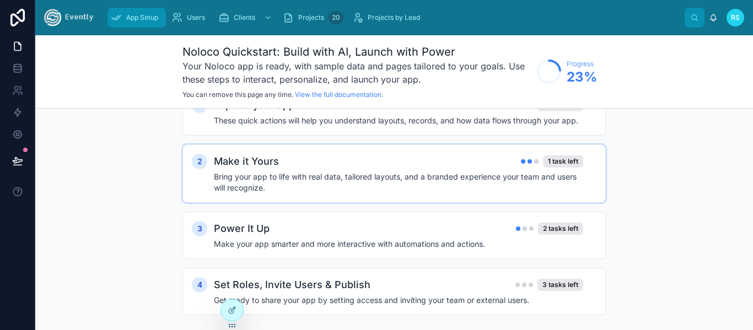
scroll to position [45, 0]
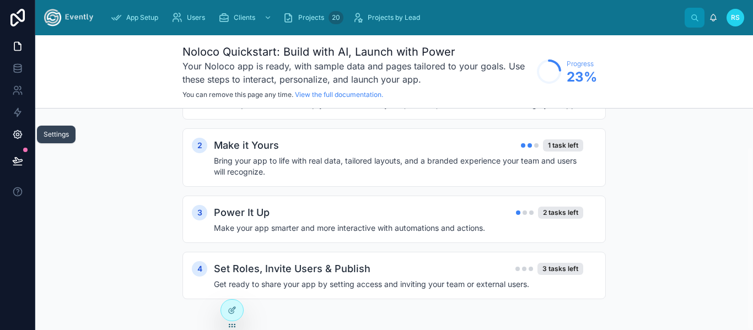
click at [8, 132] on link at bounding box center [17, 134] width 35 height 22
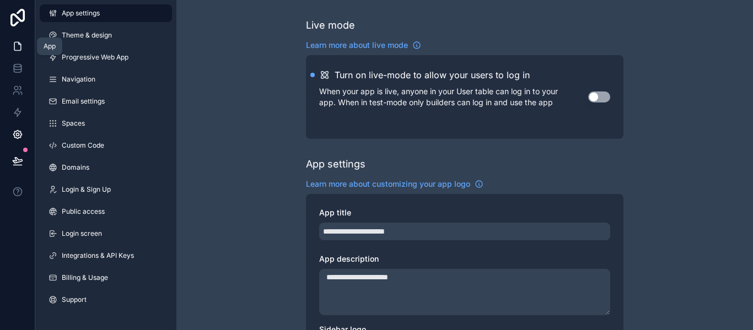
click at [18, 44] on icon at bounding box center [19, 43] width 2 height 2
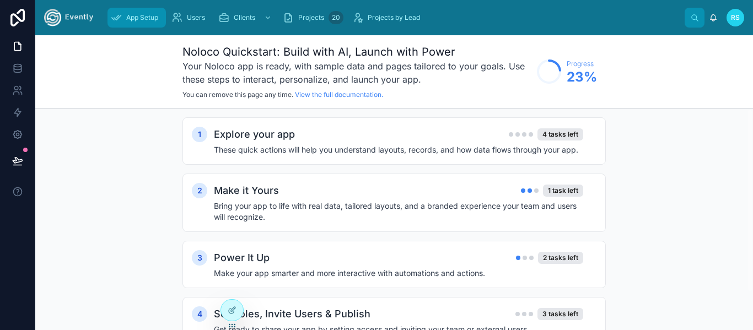
click at [123, 13] on div "App Setup" at bounding box center [137, 18] width 52 height 18
click at [17, 16] on icon at bounding box center [17, 18] width 14 height 18
